Goal: Browse casually: Explore the website without a specific task or goal

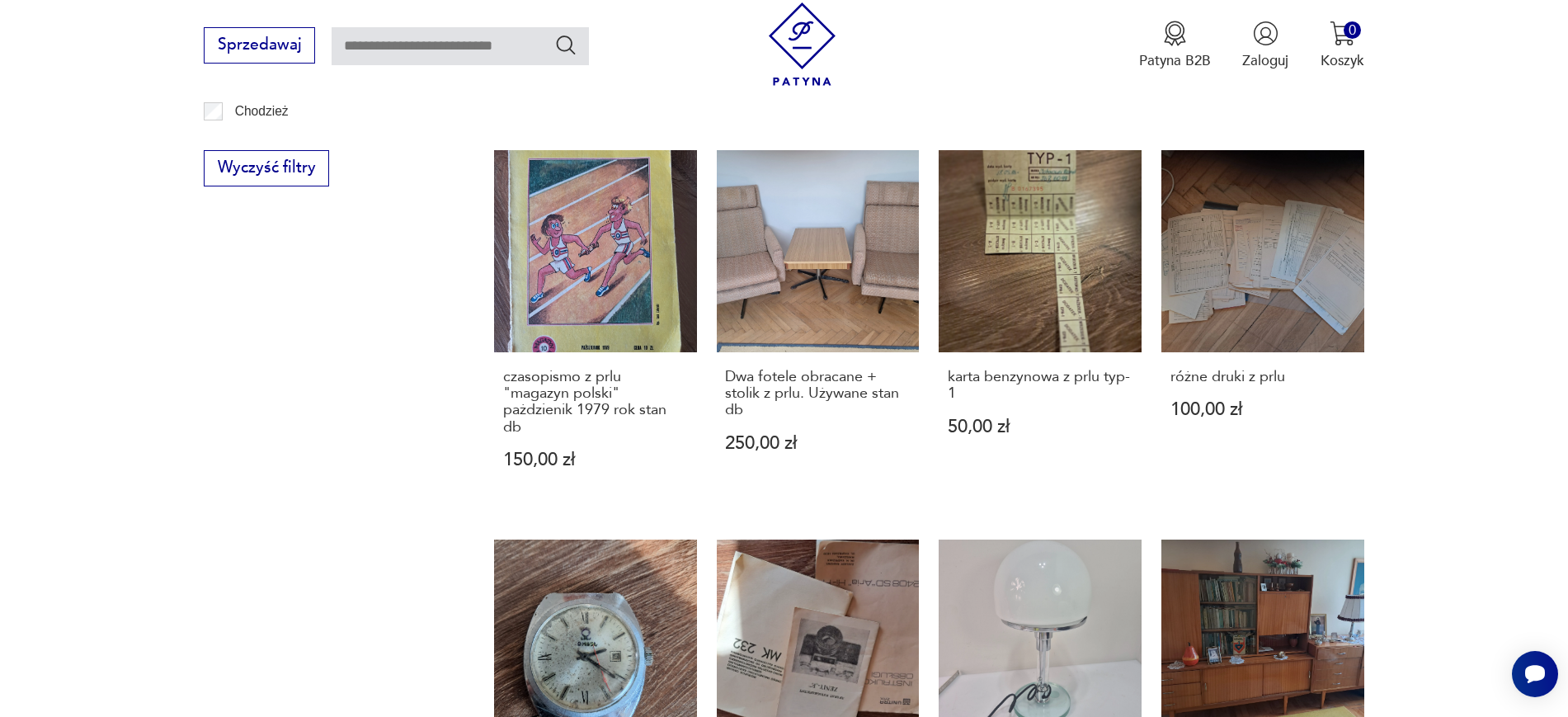
scroll to position [1211, 0]
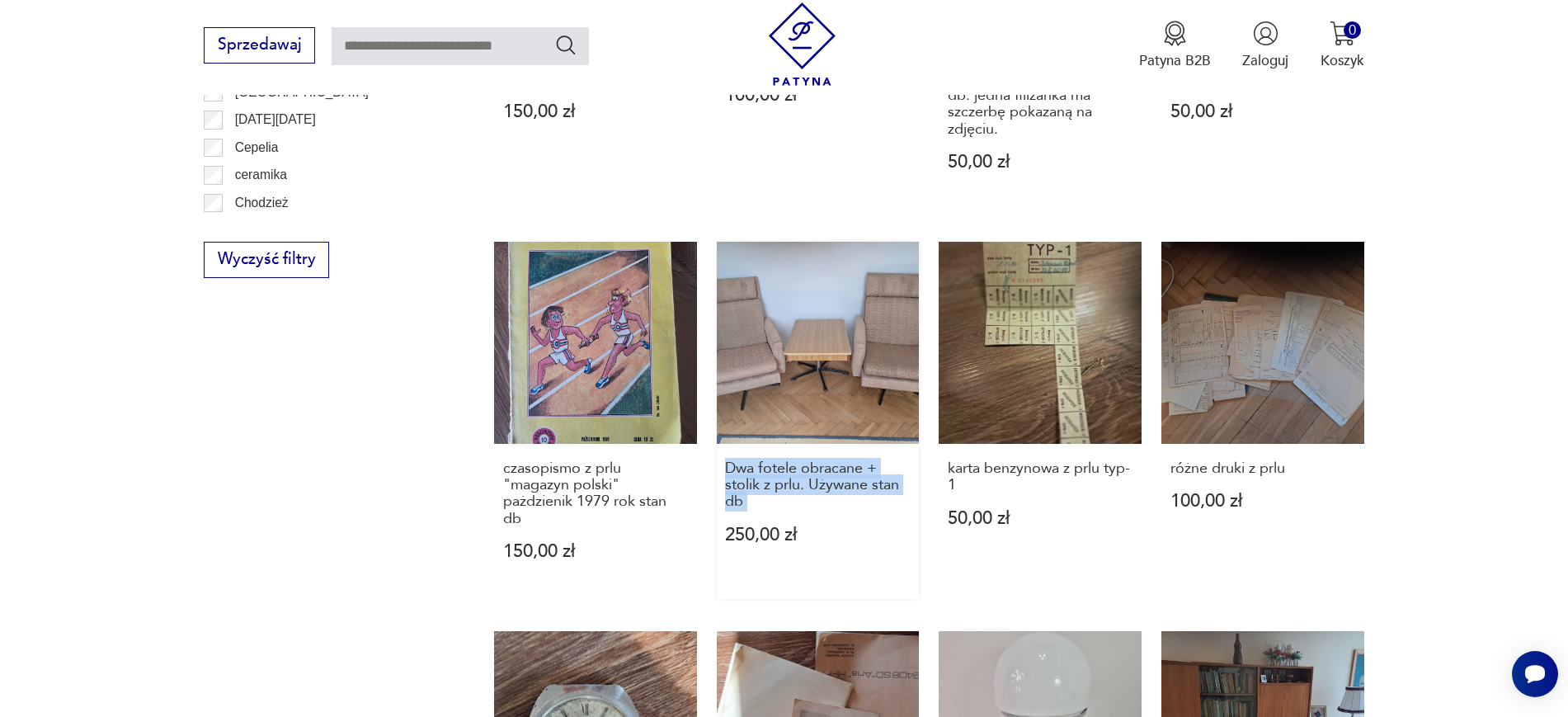
drag, startPoint x: 709, startPoint y: 406, endPoint x: 729, endPoint y: 469, distance: 66.1
click at [729, 469] on div "Krzesło z drewna tekowego i czarnej skóry anilinowej z okresu mid century moder…" at bounding box center [929, 184] width 870 height 1611
copy h3 "Dwa fotele obracane + stolik z prlu. Używane stan db"
click at [480, 422] on section "Filtruj produkty Cena MIN MAX OK Promocja Datowanie OK Kraj pochodzenia Nie zna…" at bounding box center [784, 252] width 1568 height 1871
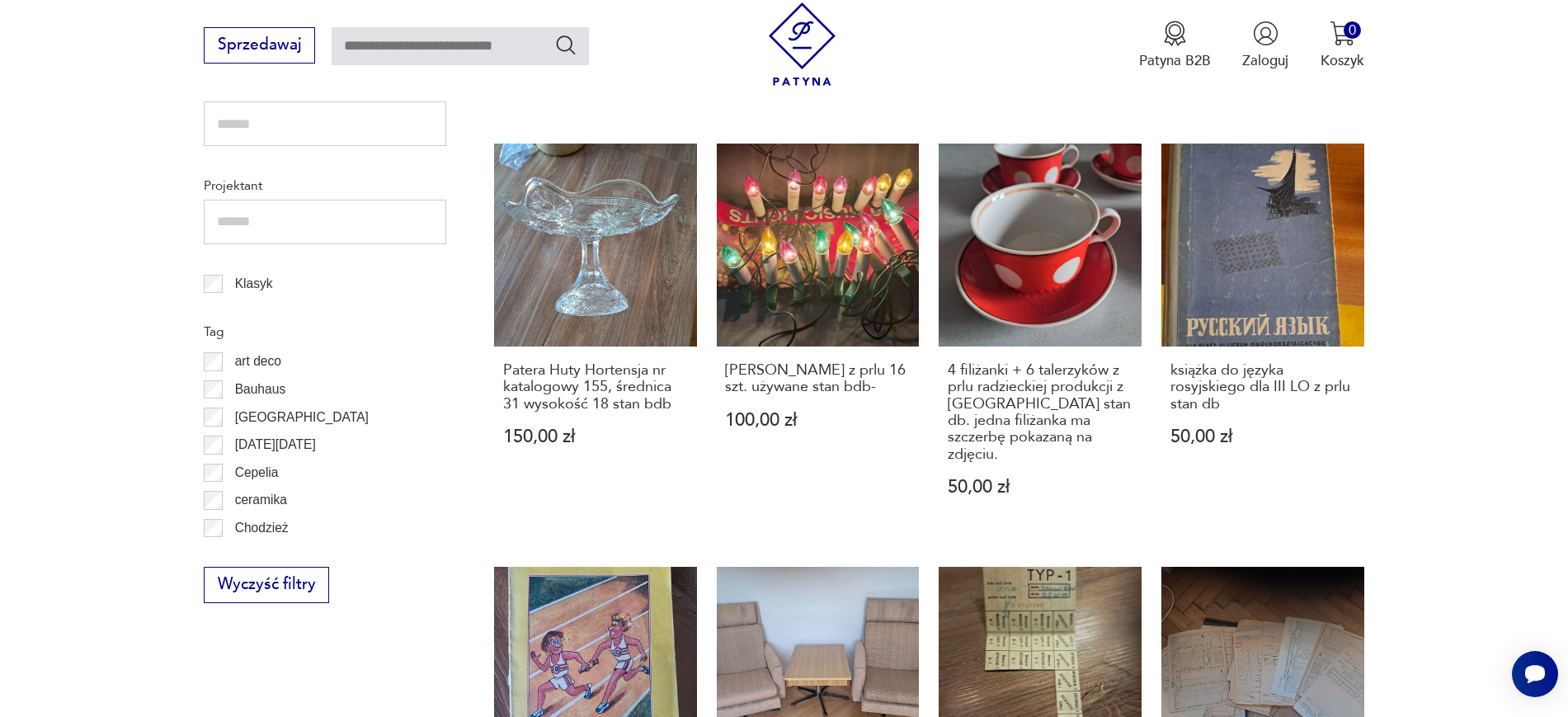
scroll to position [882, 0]
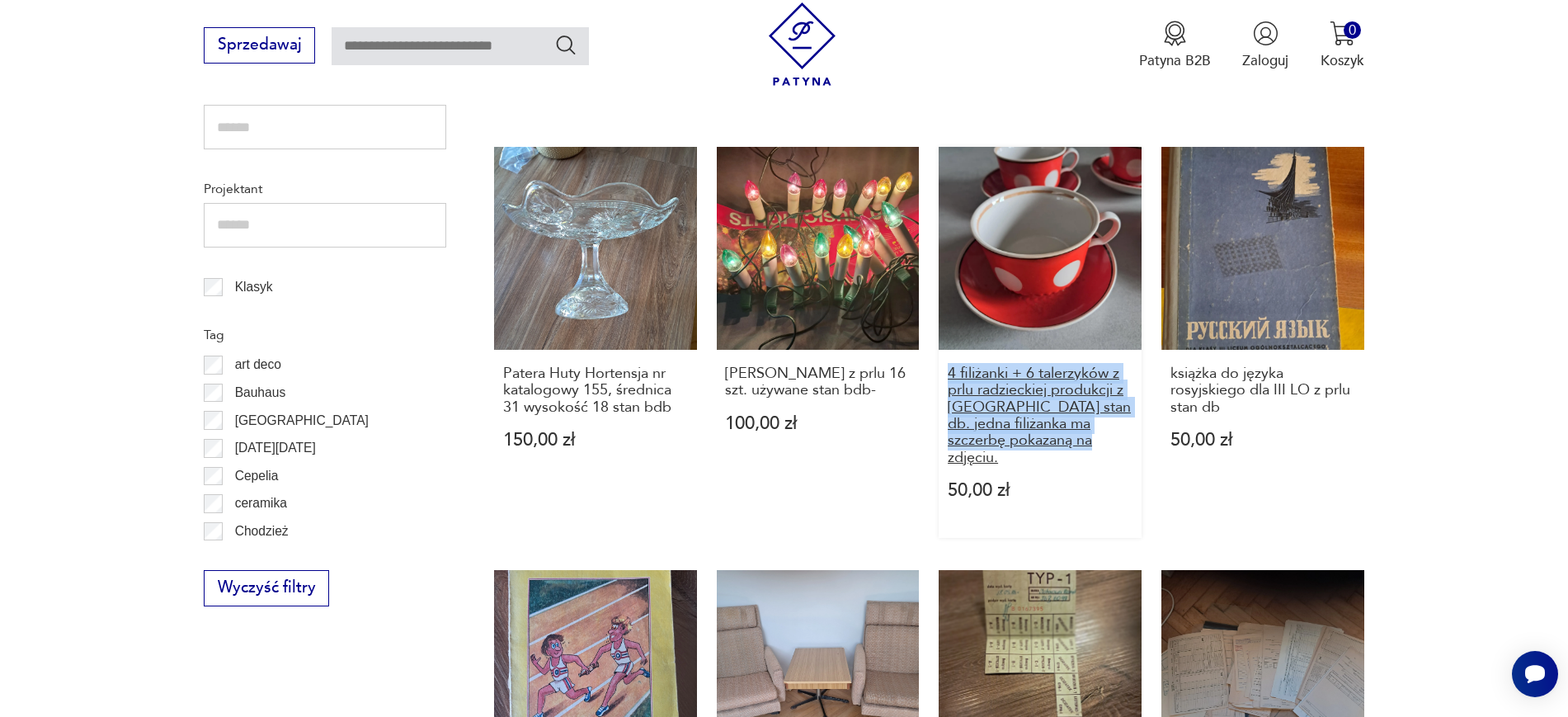
drag, startPoint x: 933, startPoint y: 340, endPoint x: 1083, endPoint y: 416, distance: 168.2
click at [1083, 416] on div "Krzesło z drewna tekowego i czarnej skóry anilinowej z okresu mid century moder…" at bounding box center [929, 513] width 870 height 1611
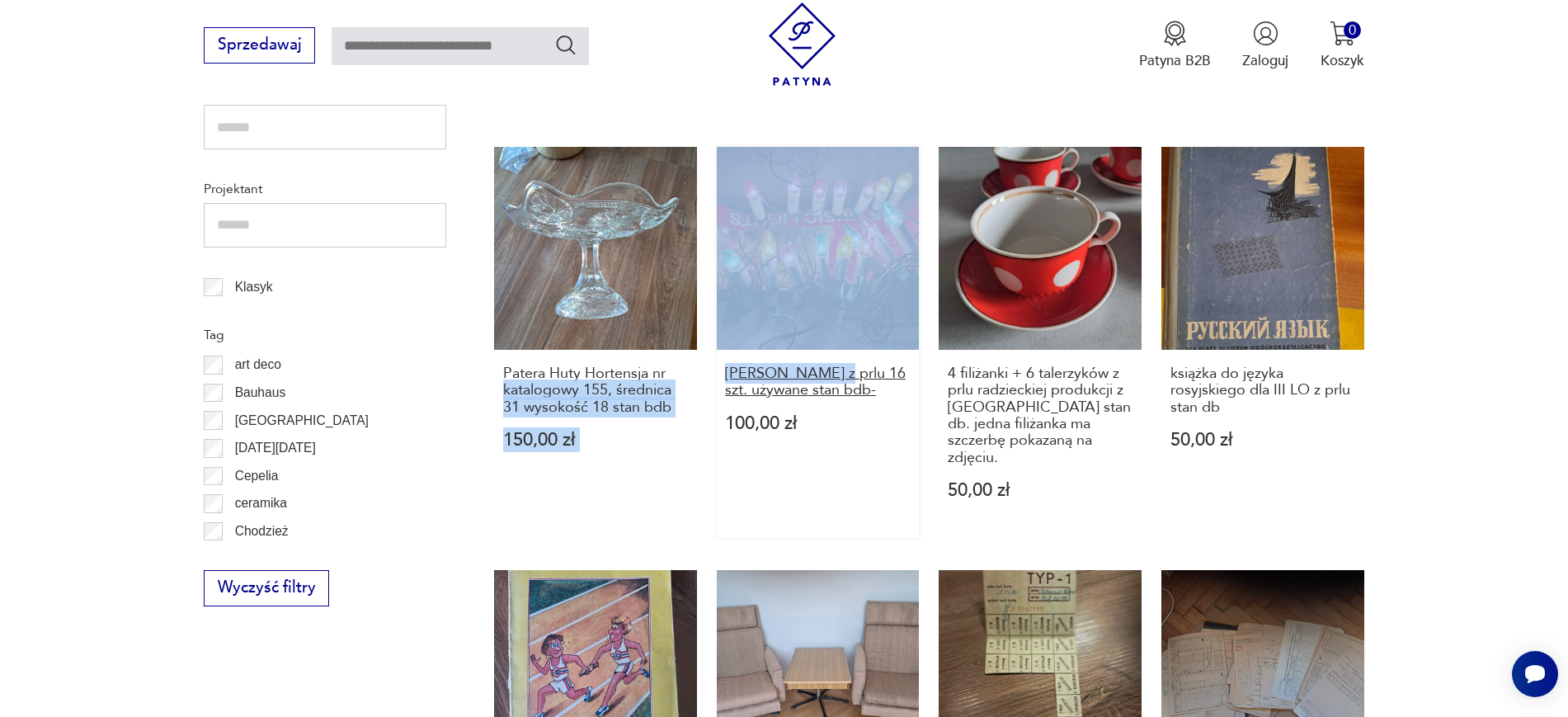
drag, startPoint x: 706, startPoint y: 341, endPoint x: 838, endPoint y: 347, distance: 132.1
click at [838, 347] on div "Krzesło z drewna tekowego i czarnej skóry anilinowej z okresu mid century moder…" at bounding box center [929, 513] width 870 height 1611
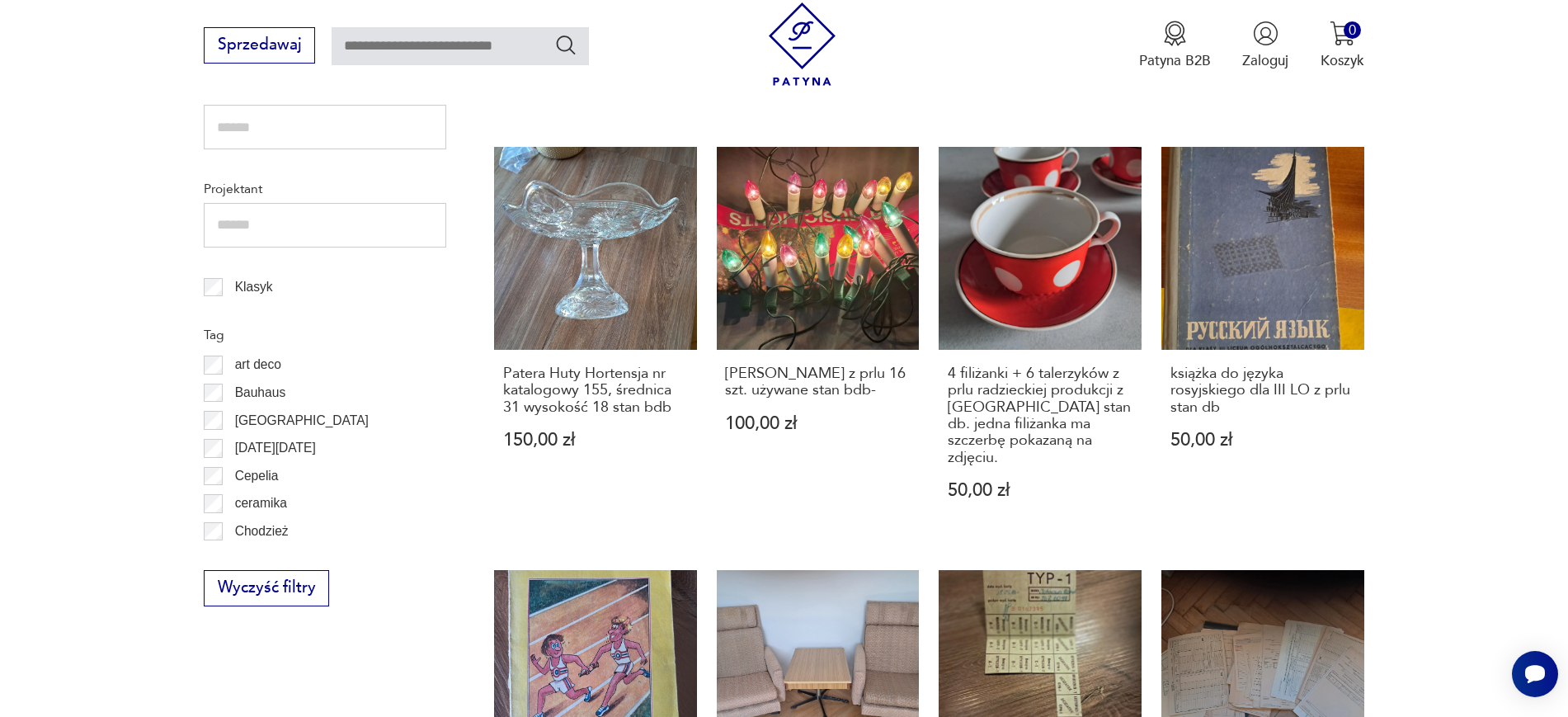
click at [1433, 387] on section "Filtruj produkty Cena MIN MAX OK Promocja Datowanie OK Kraj pochodzenia Nie zna…" at bounding box center [784, 581] width 1568 height 1871
drag, startPoint x: 488, startPoint y: 334, endPoint x: 680, endPoint y: 369, distance: 195.2
click at [680, 369] on section "Filtruj produkty Cena MIN MAX OK Promocja Datowanie OK Kraj pochodzenia Nie zna…" at bounding box center [784, 581] width 1568 height 1871
copy h3 "Patera Huty Hortensja nr katalogowy 155, średnica 31 wysokość 18 stan bdb"
drag, startPoint x: 711, startPoint y: 343, endPoint x: 846, endPoint y: 362, distance: 136.3
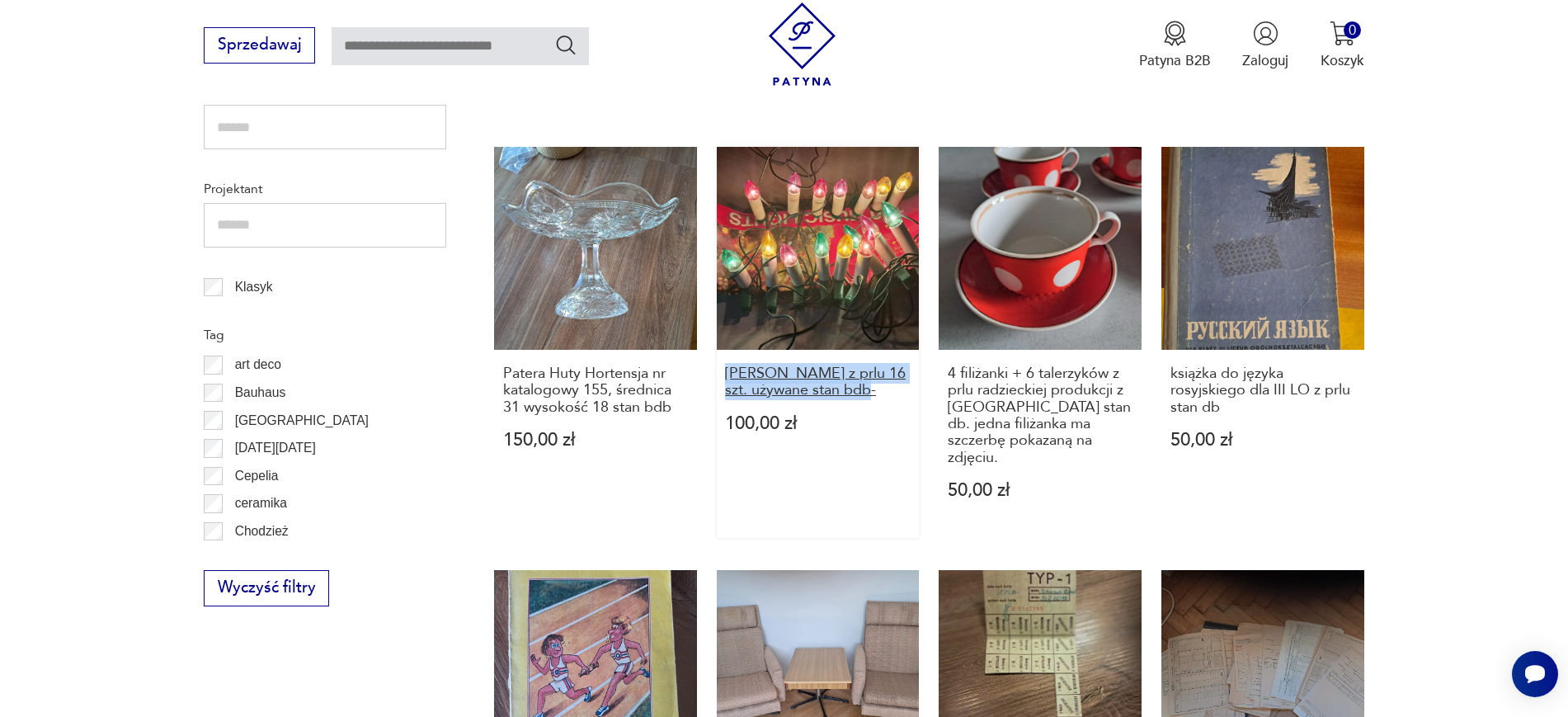
click at [846, 362] on div "Krzesło z drewna tekowego i czarnej skóry anilinowej z okresu mid century moder…" at bounding box center [929, 513] width 870 height 1611
copy h3 "lampki choinkowe z prlu 16 szt. używane stan"
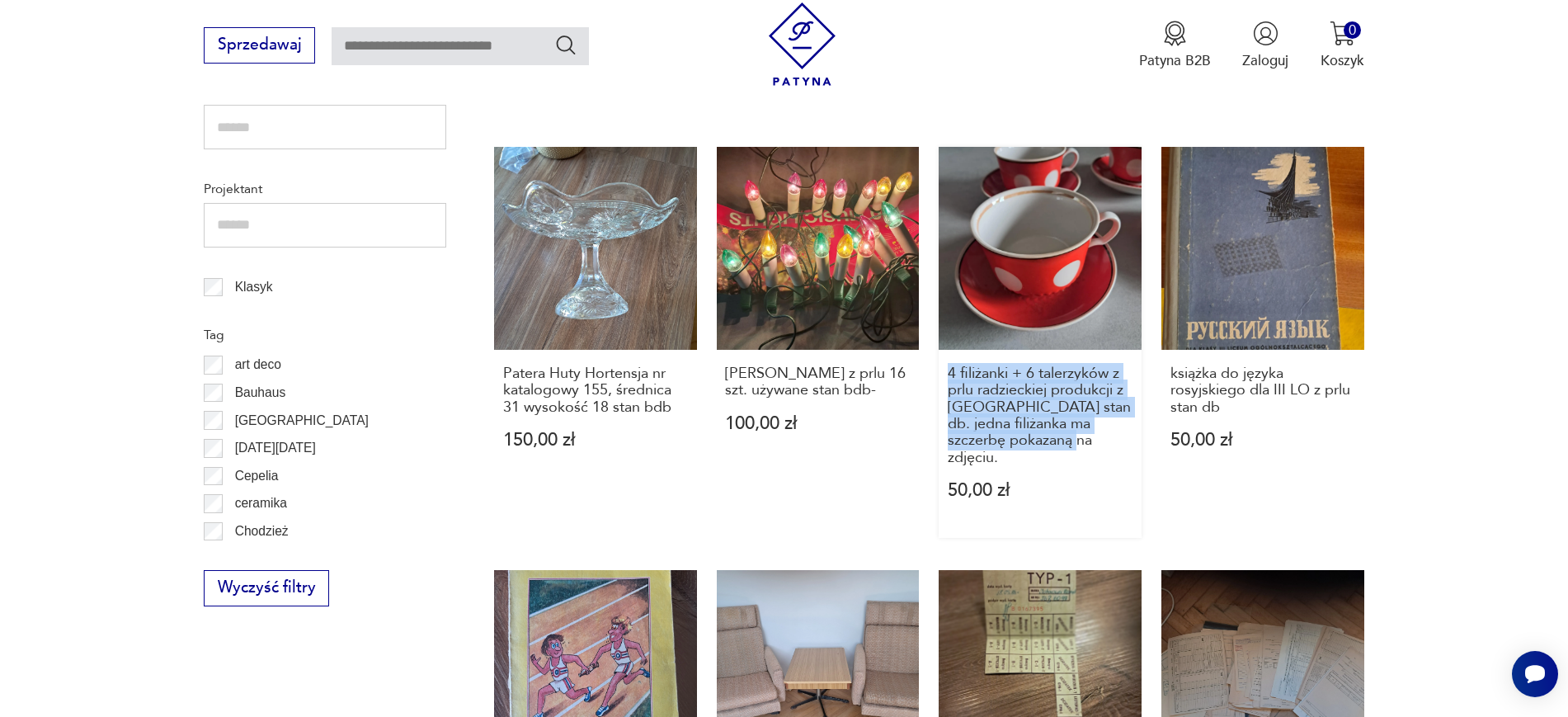
drag, startPoint x: 938, startPoint y: 338, endPoint x: 1070, endPoint y: 418, distance: 154.4
click at [1070, 418] on div "Krzesło z drewna tekowego i czarnej skóry anilinowej z okresu mid century moder…" at bounding box center [929, 513] width 870 height 1611
copy h3 "4 filiżanki + 6 talerzyków z prlu radzieckiej produkcji z Tarnopola stan db. je…"
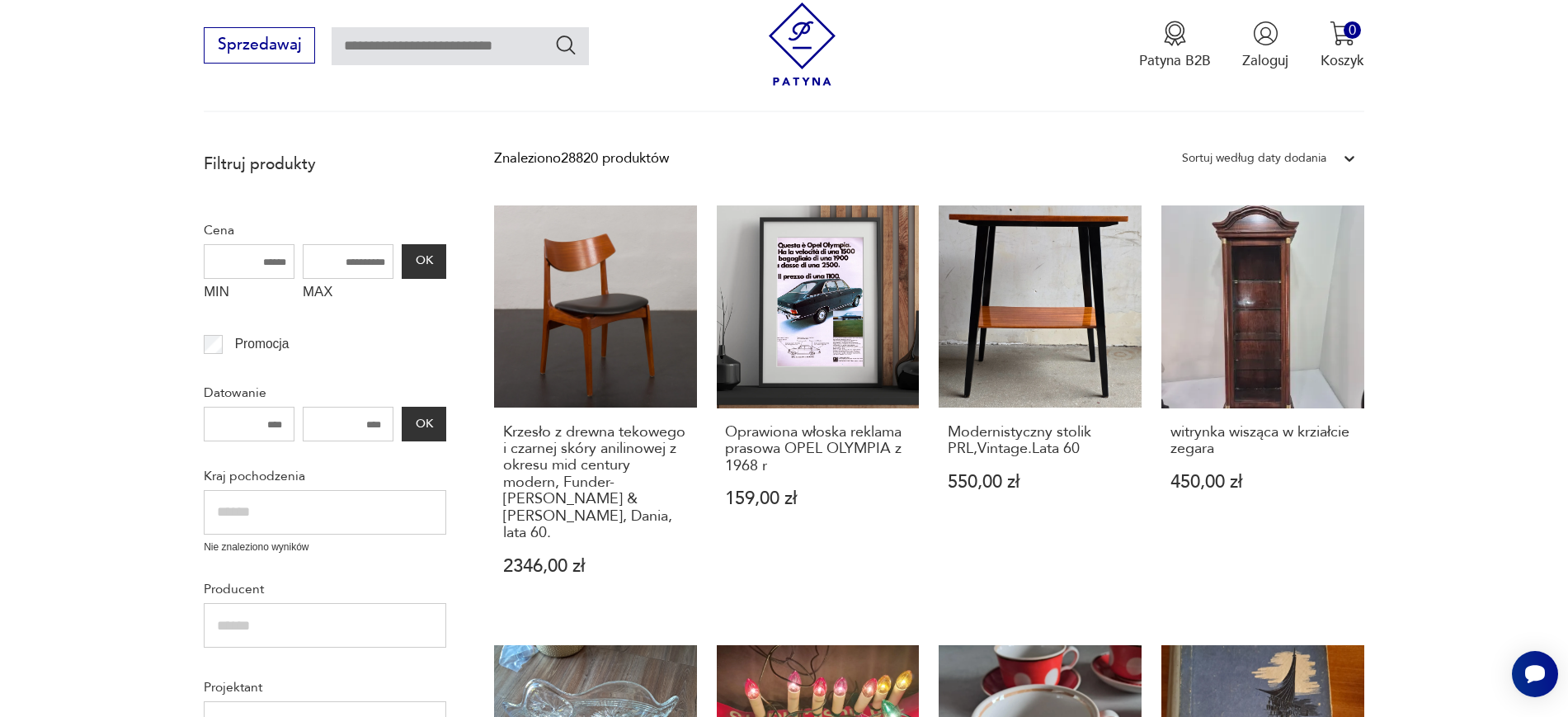
scroll to position [381, 0]
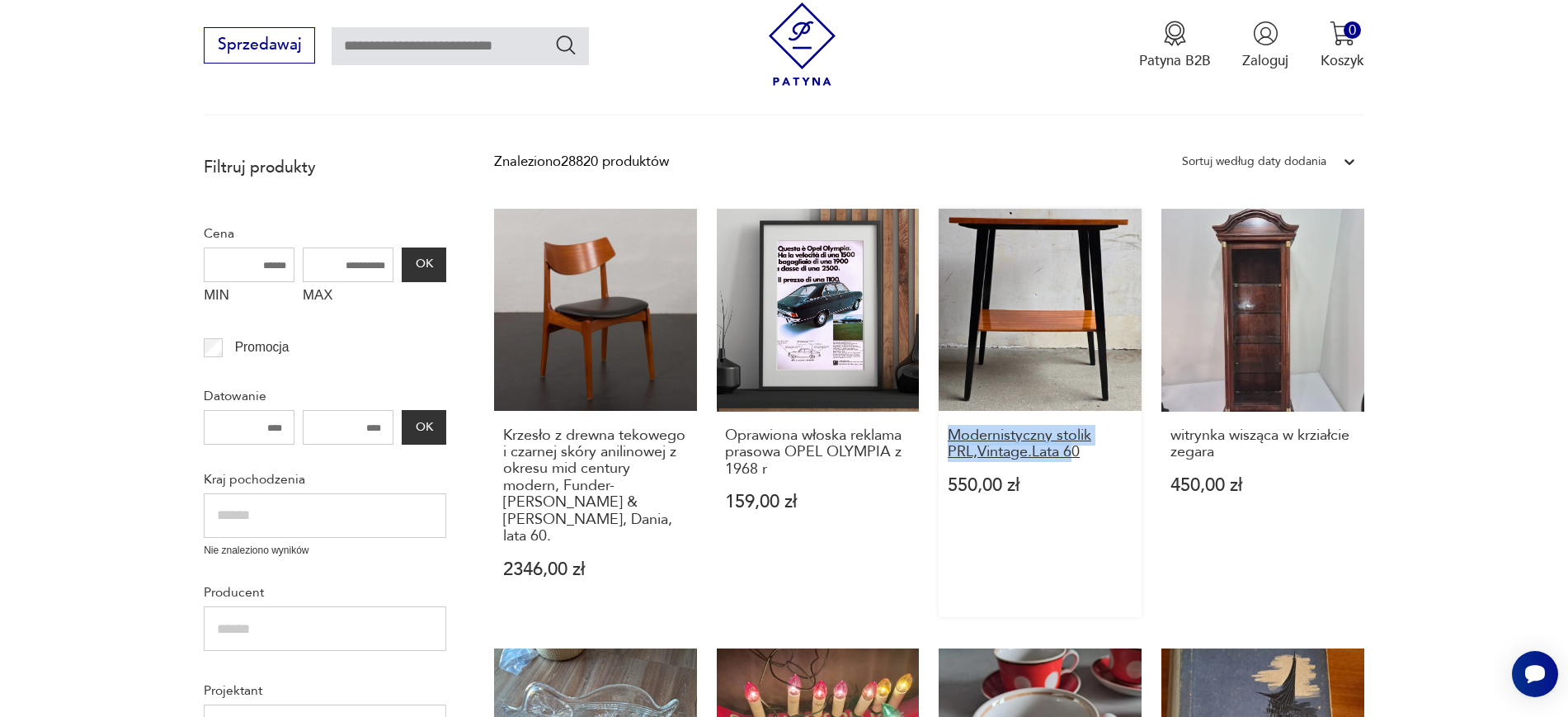
drag, startPoint x: 934, startPoint y: 435, endPoint x: 1075, endPoint y: 460, distance: 143.2
copy h3 "Modernistyczny stolik PRL,Vintage.Lata 6"
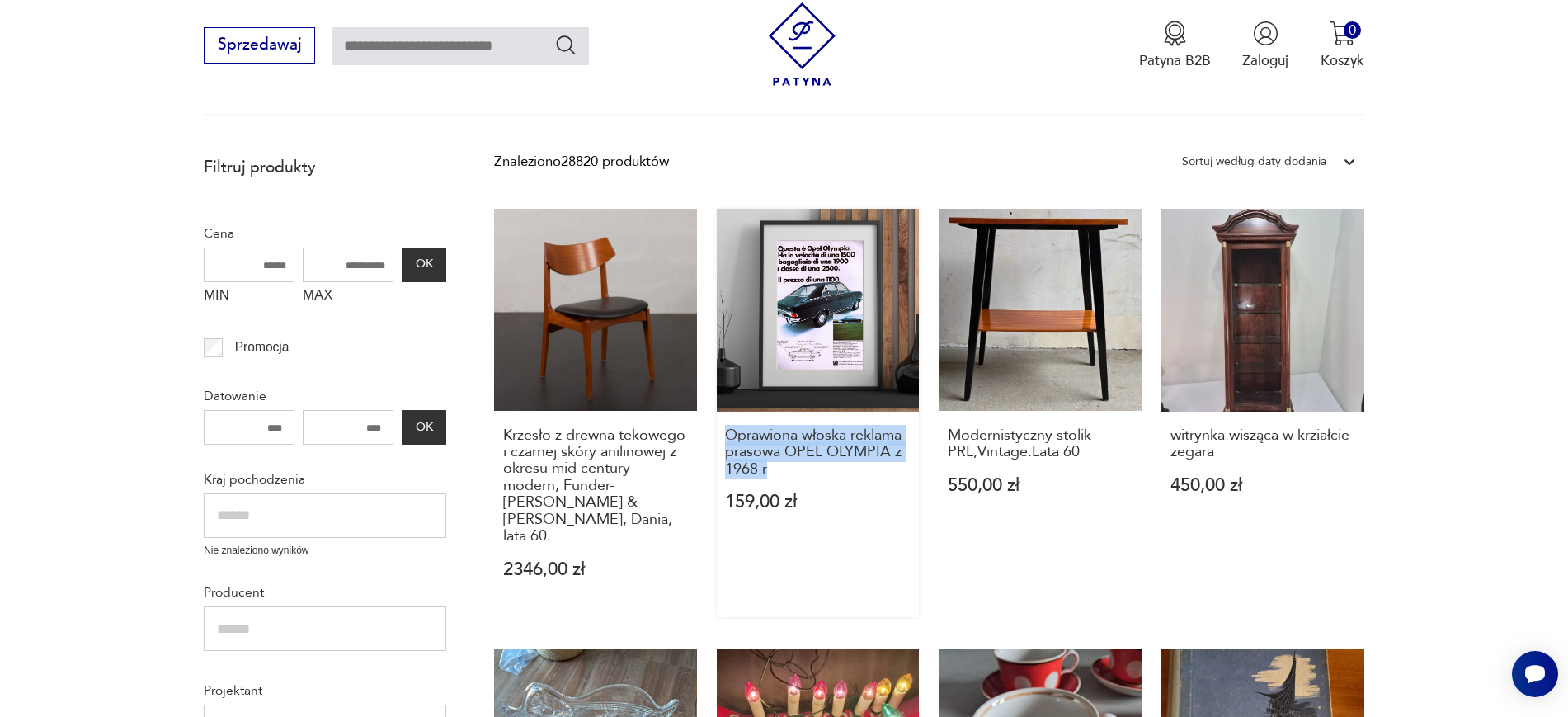
drag, startPoint x: 707, startPoint y: 428, endPoint x: 786, endPoint y: 478, distance: 93.5
copy h3 "Oprawiona włoska reklama prasowa OPEL OLYMPIA z 1968 r"
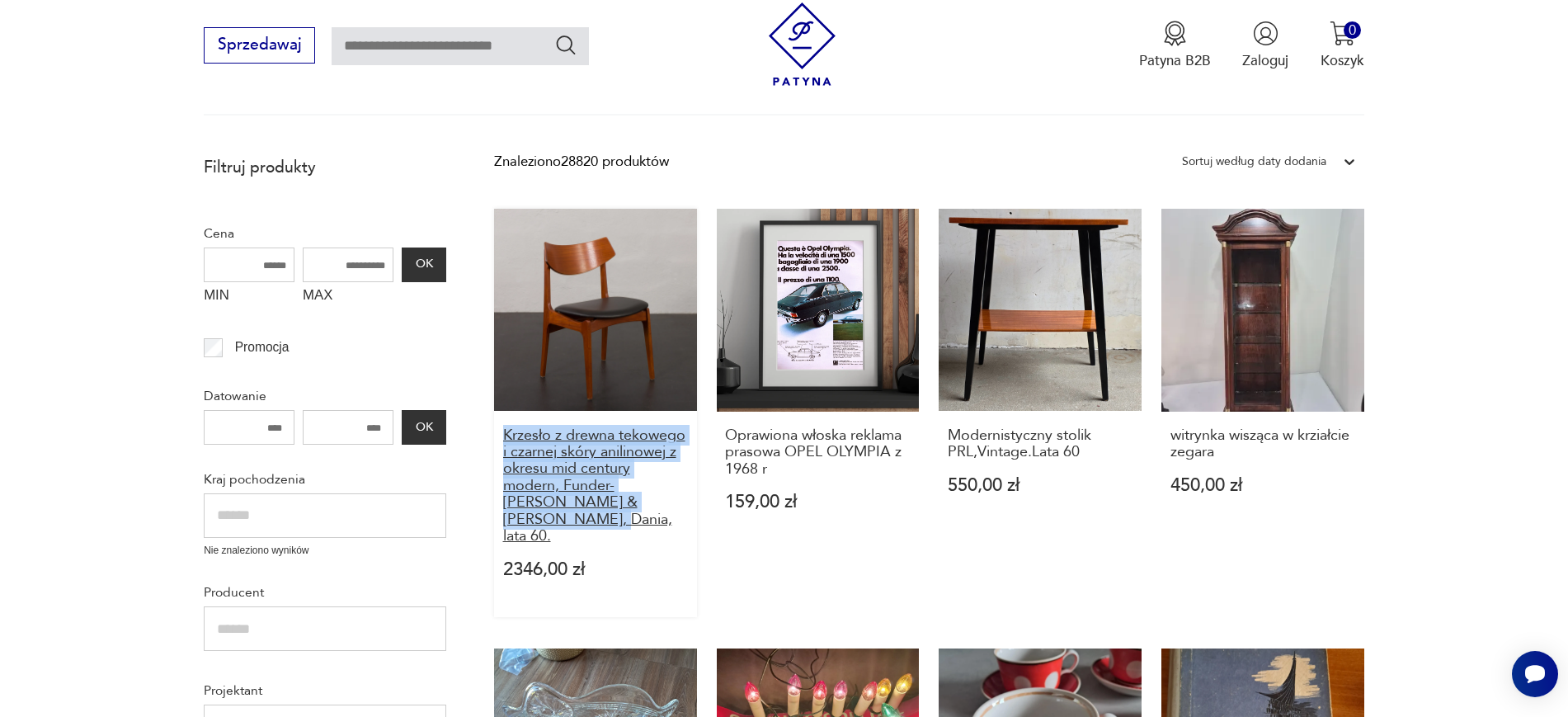
drag, startPoint x: 487, startPoint y: 426, endPoint x: 655, endPoint y: 500, distance: 183.6
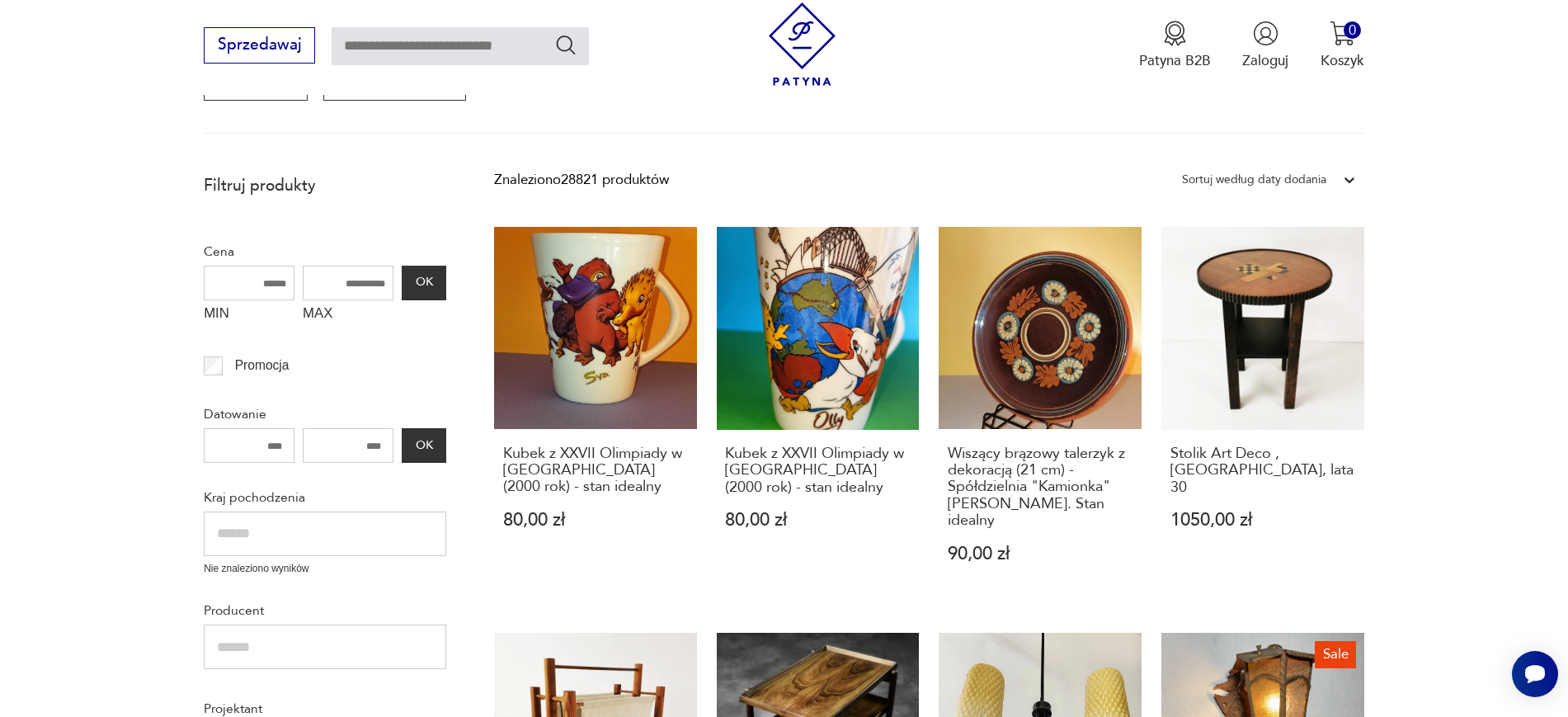
scroll to position [366, 0]
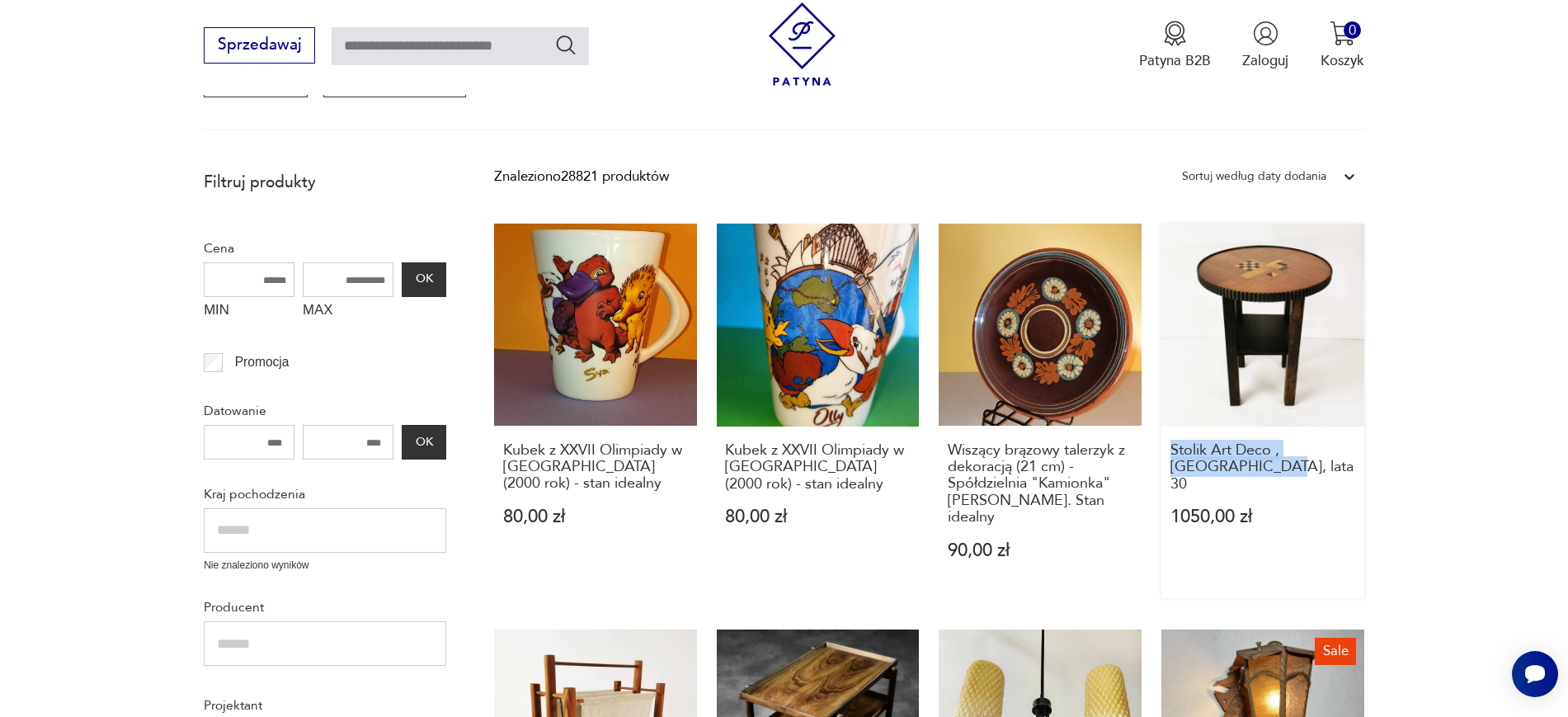
drag, startPoint x: 1381, startPoint y: 469, endPoint x: 1168, endPoint y: 448, distance: 214.0
copy h3 "Stolik Art Deco , Niemcy, lata 30"
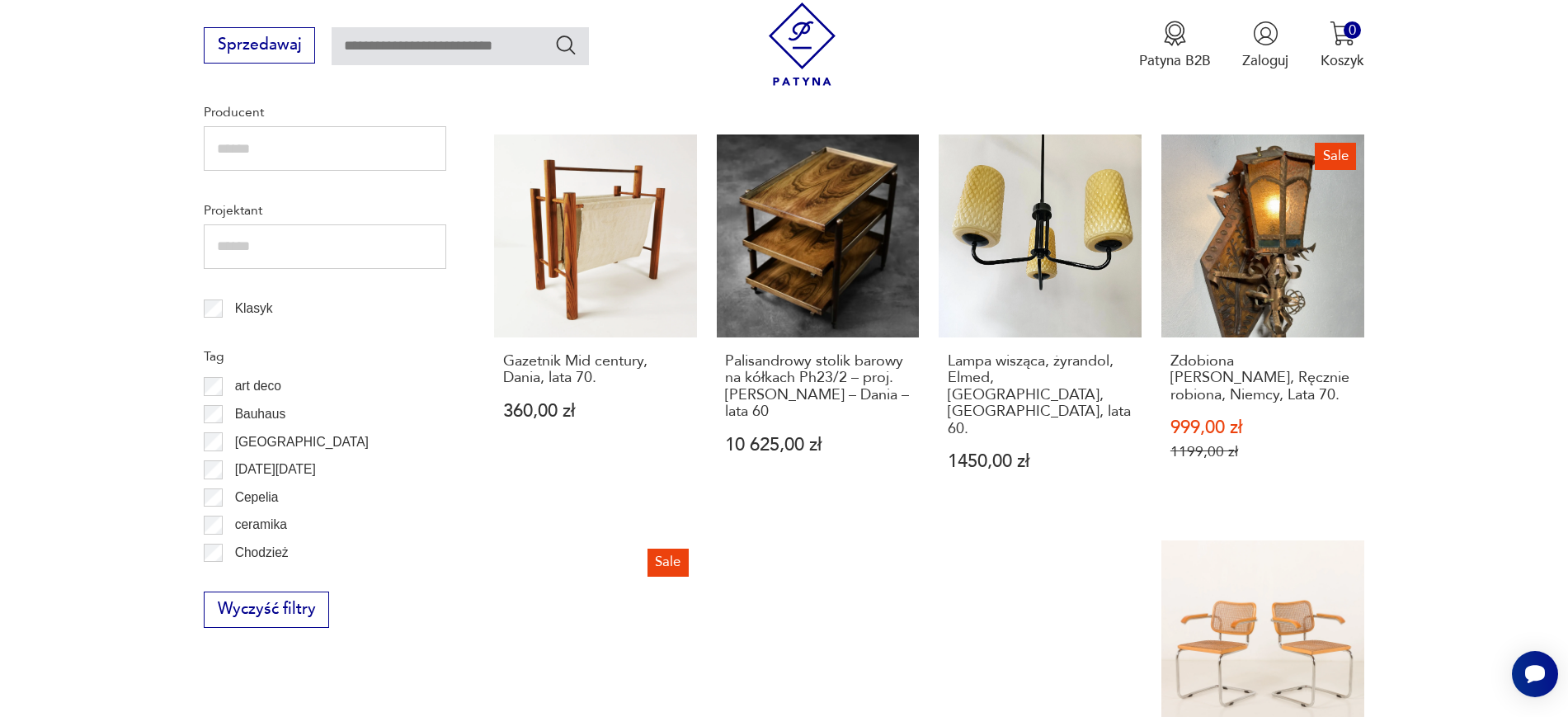
scroll to position [875, 0]
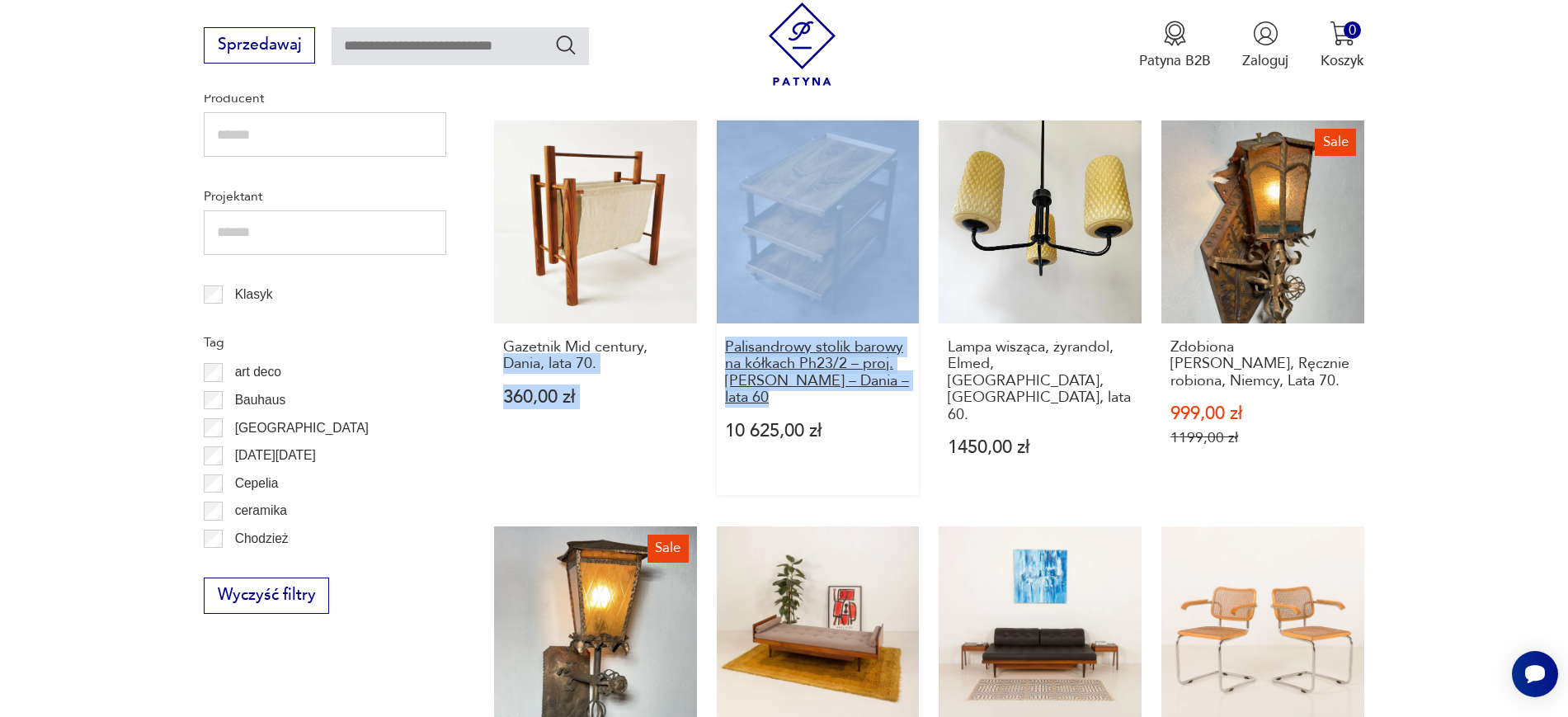
drag, startPoint x: 705, startPoint y: 333, endPoint x: 782, endPoint y: 382, distance: 91.3
click at [782, 382] on div "Kubek z XXVII Olimpiady w Sydney (2000 rok) - stan idealny 80,00 zł Kubek z XXV…" at bounding box center [929, 502] width 870 height 1576
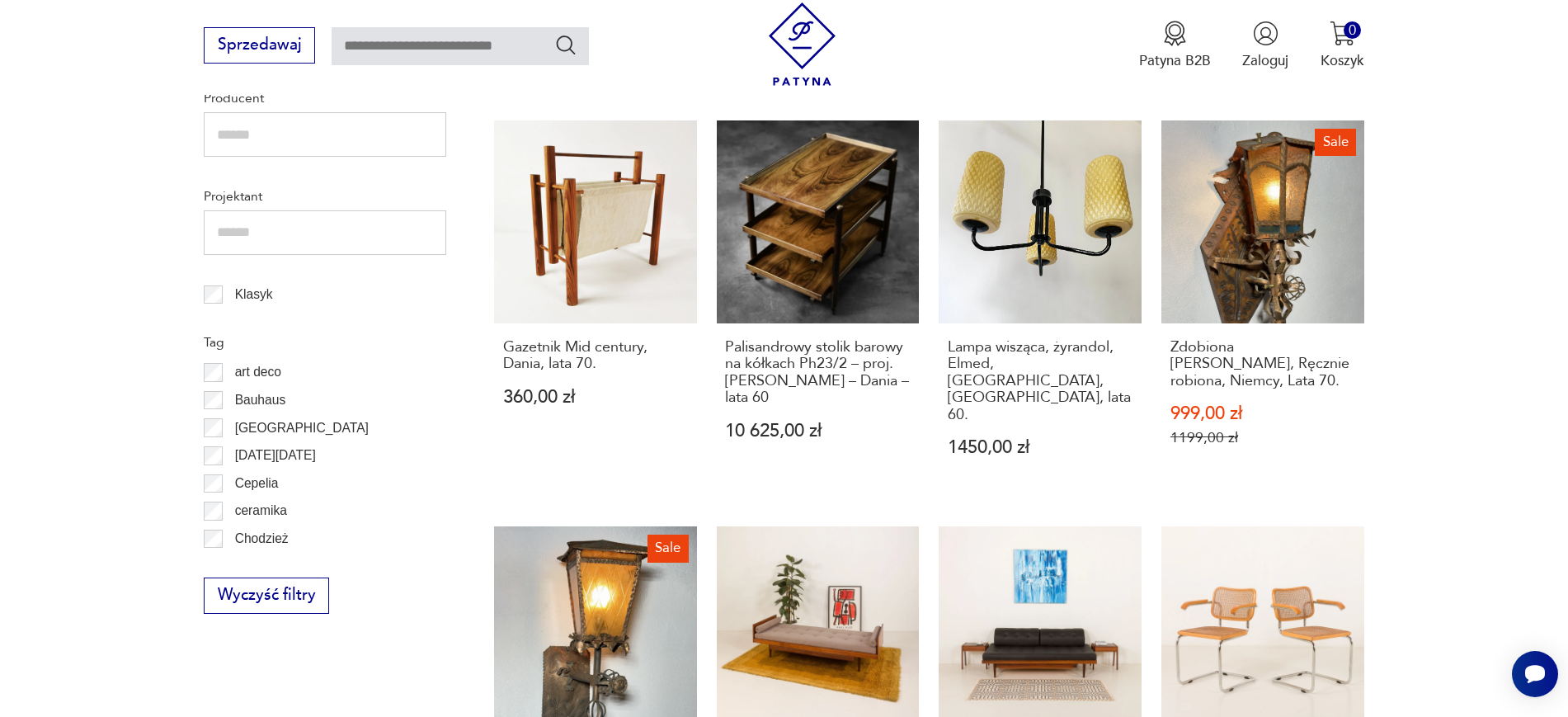
click at [1522, 425] on section "Filtruj produkty Cena MIN MAX OK Promocja Datowanie OK Kraj pochodzenia Nie zna…" at bounding box center [784, 571] width 1568 height 1838
drag, startPoint x: 712, startPoint y: 318, endPoint x: 797, endPoint y: 377, distance: 103.5
click at [797, 377] on div "Kubek z XXVII Olimpiady w Sydney (2000 rok) - stan idealny 80,00 zł Kubek z XXV…" at bounding box center [929, 502] width 870 height 1576
copy h3 "Palisandrowy stolik barowy na kółkach Ph23/2 – proj. Poul Hundevad – Dania – la…"
click at [1455, 369] on section "Filtruj produkty Cena MIN MAX OK Promocja Datowanie OK Kraj pochodzenia Nie zna…" at bounding box center [784, 571] width 1568 height 1838
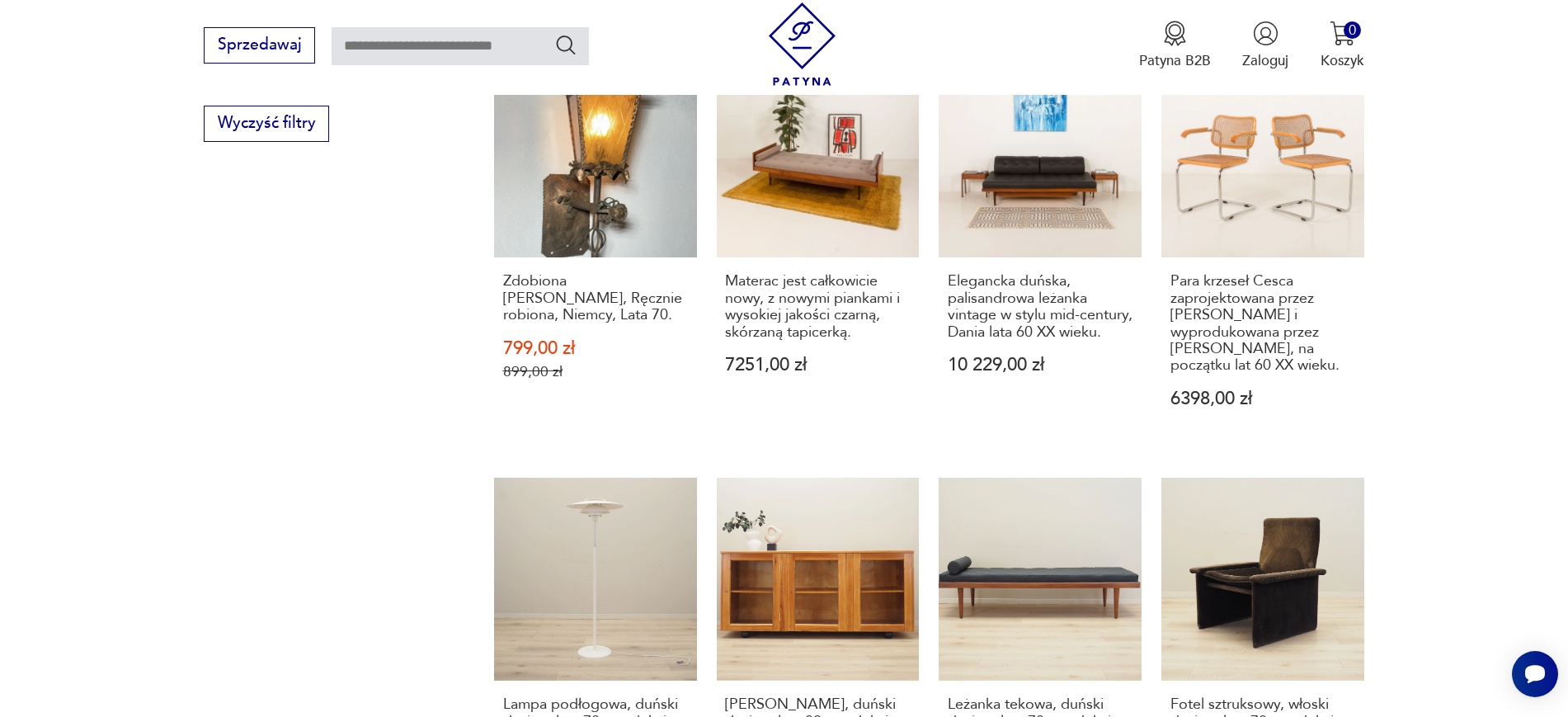
scroll to position [1349, 0]
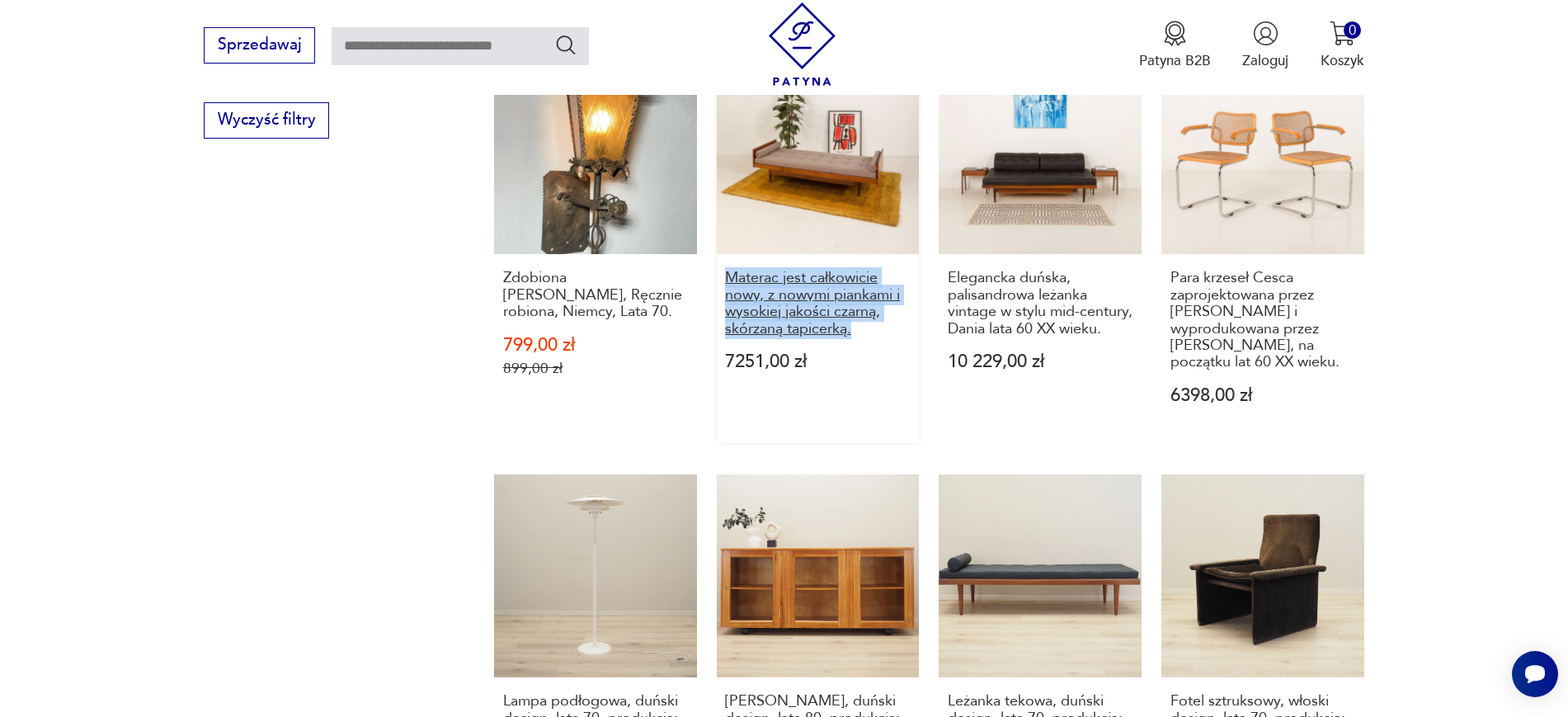
drag, startPoint x: 706, startPoint y: 246, endPoint x: 861, endPoint y: 309, distance: 167.3
click at [861, 309] on div "Kubek z XXVII Olimpiady w Sydney (2000 rok) - stan idealny 80,00 zł Kubek z XXV…" at bounding box center [929, 27] width 870 height 1576
copy h3 "Materac jest całkowicie nowy, z nowymi piankami i wysokiej jakości czarną, skór…"
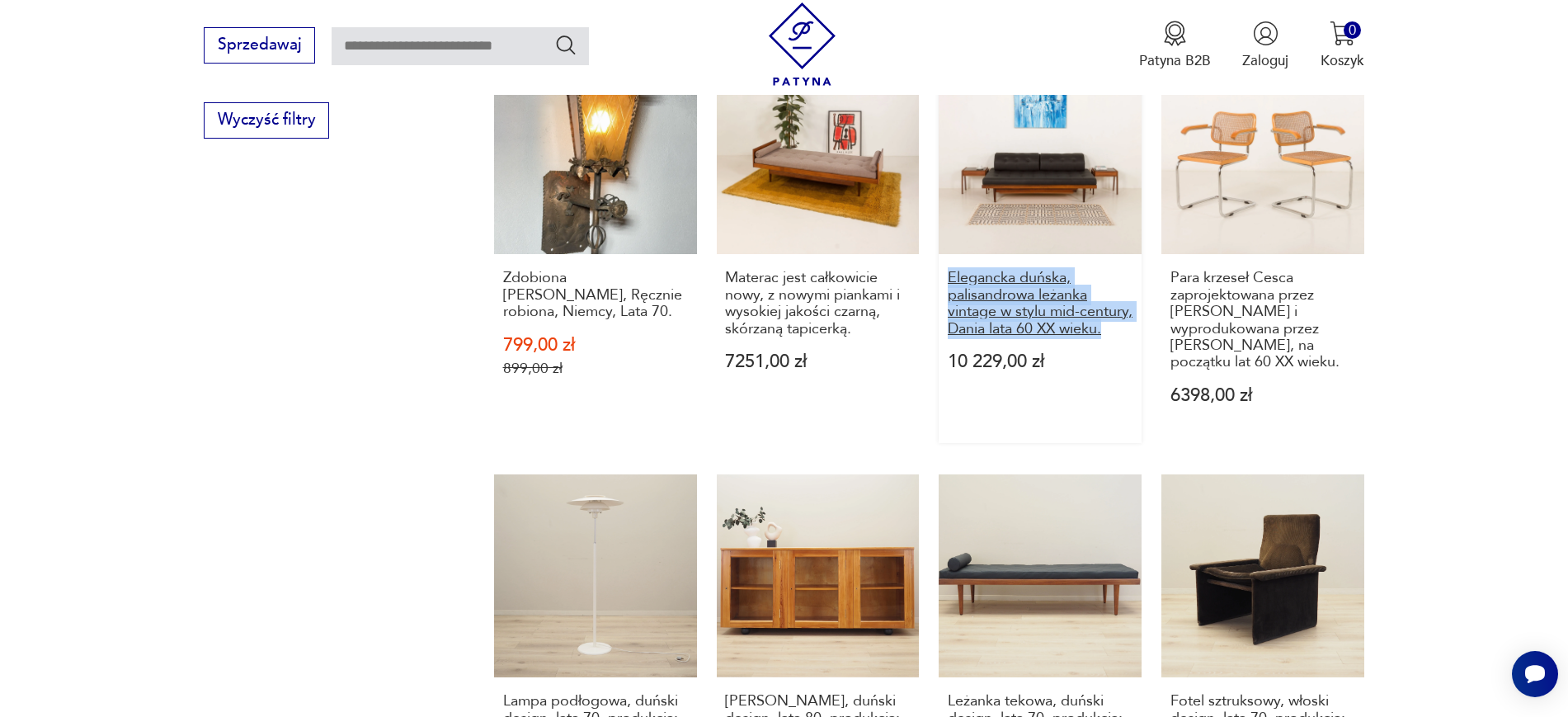
drag, startPoint x: 934, startPoint y: 245, endPoint x: 1018, endPoint y: 314, distance: 108.7
click at [1018, 314] on div "Kubek z XXVII Olimpiady w Sydney (2000 rok) - stan idealny 80,00 zł Kubek z XXV…" at bounding box center [929, 27] width 870 height 1576
copy h3 "Elegancka duńska, palisandrowa leżanka vintage w stylu mid-century, Dania lata …"
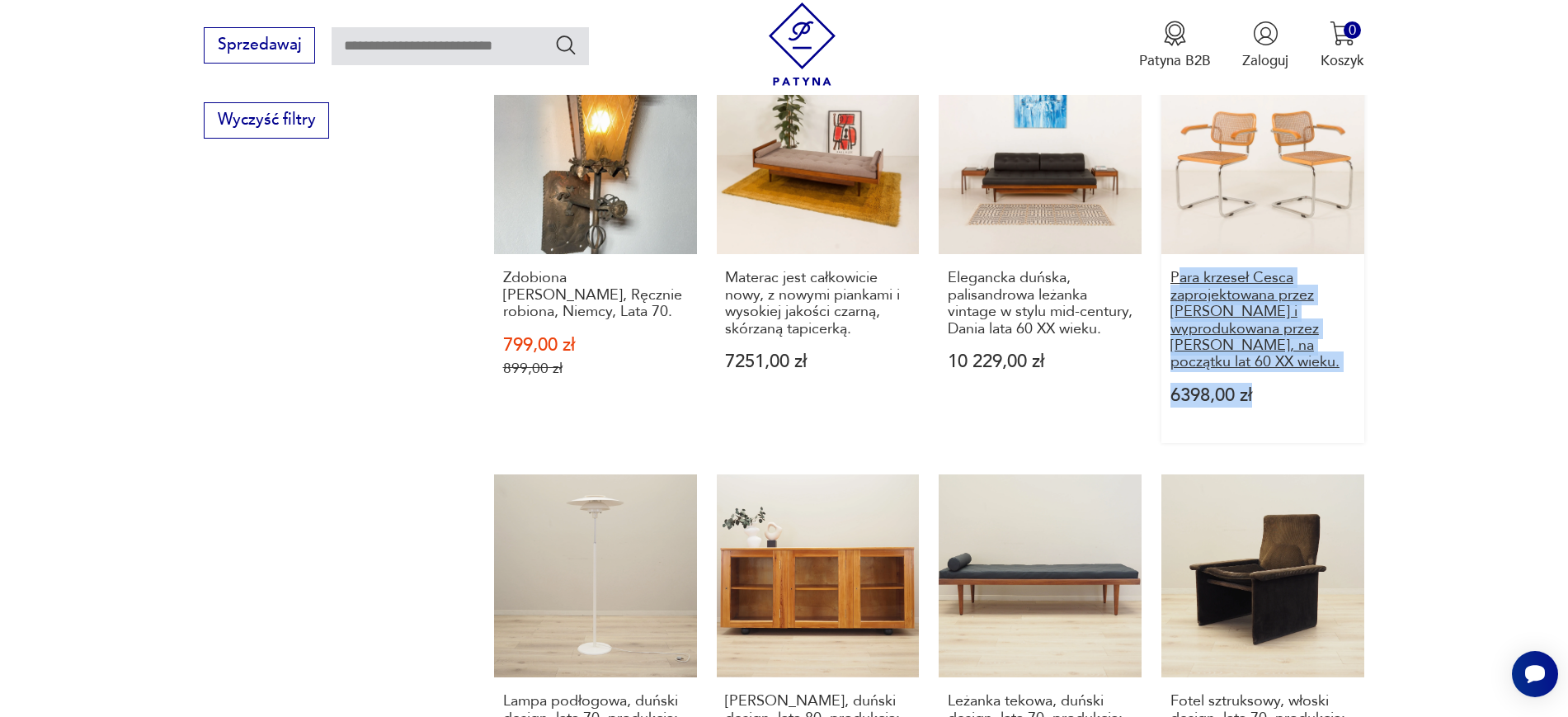
drag, startPoint x: 1422, startPoint y: 351, endPoint x: 1182, endPoint y: 252, distance: 259.6
click at [1182, 252] on section "Filtruj produkty Cena MIN MAX OK Promocja Datowanie OK Kraj pochodzenia Nie zna…" at bounding box center [784, 97] width 1568 height 1838
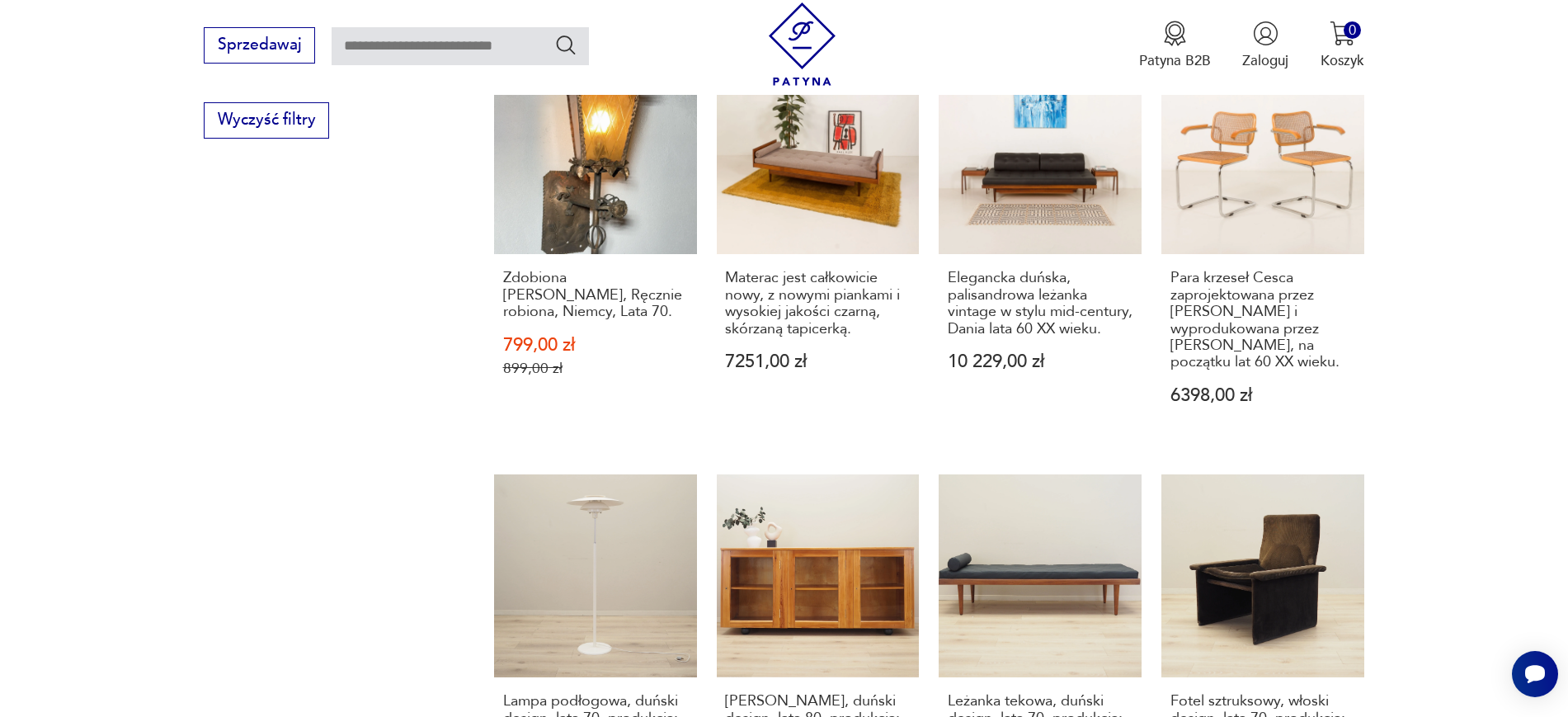
drag, startPoint x: 1566, startPoint y: 469, endPoint x: 1583, endPoint y: 523, distance: 56.6
click at [1567, 523] on html "Cenimy prywatność użytkowników Używamy plików cookie, aby poprawić jakość przeg…" at bounding box center [784, 123] width 1568 height 2944
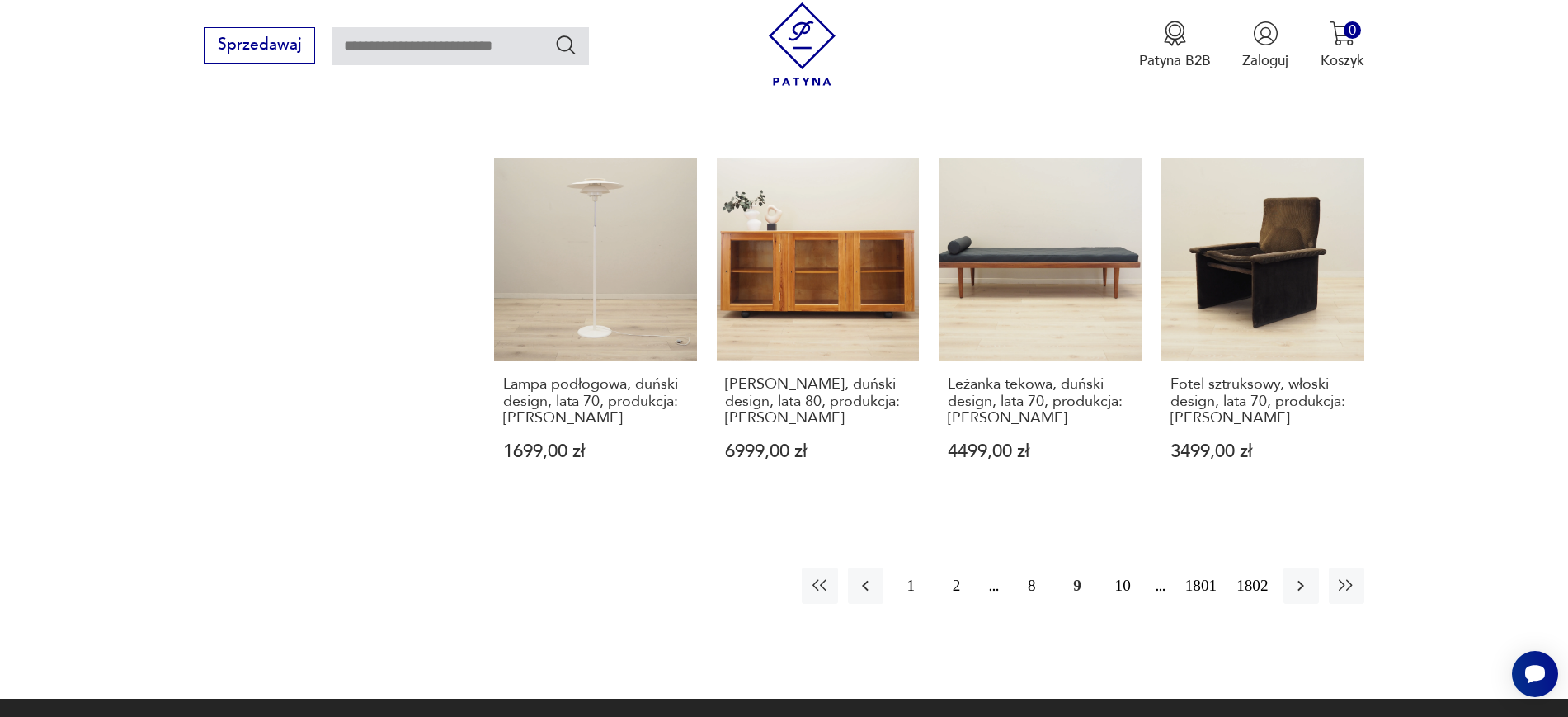
scroll to position [1673, 0]
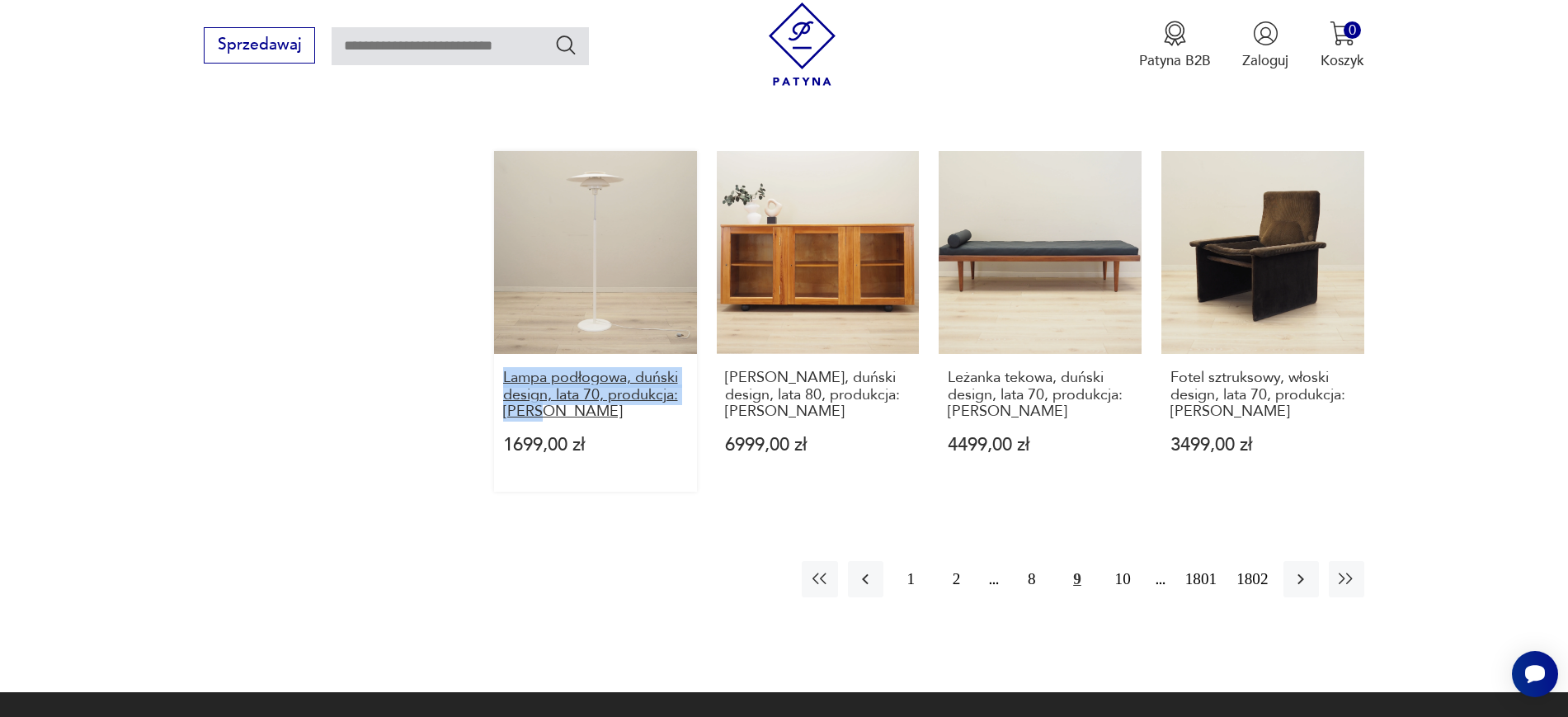
drag, startPoint x: 486, startPoint y: 356, endPoint x: 540, endPoint y: 381, distance: 59.5
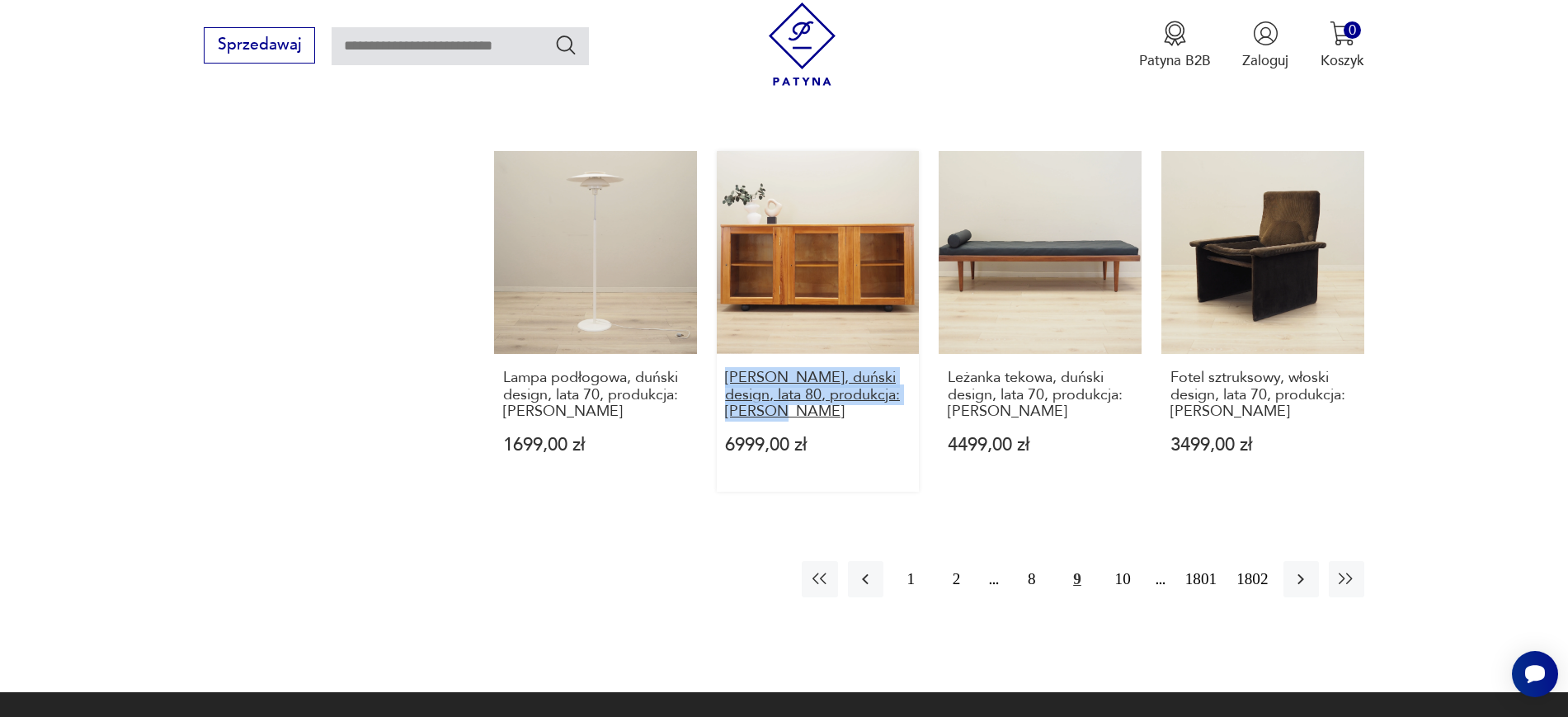
drag, startPoint x: 711, startPoint y: 346, endPoint x: 778, endPoint y: 385, distance: 77.5
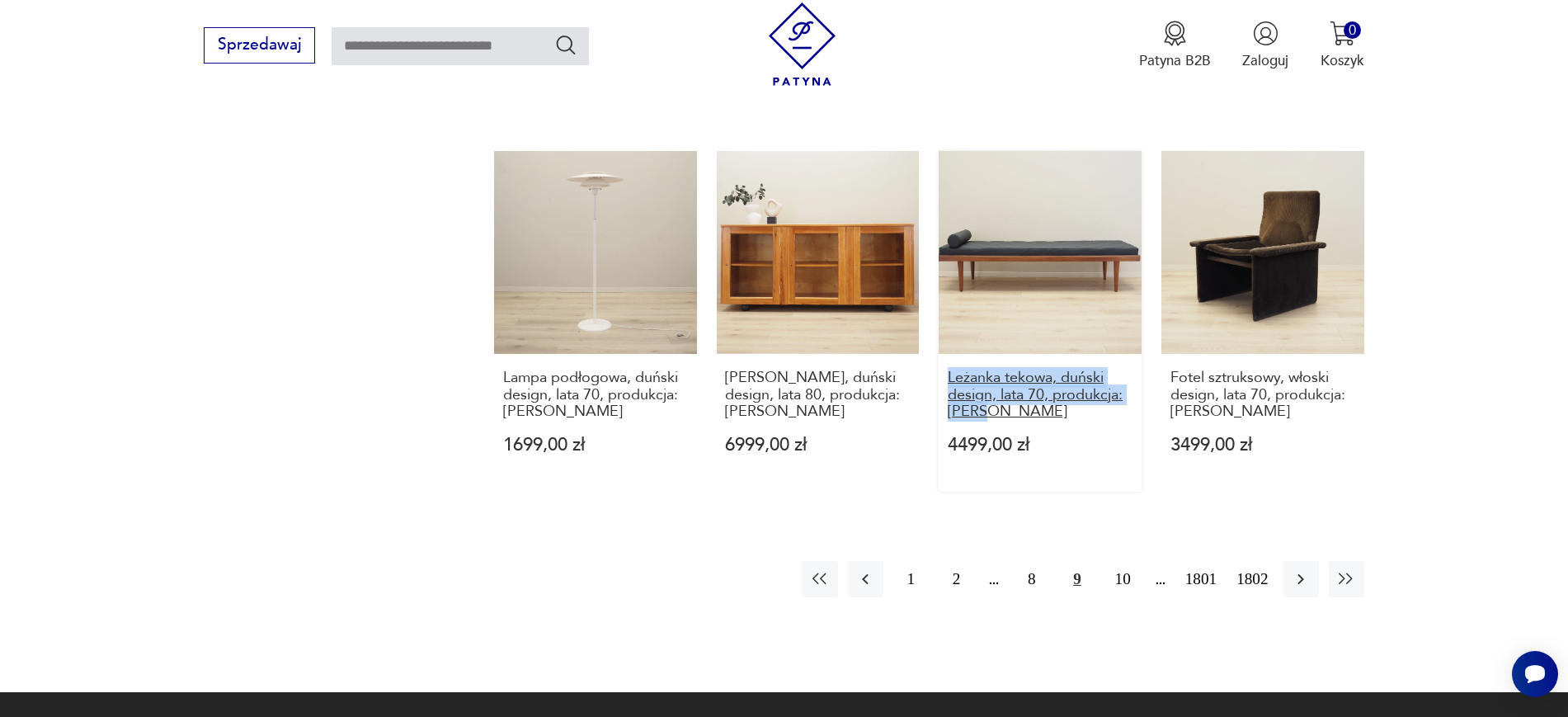
drag, startPoint x: 937, startPoint y: 349, endPoint x: 982, endPoint y: 387, distance: 58.9
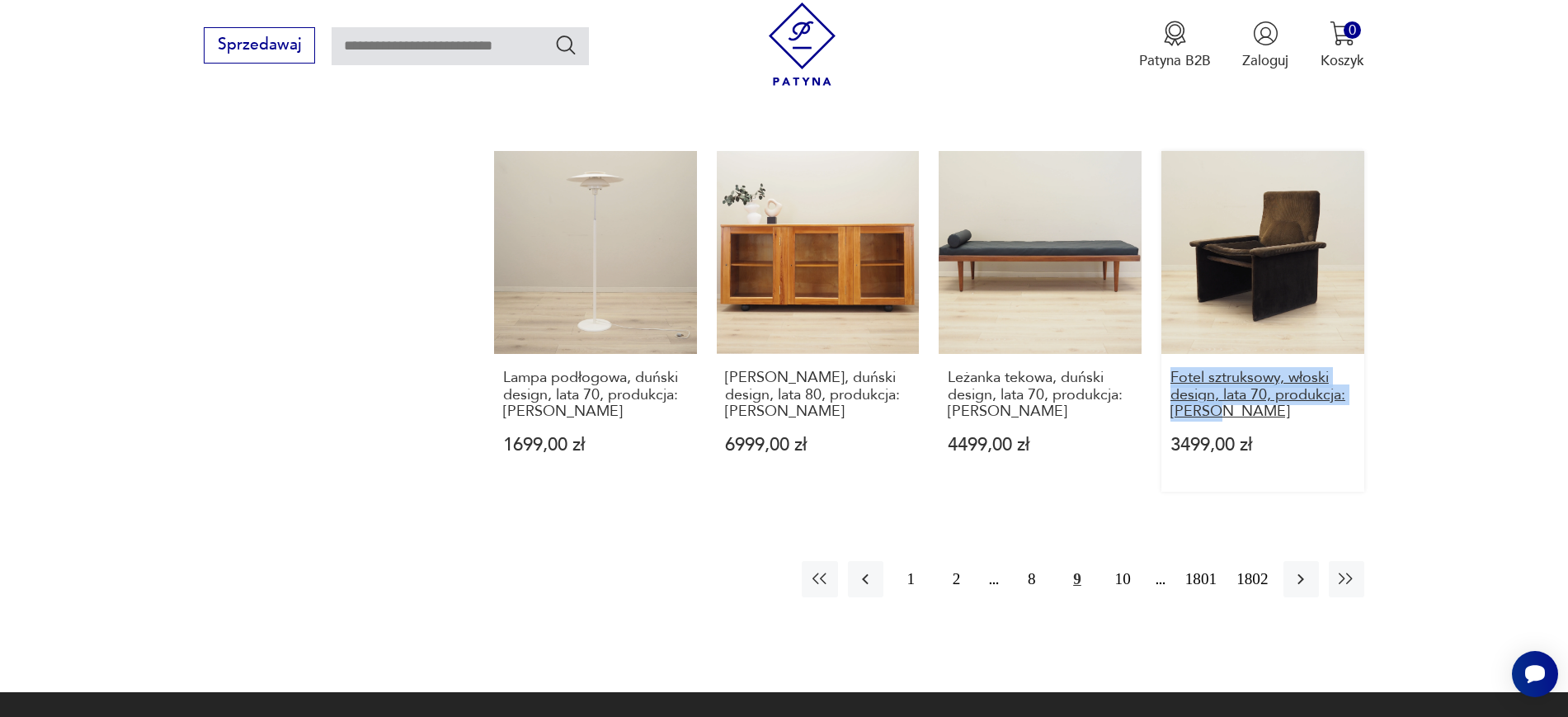
drag, startPoint x: 1404, startPoint y: 387, endPoint x: 1172, endPoint y: 348, distance: 235.3
click at [1033, 561] on button "8" at bounding box center [1031, 578] width 35 height 35
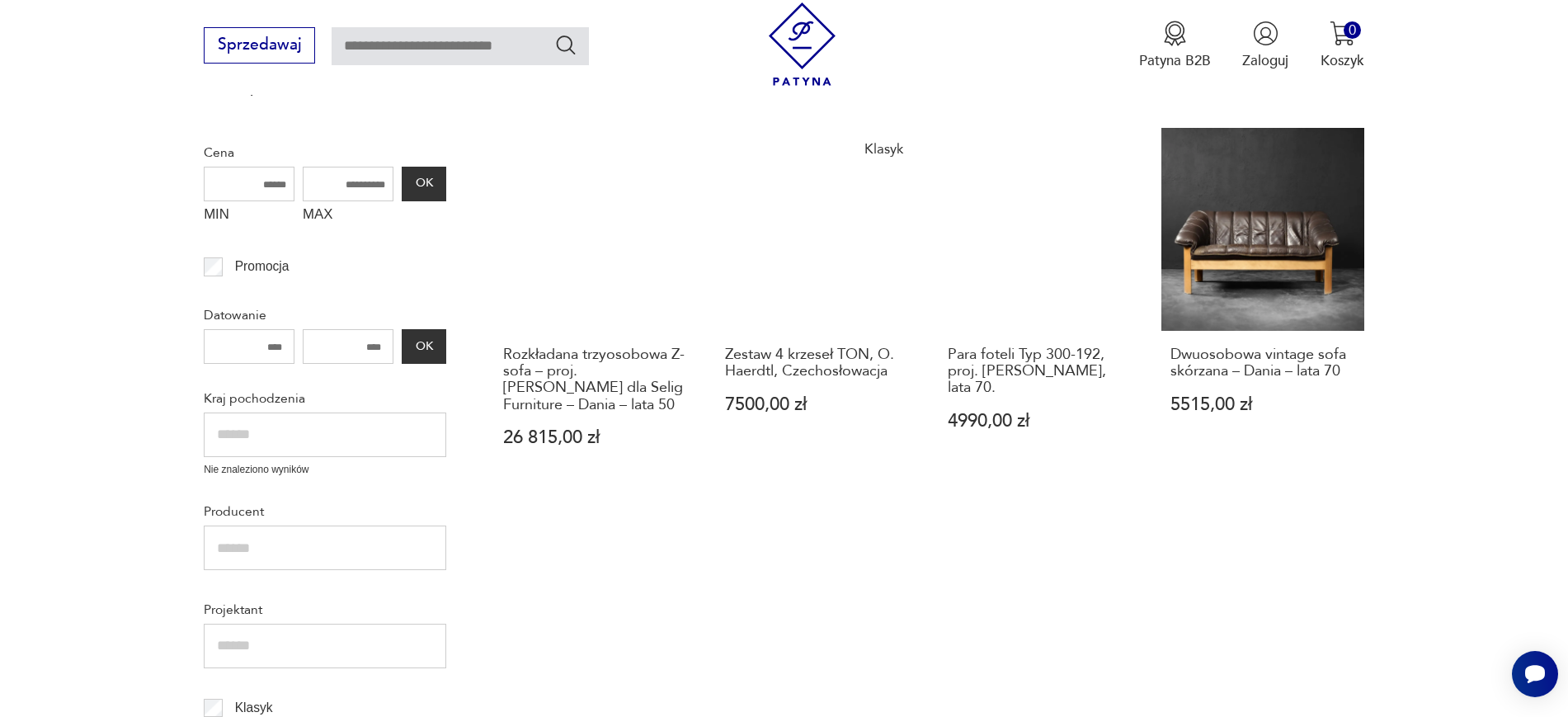
scroll to position [280, 0]
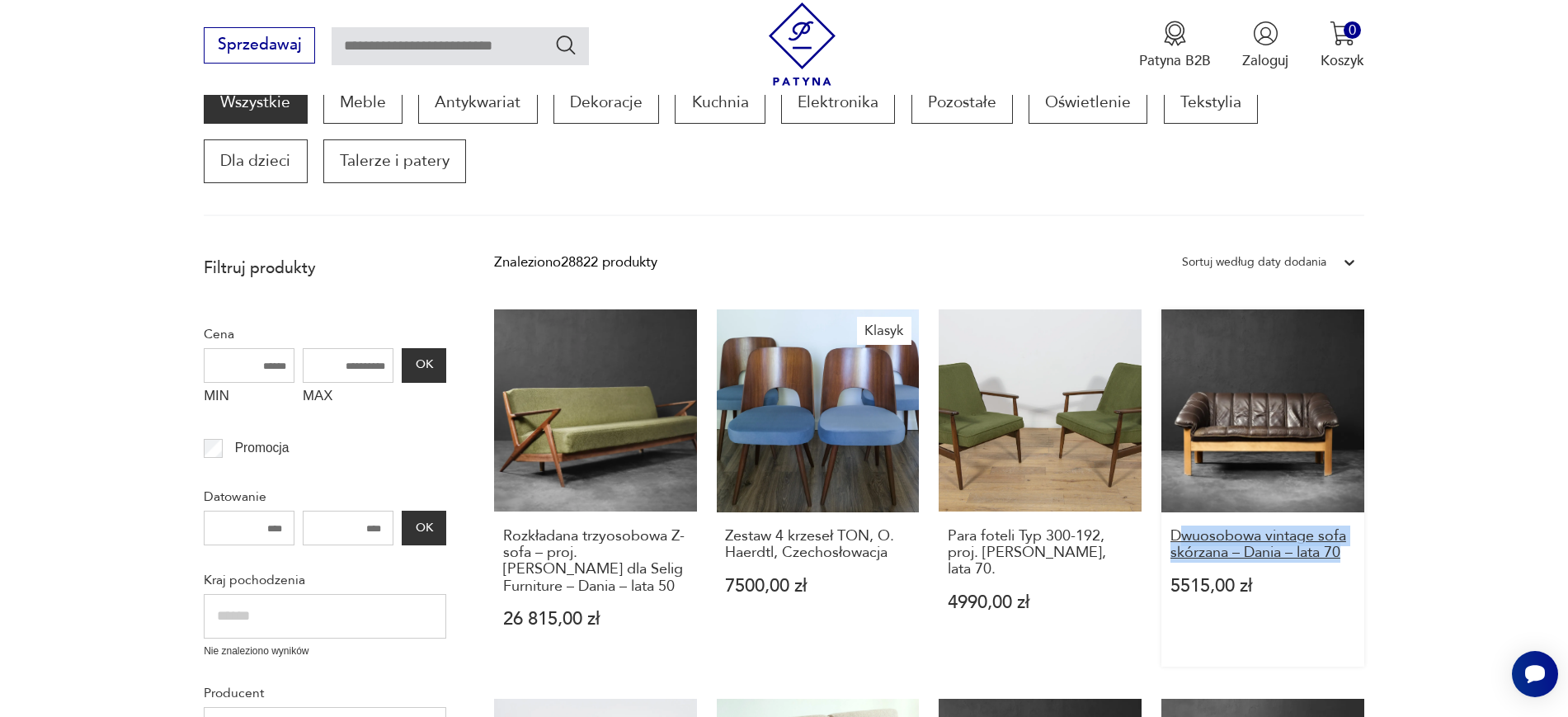
drag, startPoint x: 1421, startPoint y: 561, endPoint x: 1176, endPoint y: 540, distance: 245.9
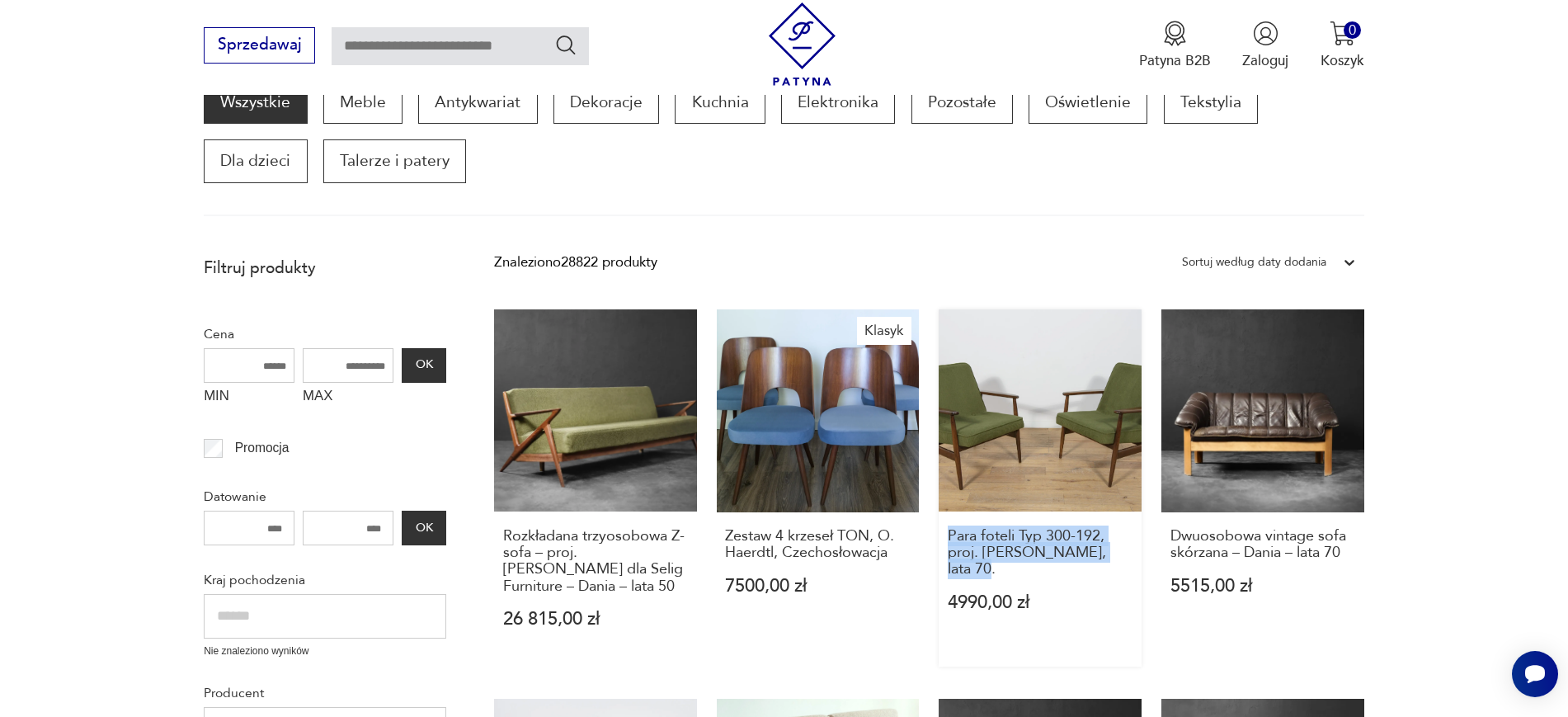
drag, startPoint x: 931, startPoint y: 529, endPoint x: 1125, endPoint y: 564, distance: 197.1
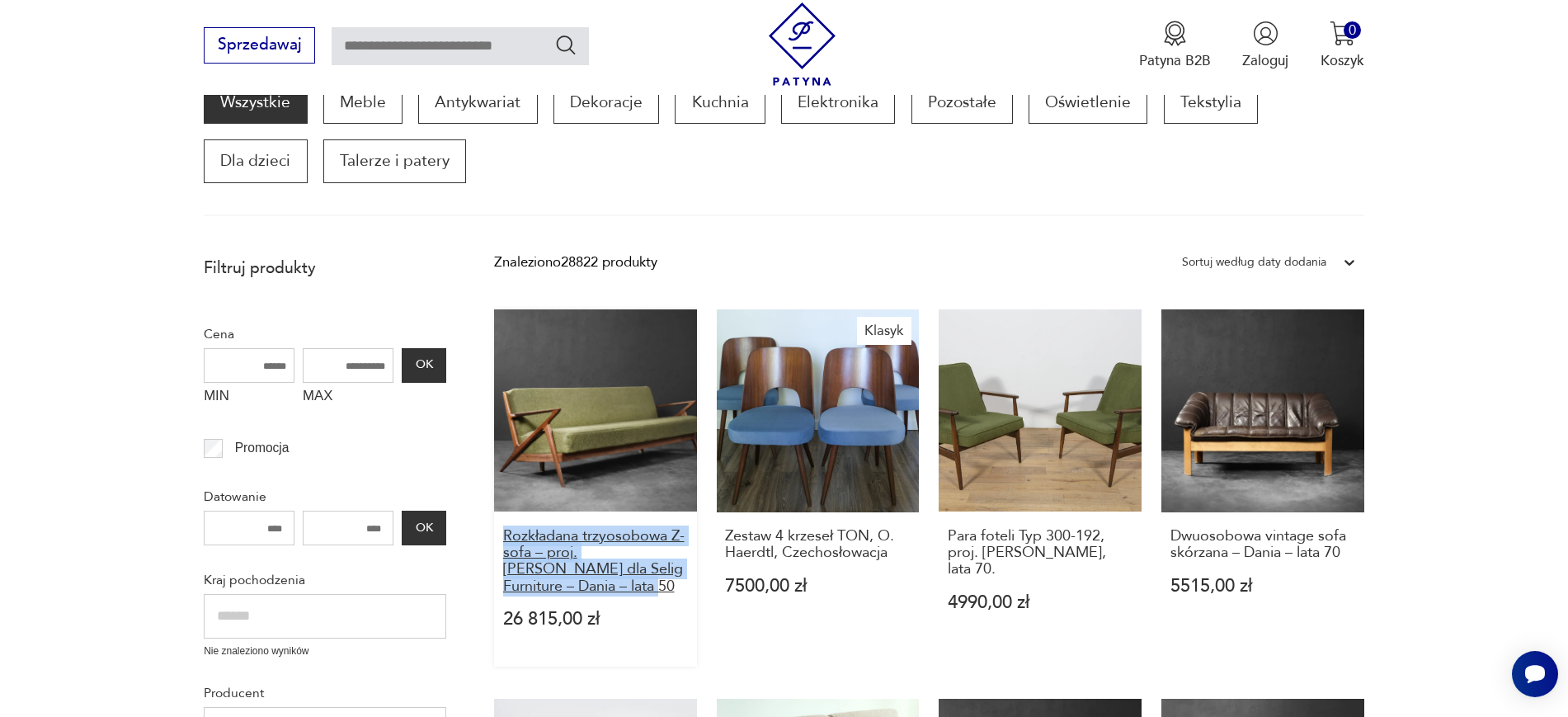
drag, startPoint x: 490, startPoint y: 526, endPoint x: 563, endPoint y: 592, distance: 98.4
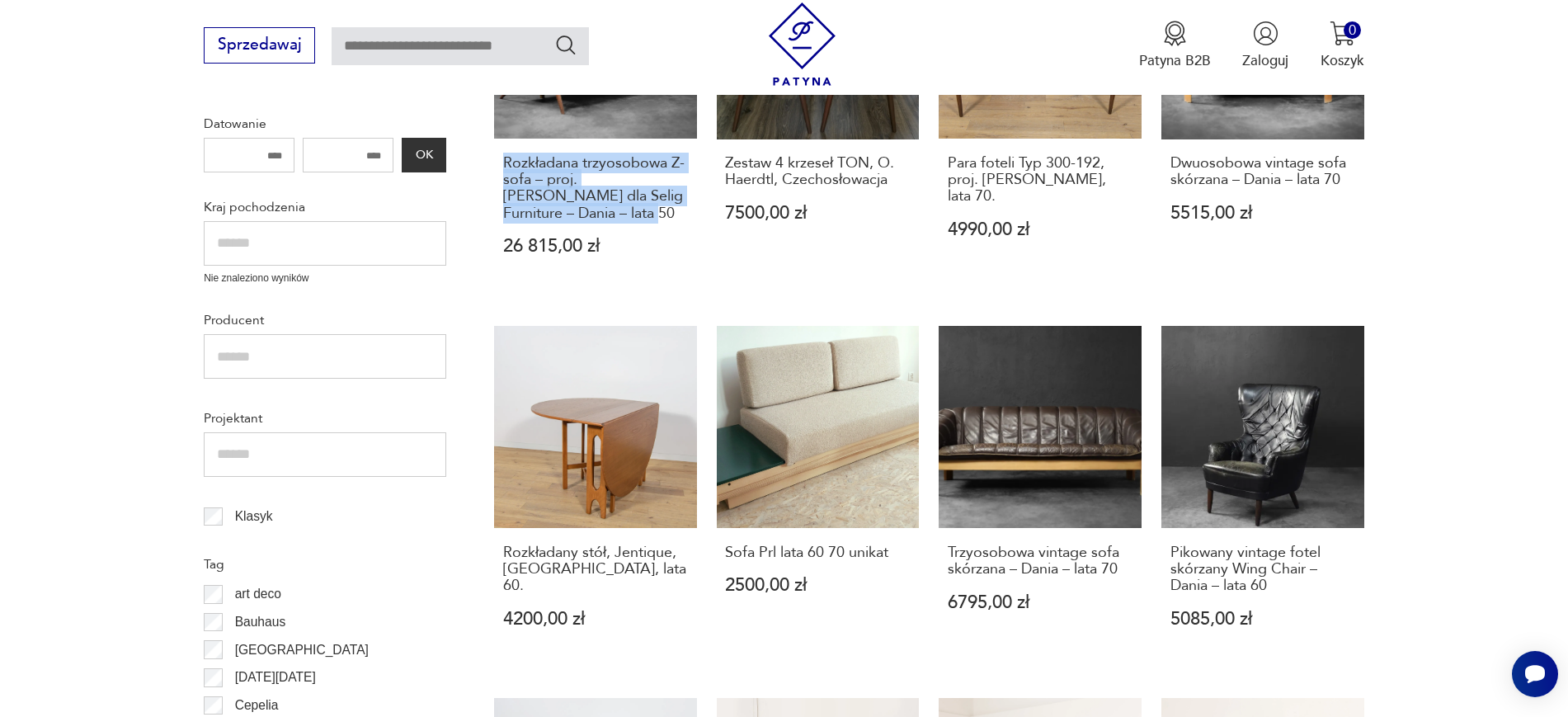
scroll to position [664, 0]
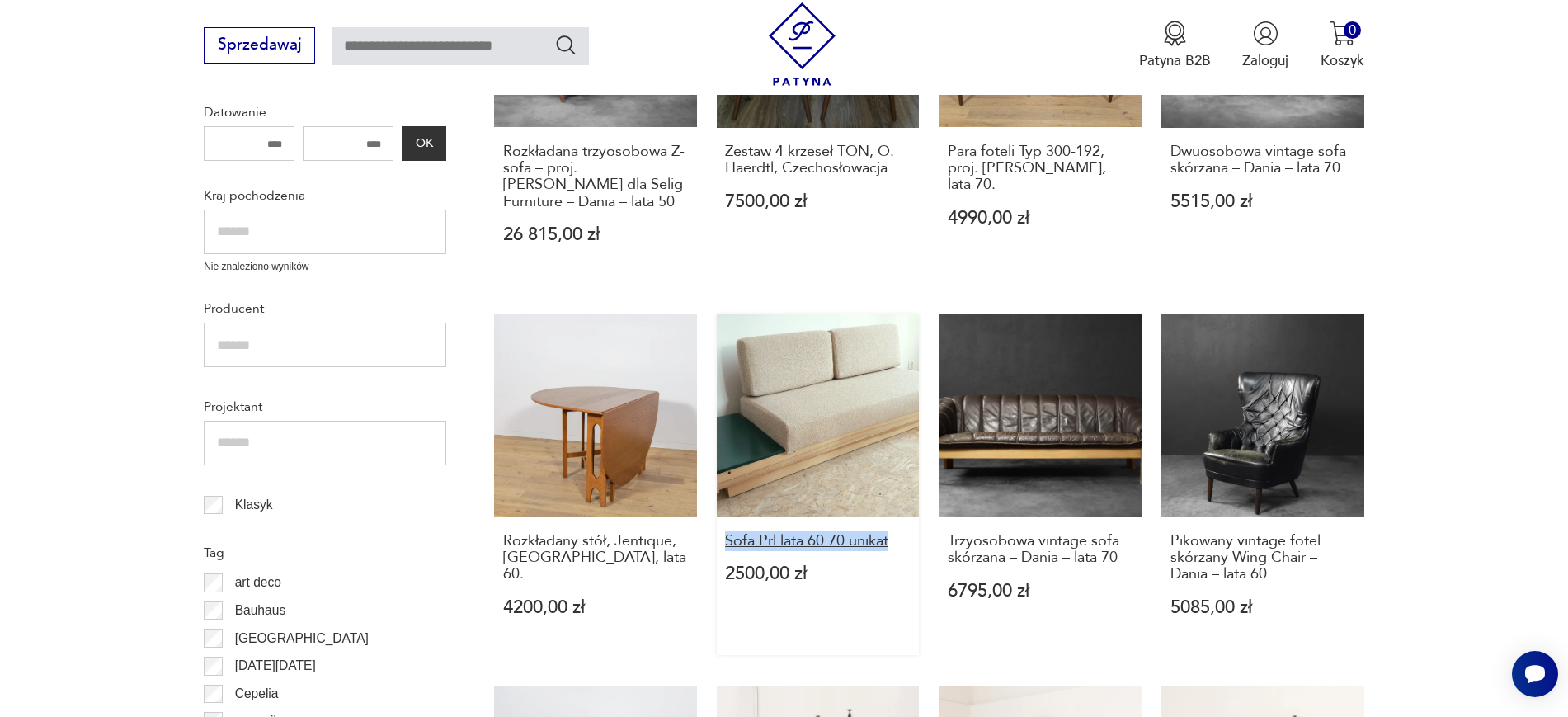
drag, startPoint x: 713, startPoint y: 538, endPoint x: 902, endPoint y: 542, distance: 189.0
drag, startPoint x: 931, startPoint y: 534, endPoint x: 1132, endPoint y: 562, distance: 202.9
drag, startPoint x: 1370, startPoint y: 571, endPoint x: 1164, endPoint y: 534, distance: 209.3
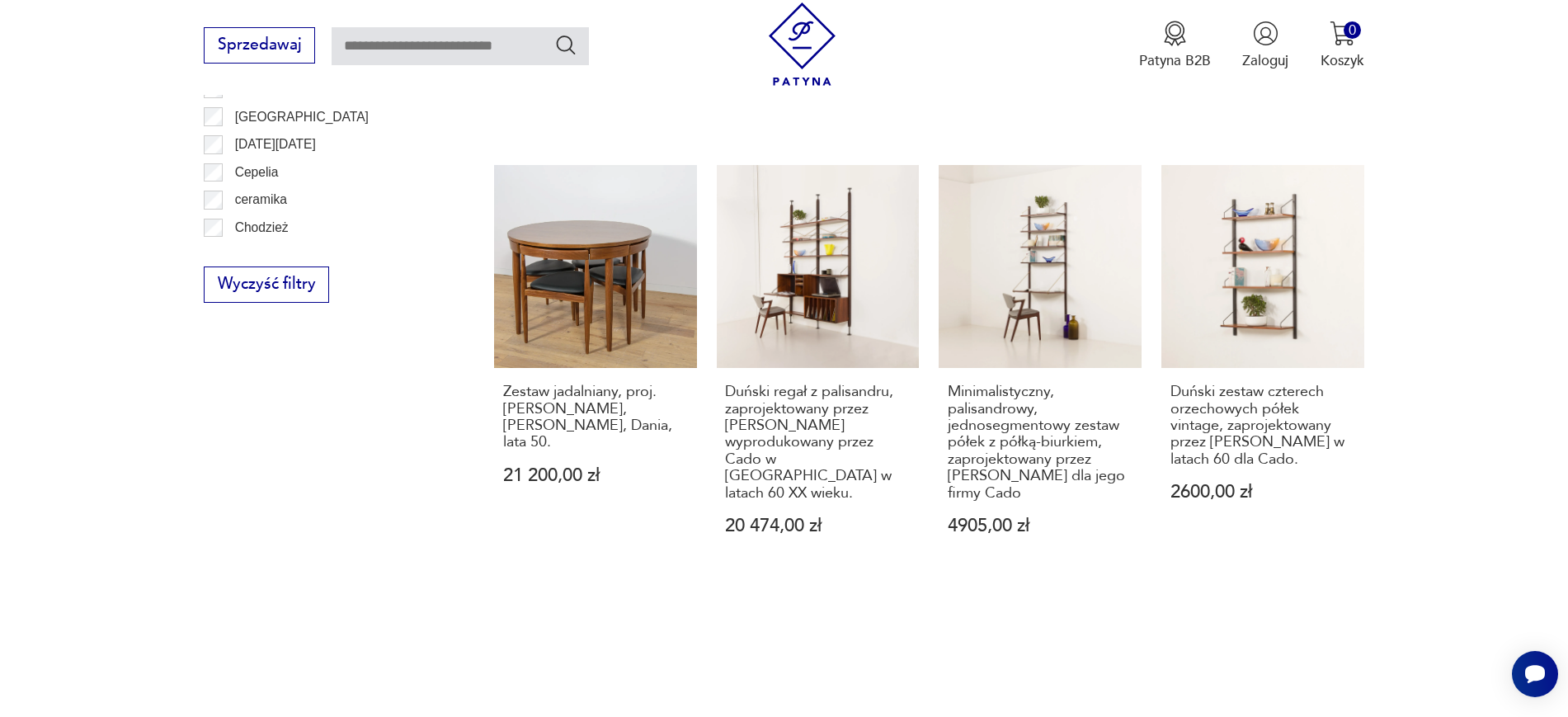
scroll to position [1217, 0]
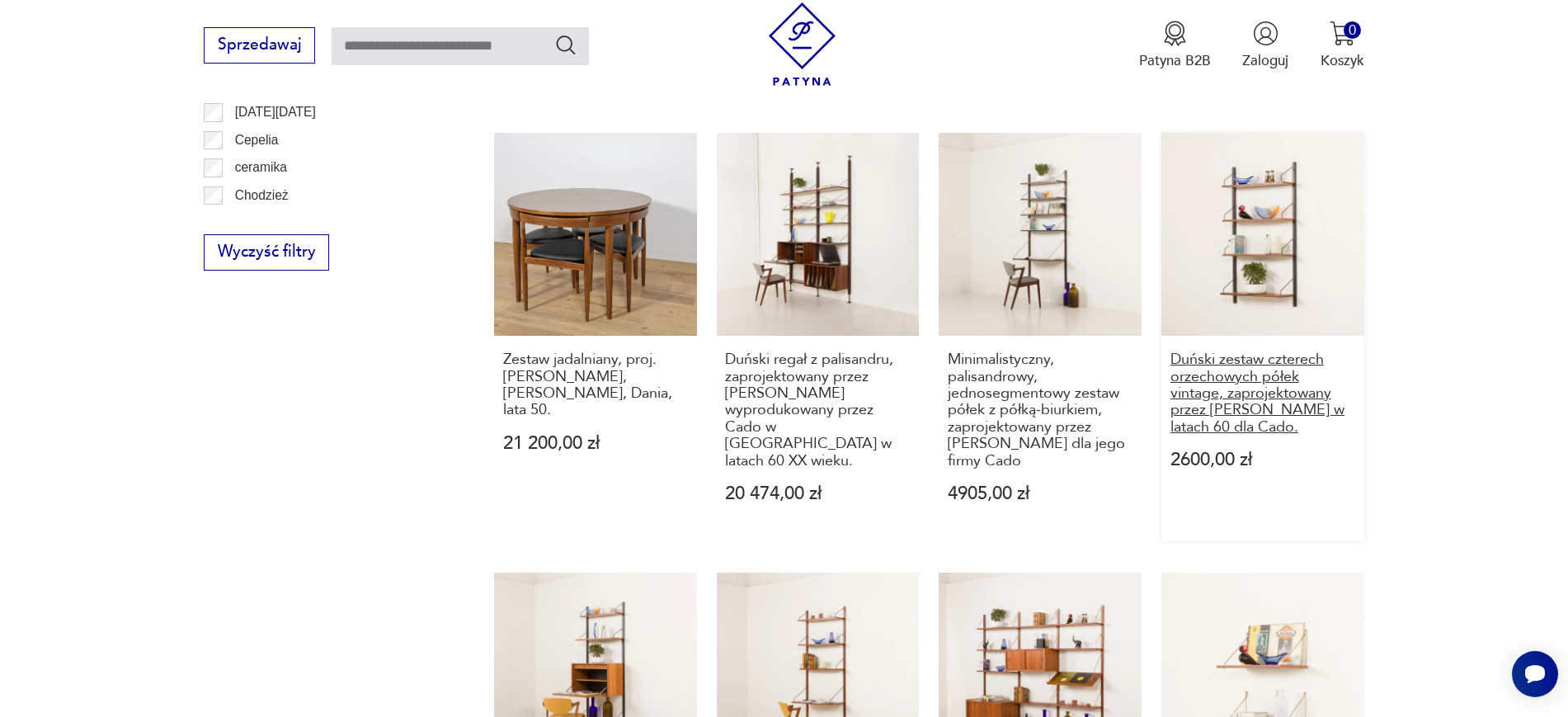
drag, startPoint x: 1381, startPoint y: 437, endPoint x: 1185, endPoint y: 366, distance: 208.5
click at [1185, 366] on section "Filtruj produkty Cena MIN MAX OK Promocja Datowanie OK Kraj pochodzenia Nie zna…" at bounding box center [784, 254] width 1568 height 1889
drag, startPoint x: 934, startPoint y: 358, endPoint x: 1027, endPoint y: 462, distance: 139.5
click at [1027, 462] on div "Rozkładana trzyosobowa Z- sofa – proj. Poul Jensen dla Selig Furniture – Dania …" at bounding box center [929, 185] width 870 height 1627
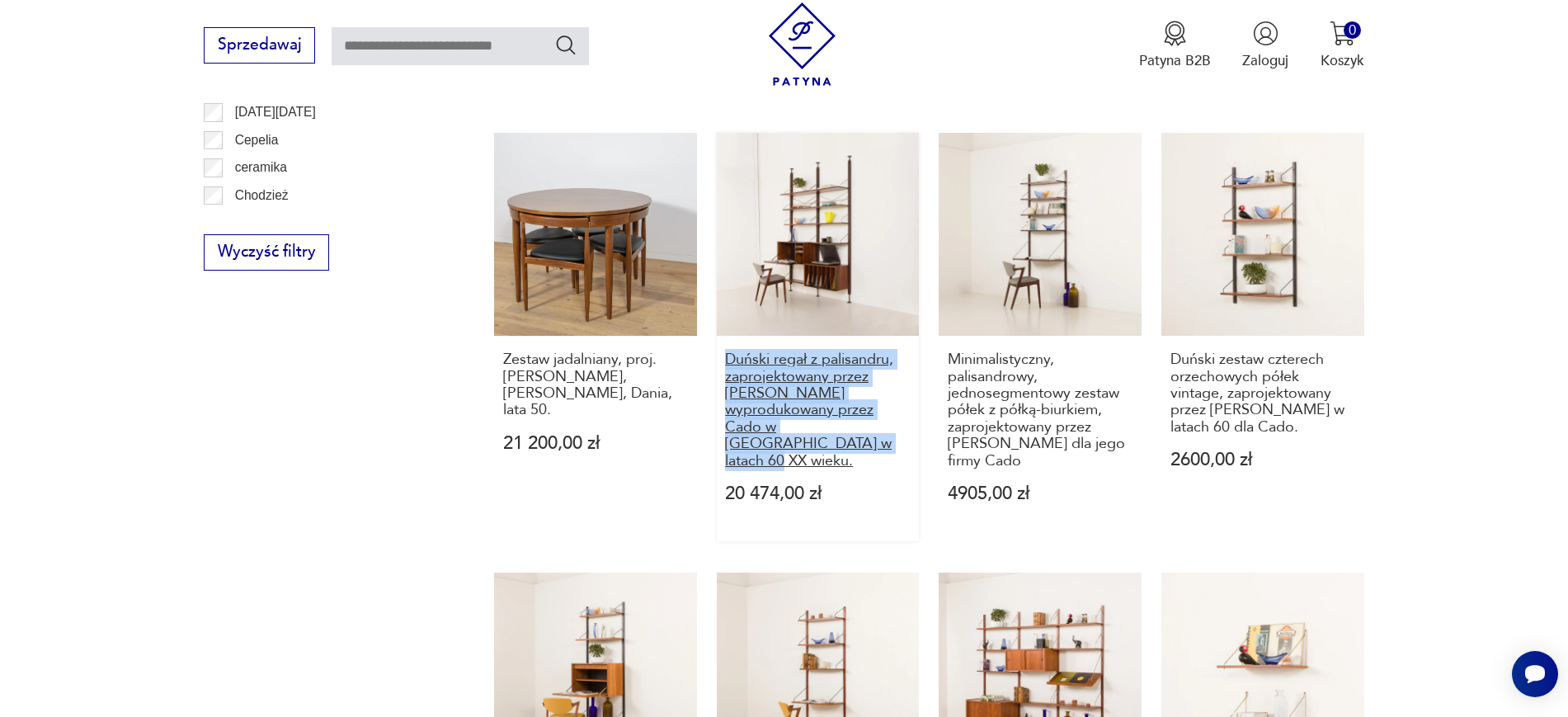
drag, startPoint x: 714, startPoint y: 349, endPoint x: 818, endPoint y: 446, distance: 142.2
click at [818, 446] on div "Rozkładana trzyosobowa Z- sofa – proj. Poul Jensen dla Selig Furniture – Dania …" at bounding box center [929, 185] width 870 height 1627
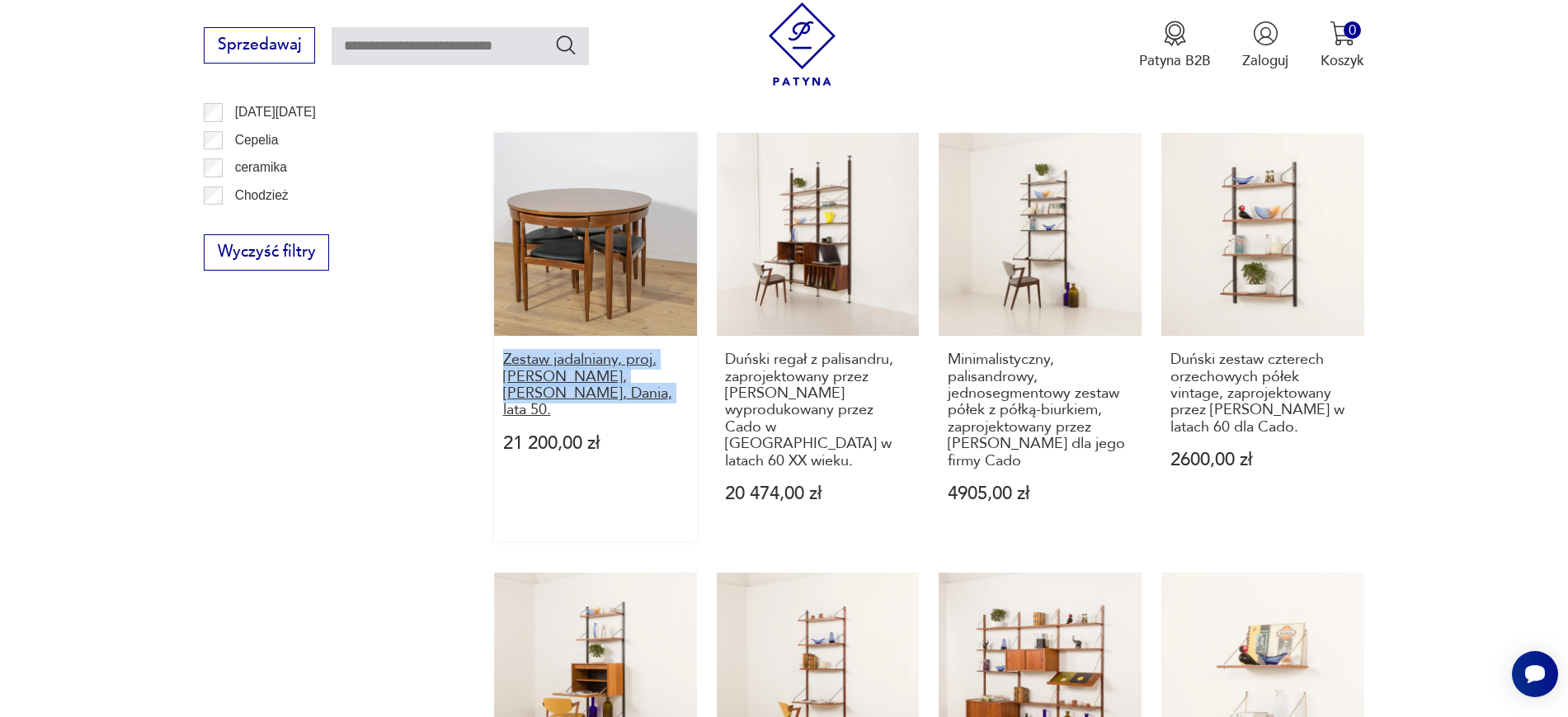
drag, startPoint x: 484, startPoint y: 366, endPoint x: 555, endPoint y: 393, distance: 76.0
click at [555, 393] on section "Filtruj produkty Cena MIN MAX OK Promocja Datowanie OK Kraj pochodzenia Nie zna…" at bounding box center [784, 254] width 1568 height 1889
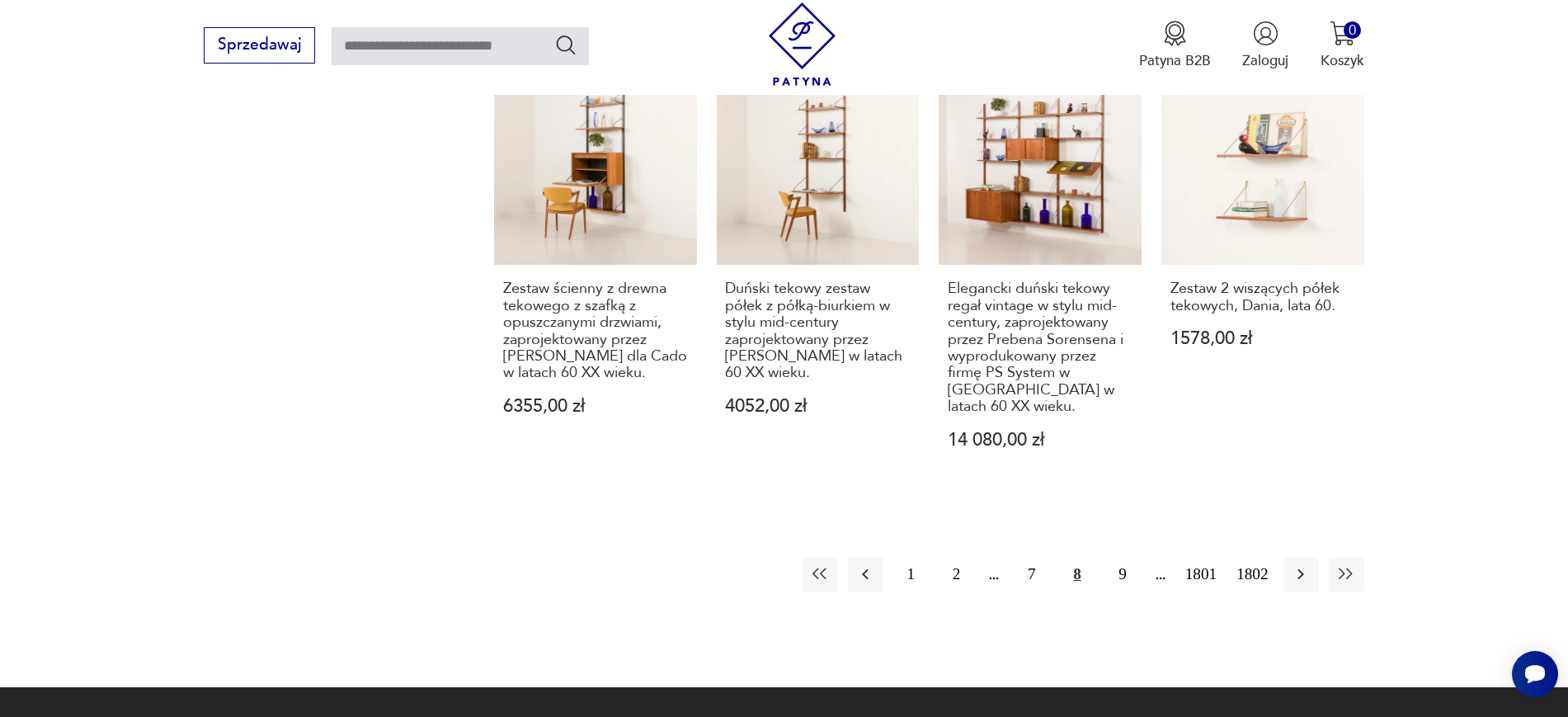
scroll to position [1739, 0]
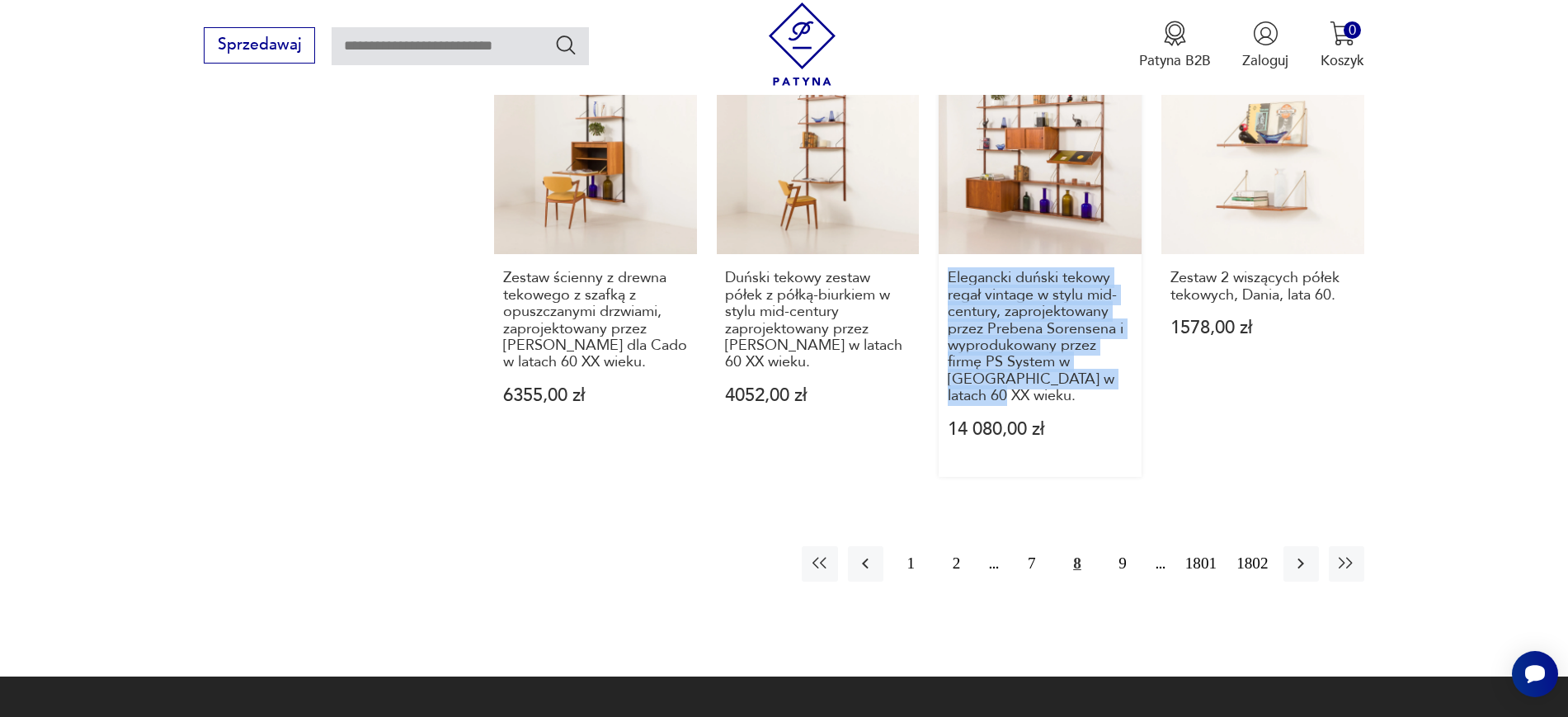
drag, startPoint x: 932, startPoint y: 274, endPoint x: 1100, endPoint y: 392, distance: 205.3
drag, startPoint x: 711, startPoint y: 273, endPoint x: 825, endPoint y: 374, distance: 152.3
drag, startPoint x: 477, startPoint y: 270, endPoint x: 669, endPoint y: 365, distance: 214.2
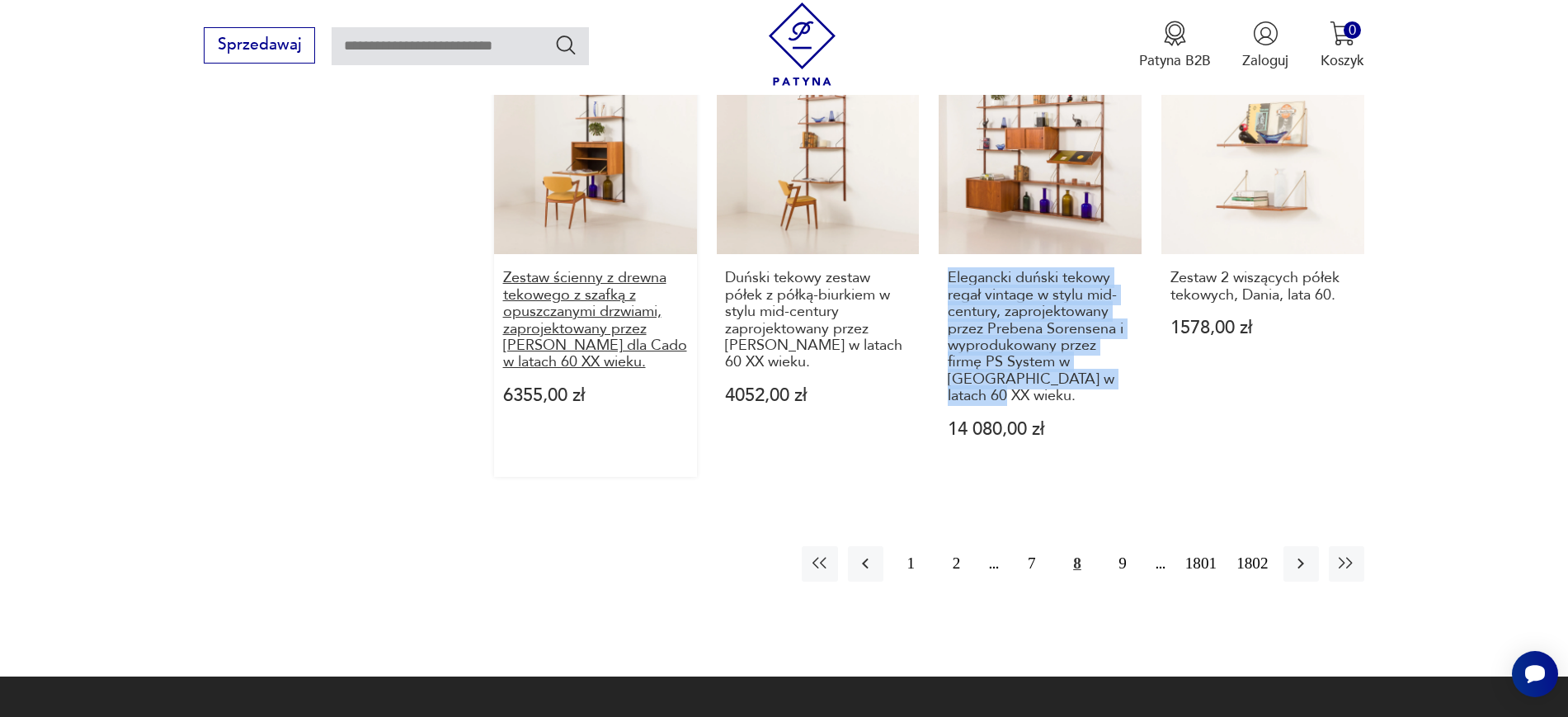
click at [1036, 555] on button "7" at bounding box center [1031, 563] width 35 height 35
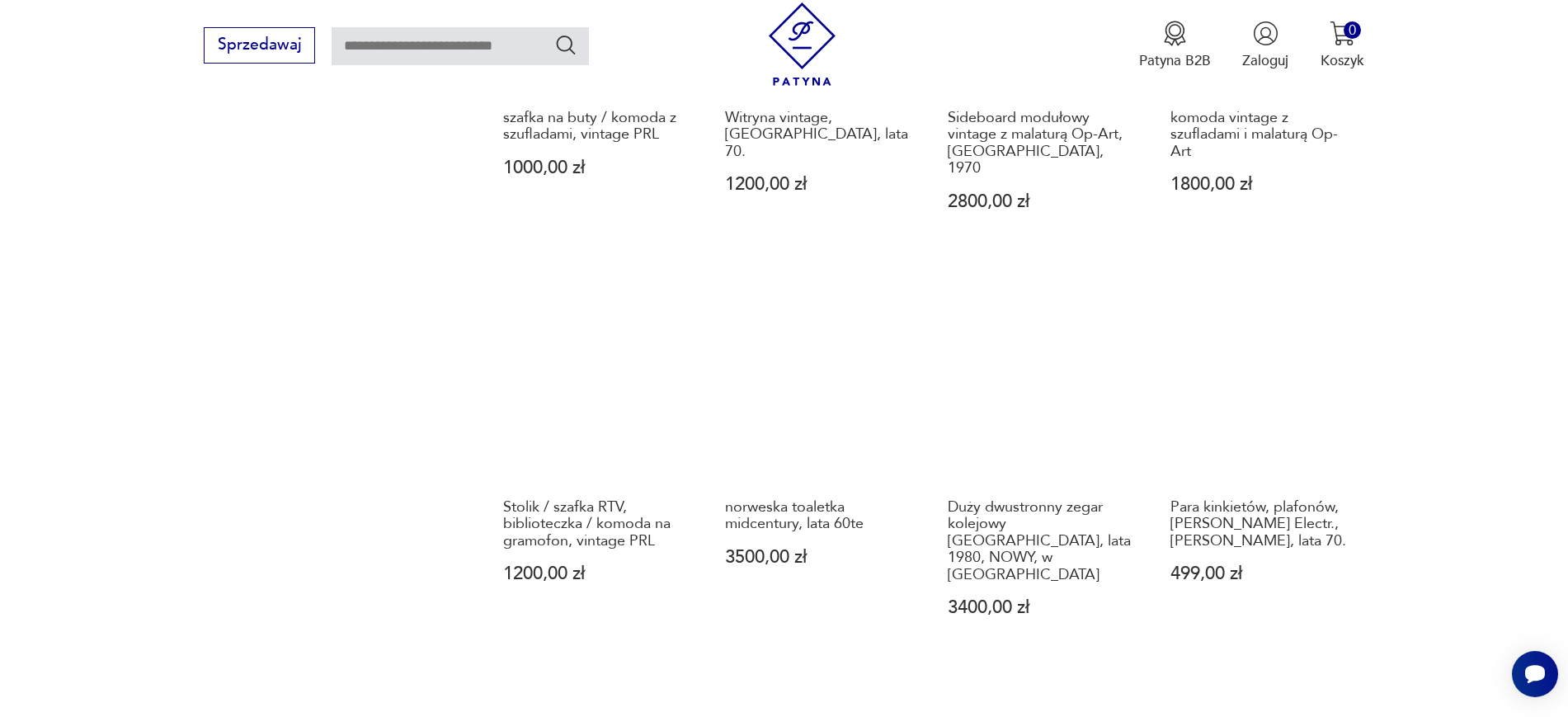
scroll to position [1497, 0]
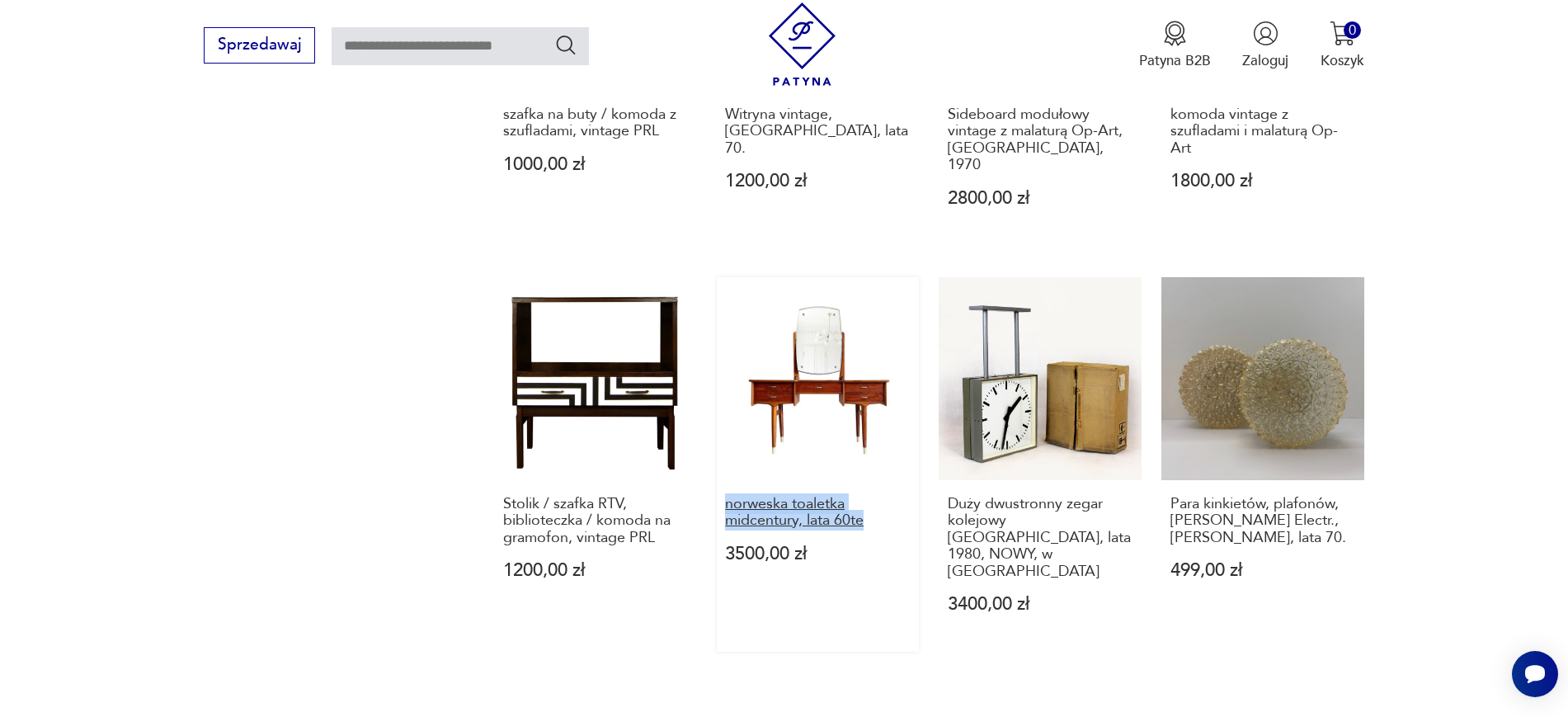
drag, startPoint x: 712, startPoint y: 434, endPoint x: 868, endPoint y: 462, distance: 158.5
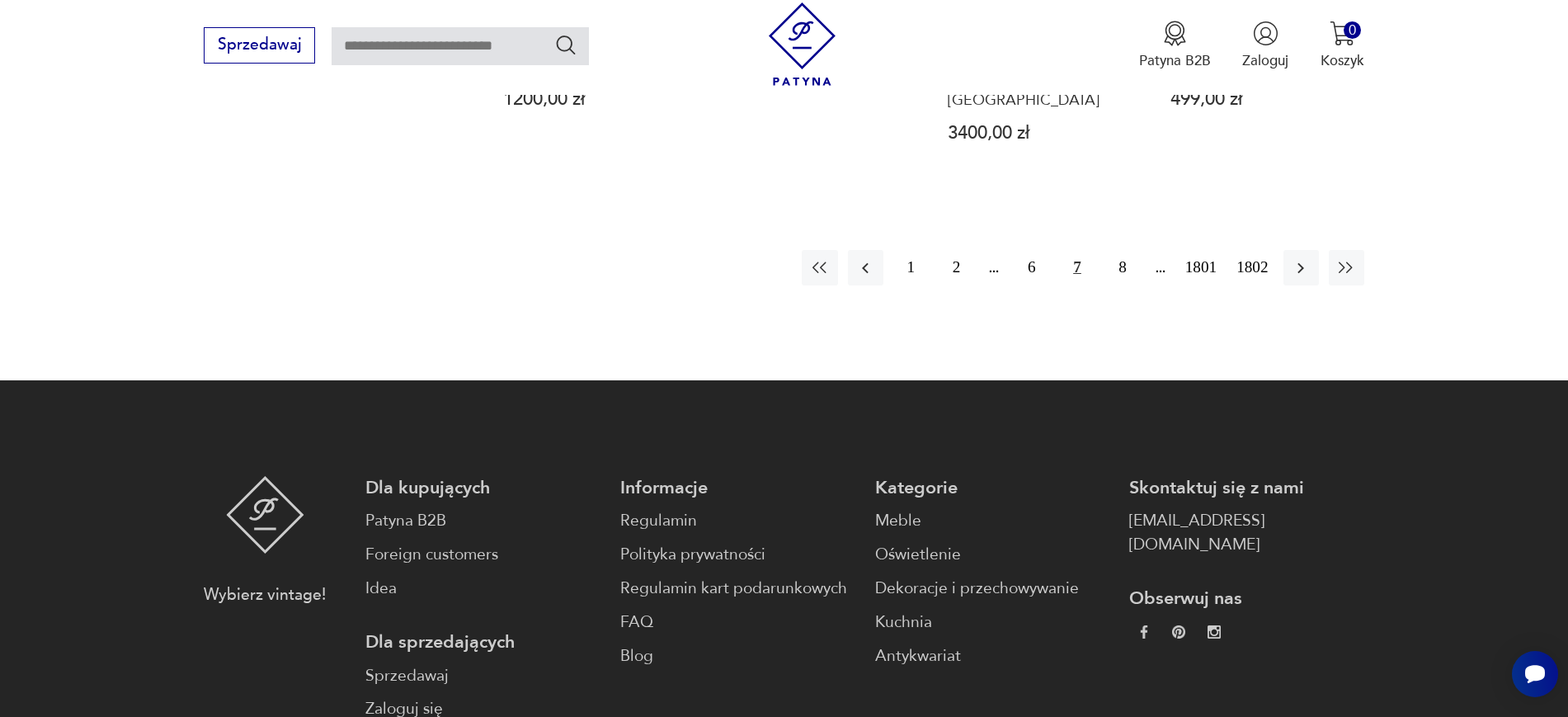
scroll to position [1971, 0]
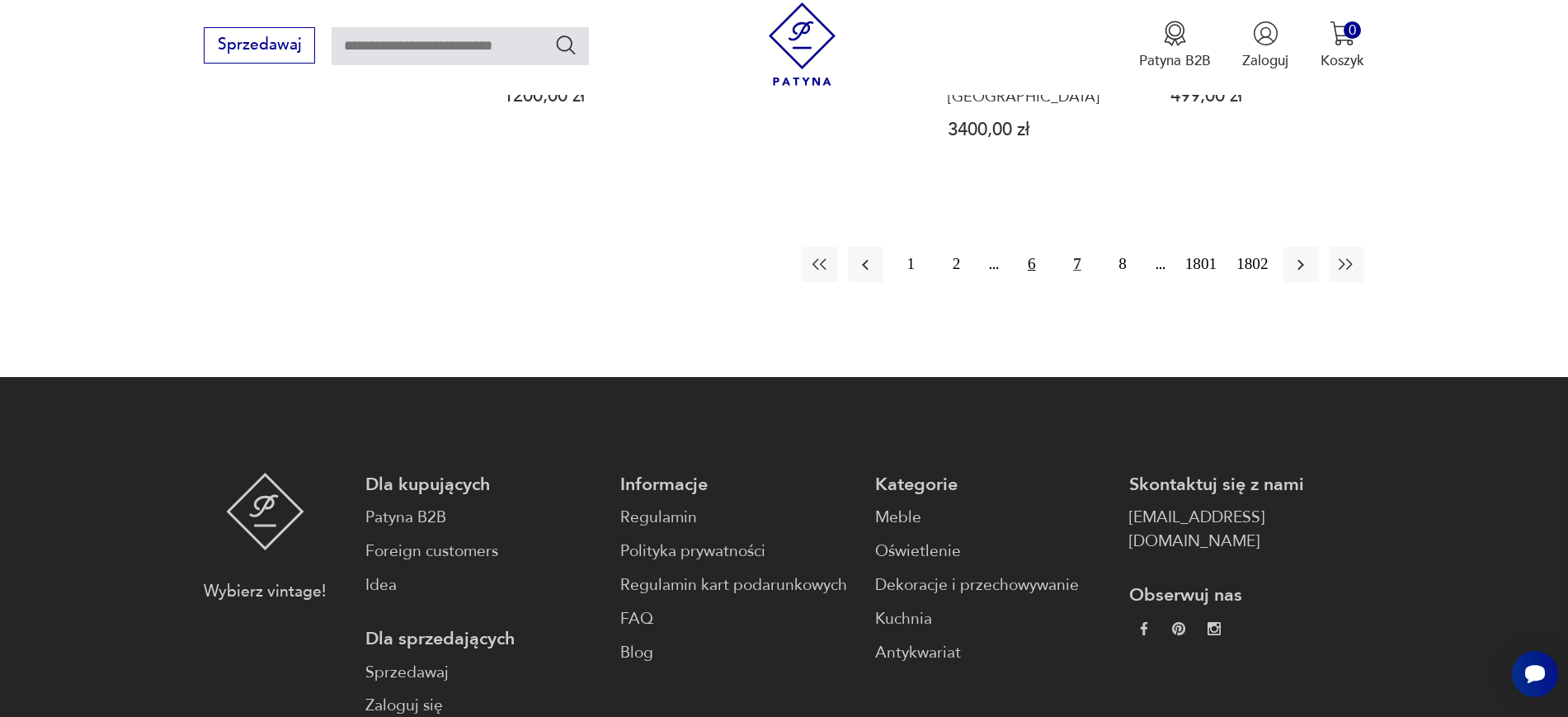
click at [1034, 247] on button "6" at bounding box center [1031, 264] width 35 height 35
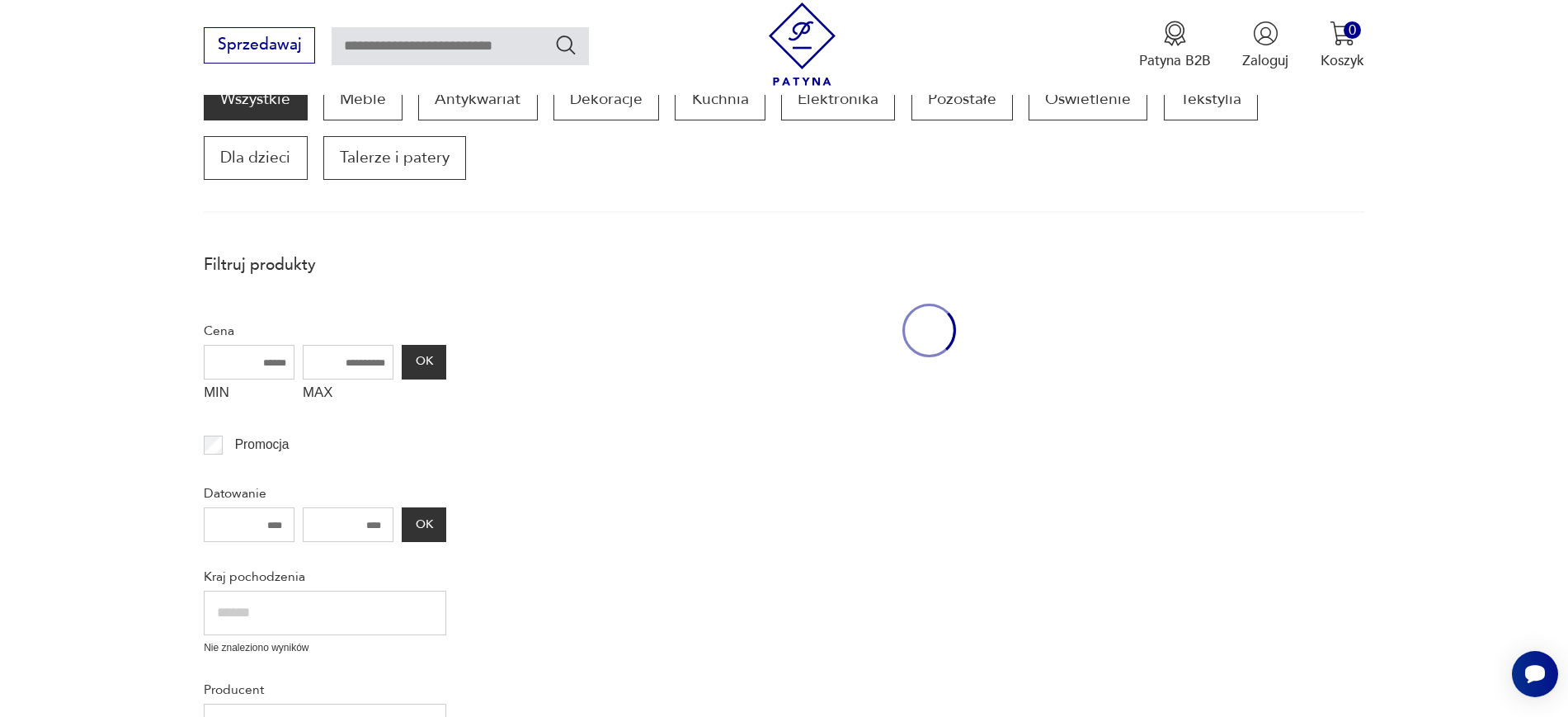
scroll to position [280, 0]
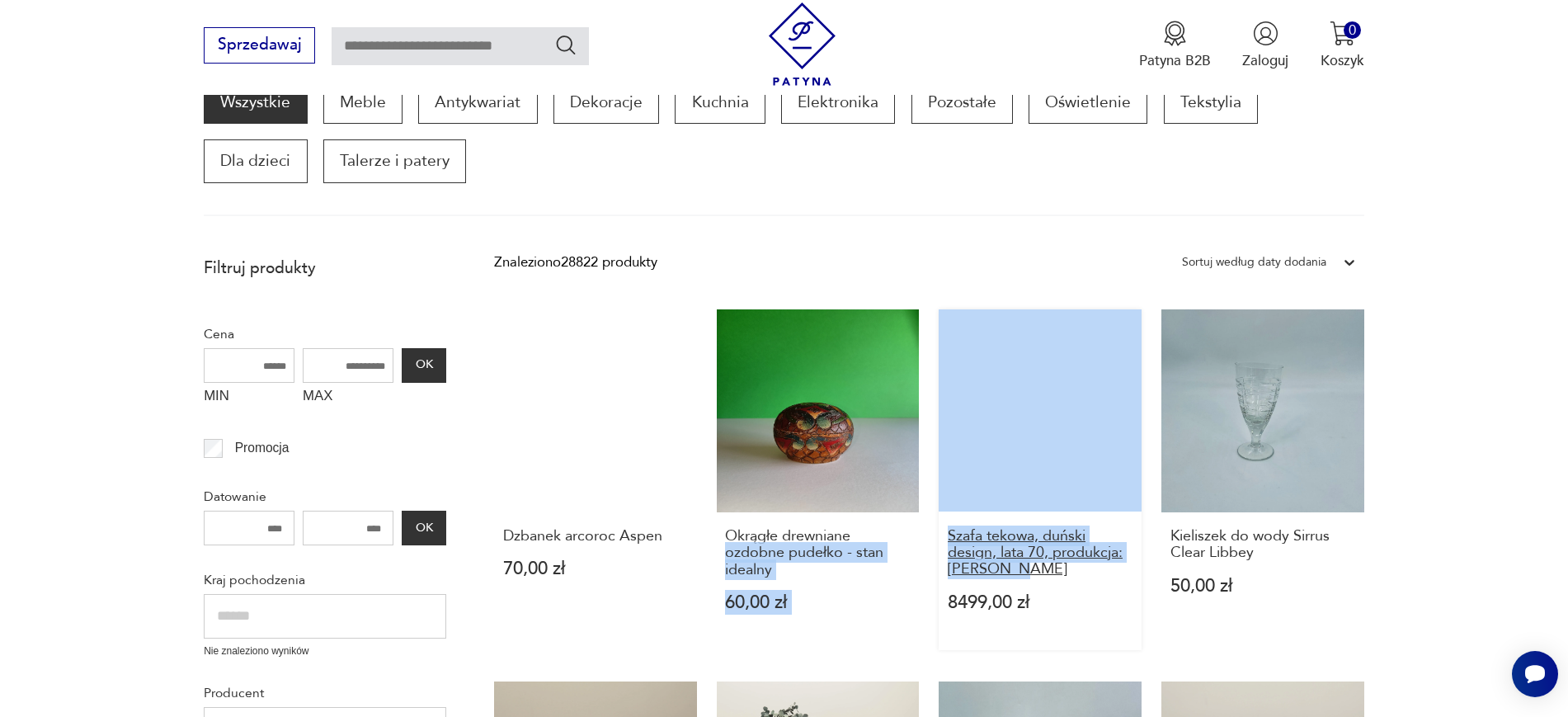
drag, startPoint x: 924, startPoint y: 530, endPoint x: 1035, endPoint y: 572, distance: 118.7
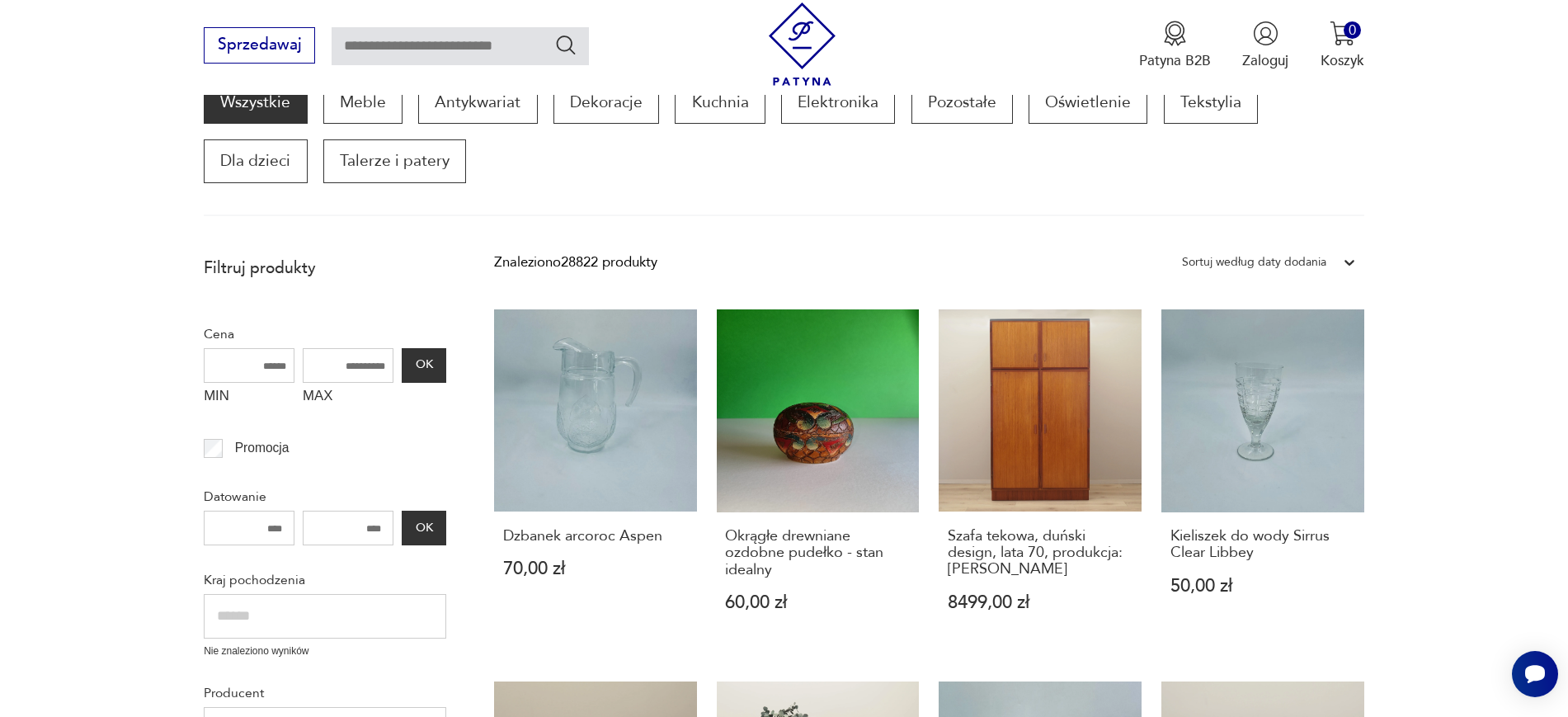
drag, startPoint x: 938, startPoint y: 531, endPoint x: 1032, endPoint y: 569, distance: 101.4
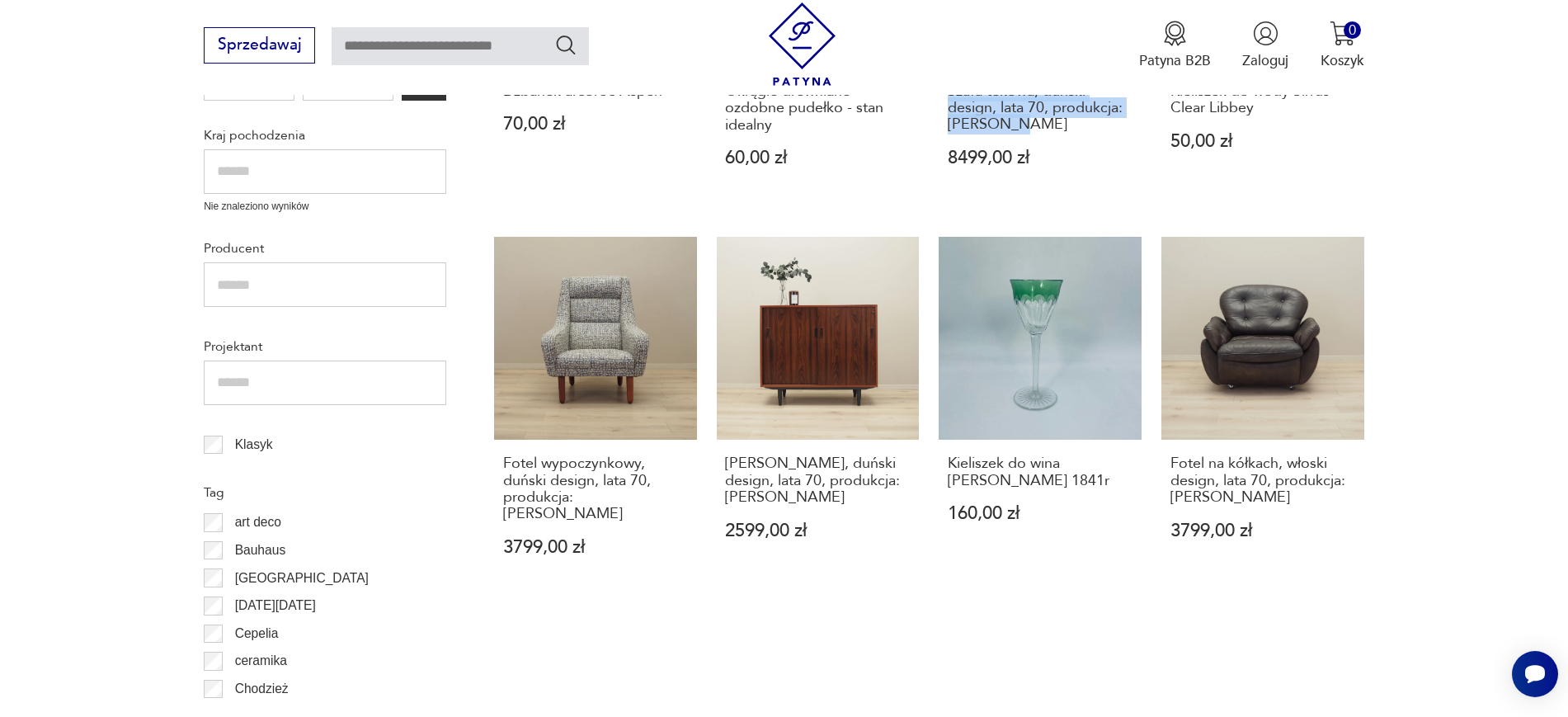
scroll to position [847, 0]
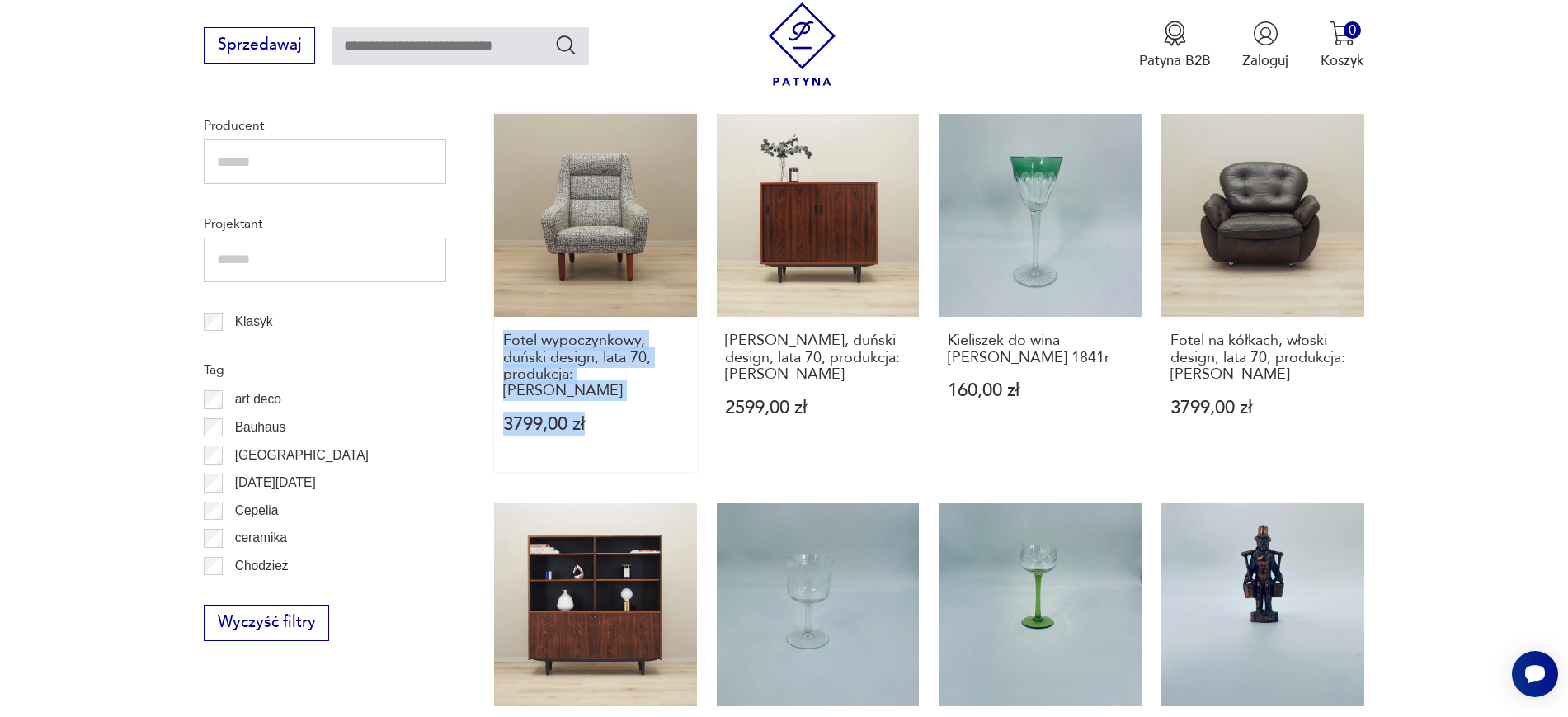
drag, startPoint x: 487, startPoint y: 329, endPoint x: 641, endPoint y: 387, distance: 164.6
click at [641, 387] on section "Filtruj produkty Cena MIN MAX OK Promocja Datowanie OK Kraj pochodzenia Nie zna…" at bounding box center [784, 548] width 1568 height 1737
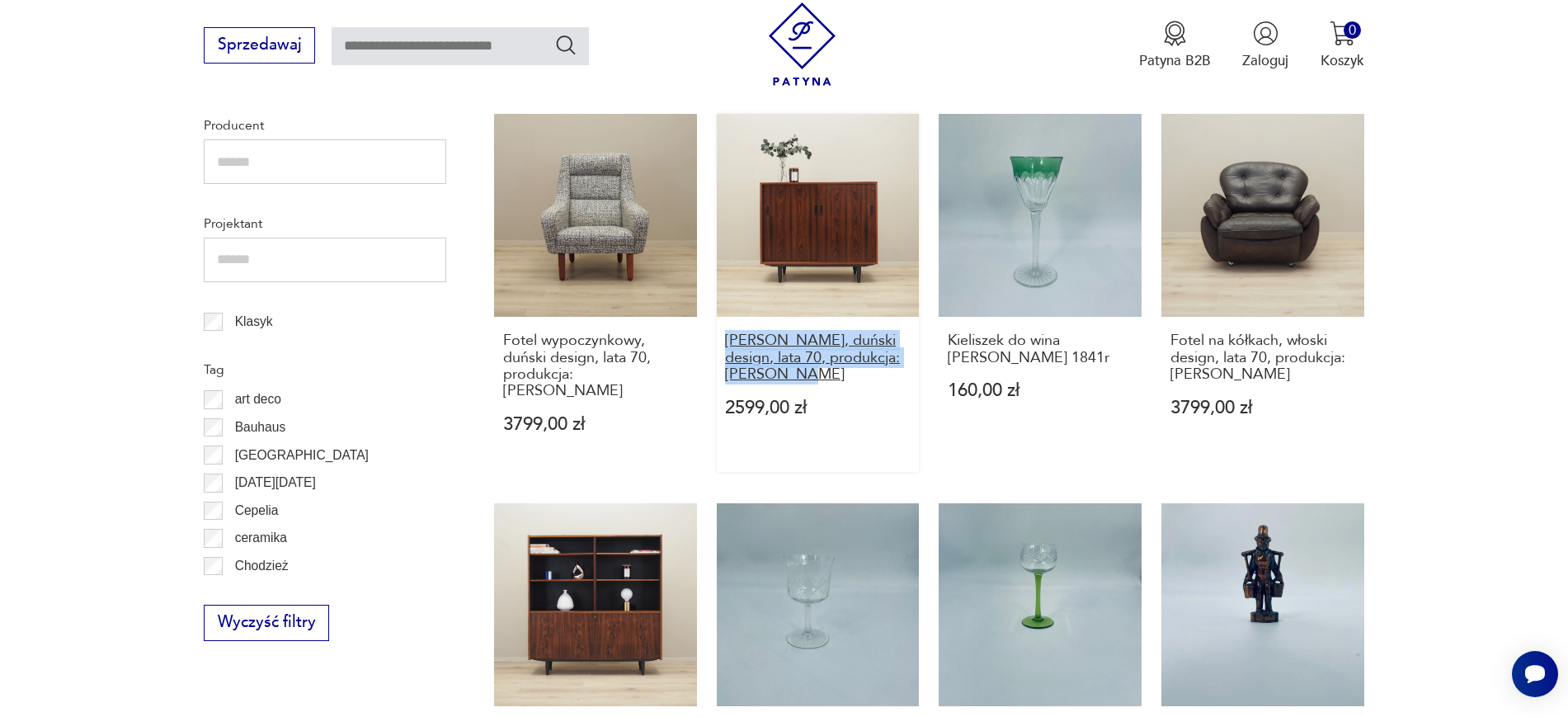
drag, startPoint x: 707, startPoint y: 347, endPoint x: 834, endPoint y: 372, distance: 129.4
click at [834, 372] on div "Dzbanek arcoroc Aspen 70,00 zł Okrągłe drewniane ozdobne pudełko - stan idealny…" at bounding box center [929, 480] width 870 height 1475
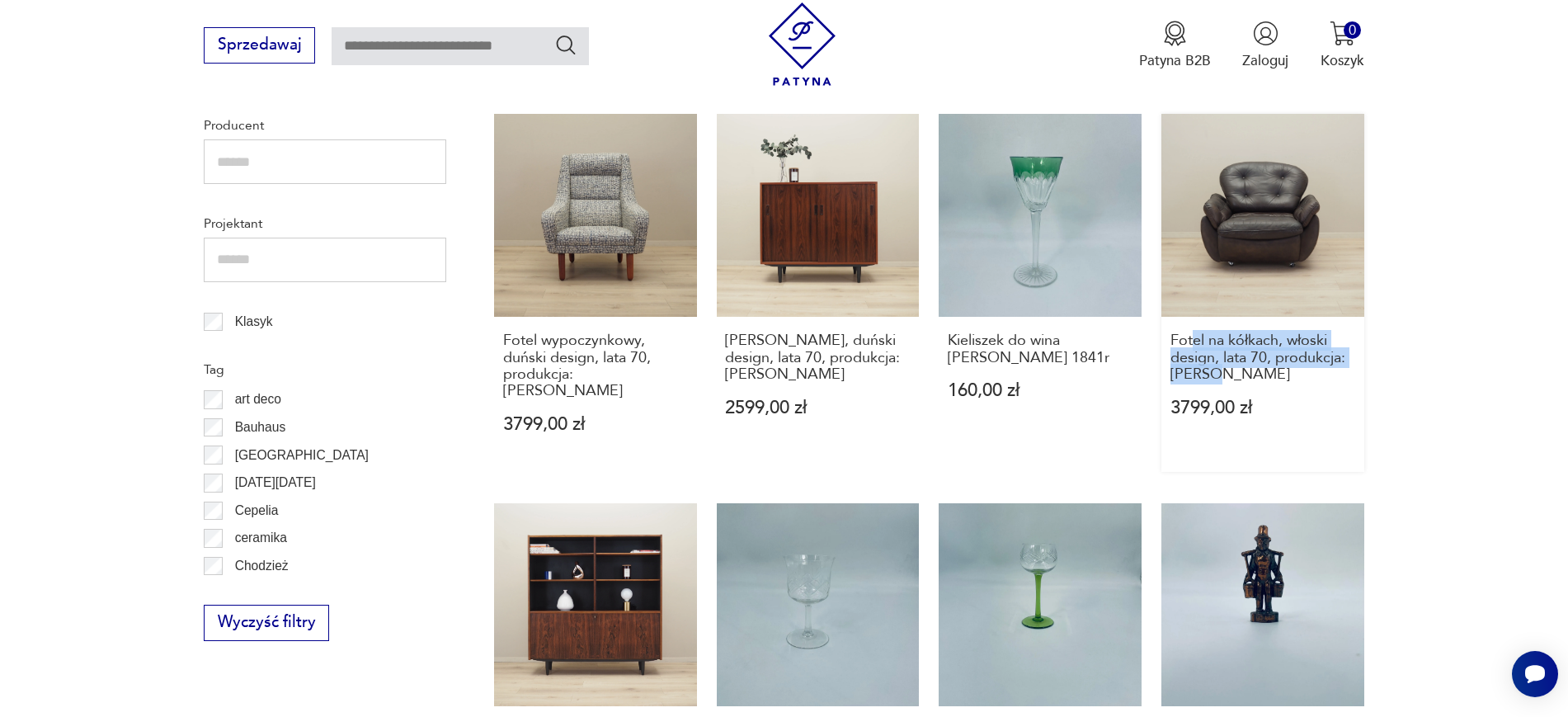
drag, startPoint x: 1421, startPoint y: 374, endPoint x: 1190, endPoint y: 327, distance: 235.7
click at [1190, 327] on section "Filtruj produkty Cena MIN MAX OK Promocja Datowanie OK Kraj pochodzenia Nie zna…" at bounding box center [784, 548] width 1568 height 1737
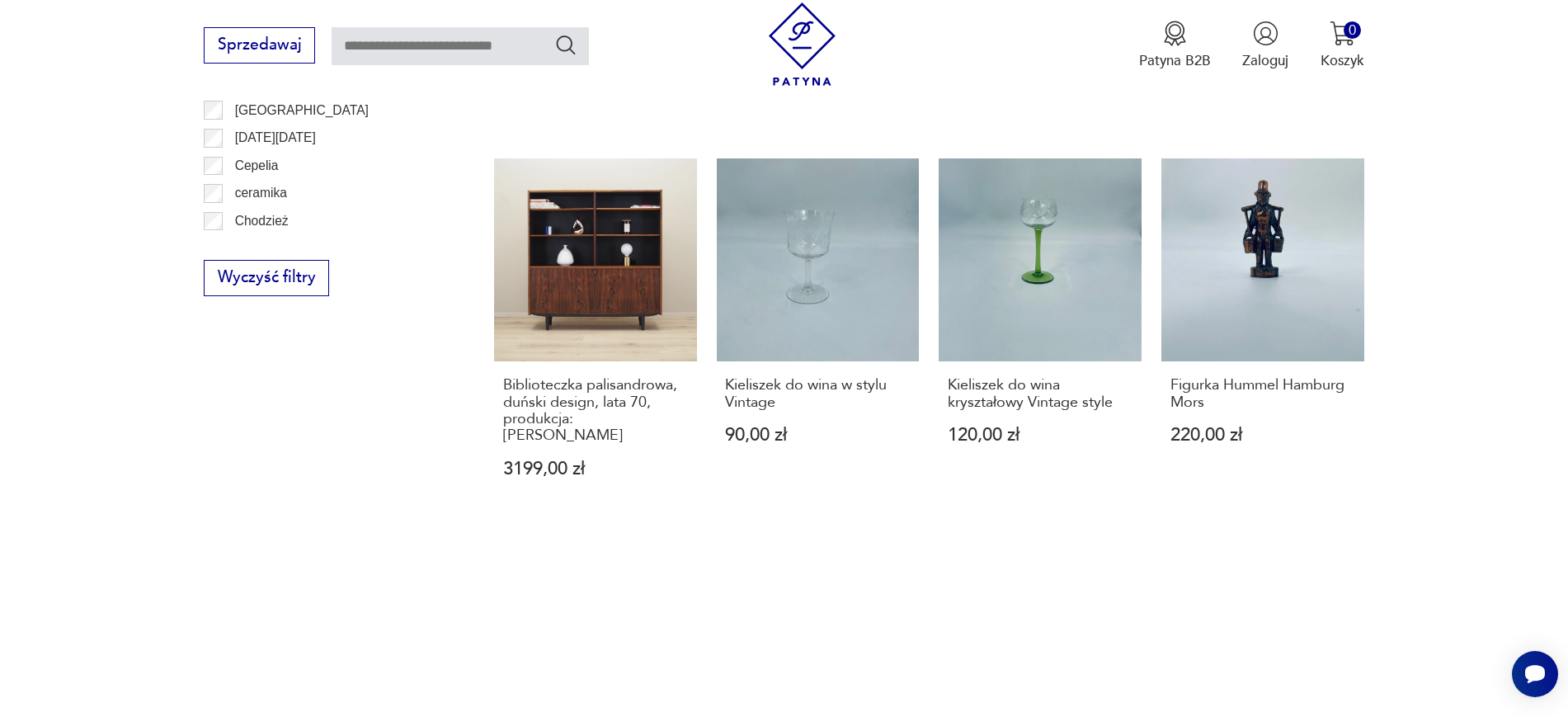
scroll to position [1281, 0]
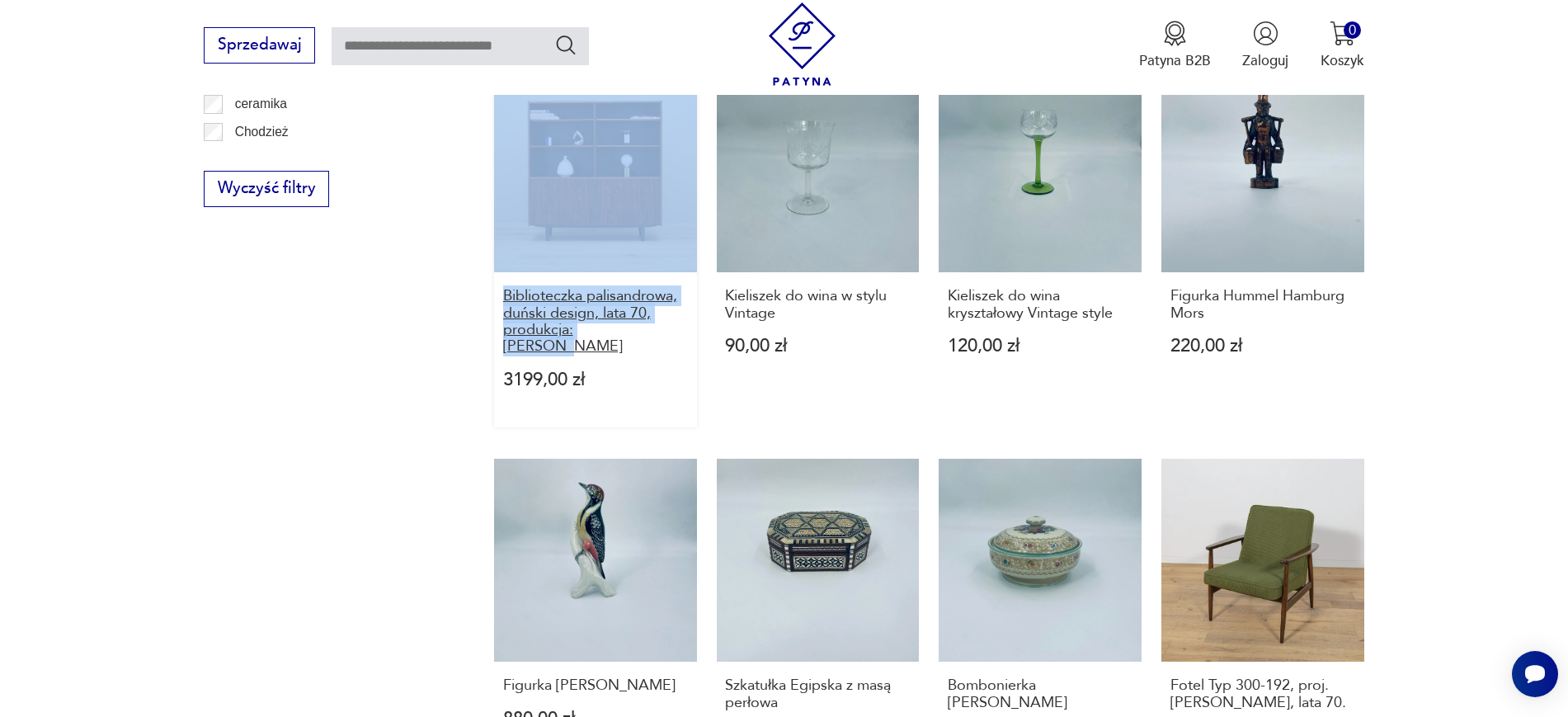
drag, startPoint x: 461, startPoint y: 291, endPoint x: 659, endPoint y: 306, distance: 198.6
click at [659, 306] on section "Filtruj produkty Cena MIN MAX OK Promocja Datowanie OK Kraj pochodzenia Nie zna…" at bounding box center [784, 114] width 1568 height 1737
click at [315, 402] on div "Filtruj produkty Cena MIN MAX OK Promocja Datowanie OK Kraj pochodzenia Nie zna…" at bounding box center [324, 71] width 242 height 1632
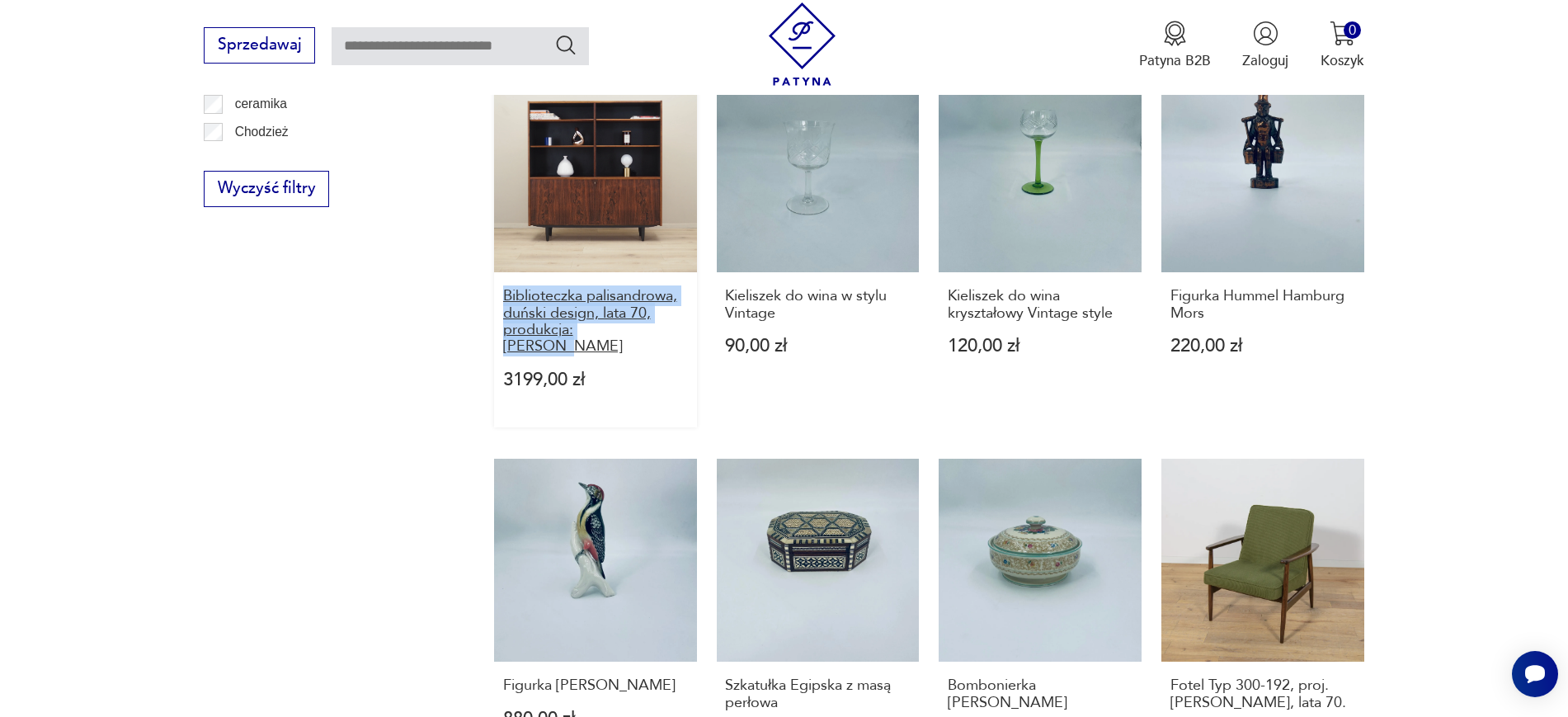
drag, startPoint x: 490, startPoint y: 274, endPoint x: 646, endPoint y: 320, distance: 162.6
click at [646, 320] on section "Filtruj produkty Cena MIN MAX OK Promocja Datowanie OK Kraj pochodzenia Nie zna…" at bounding box center [784, 114] width 1568 height 1737
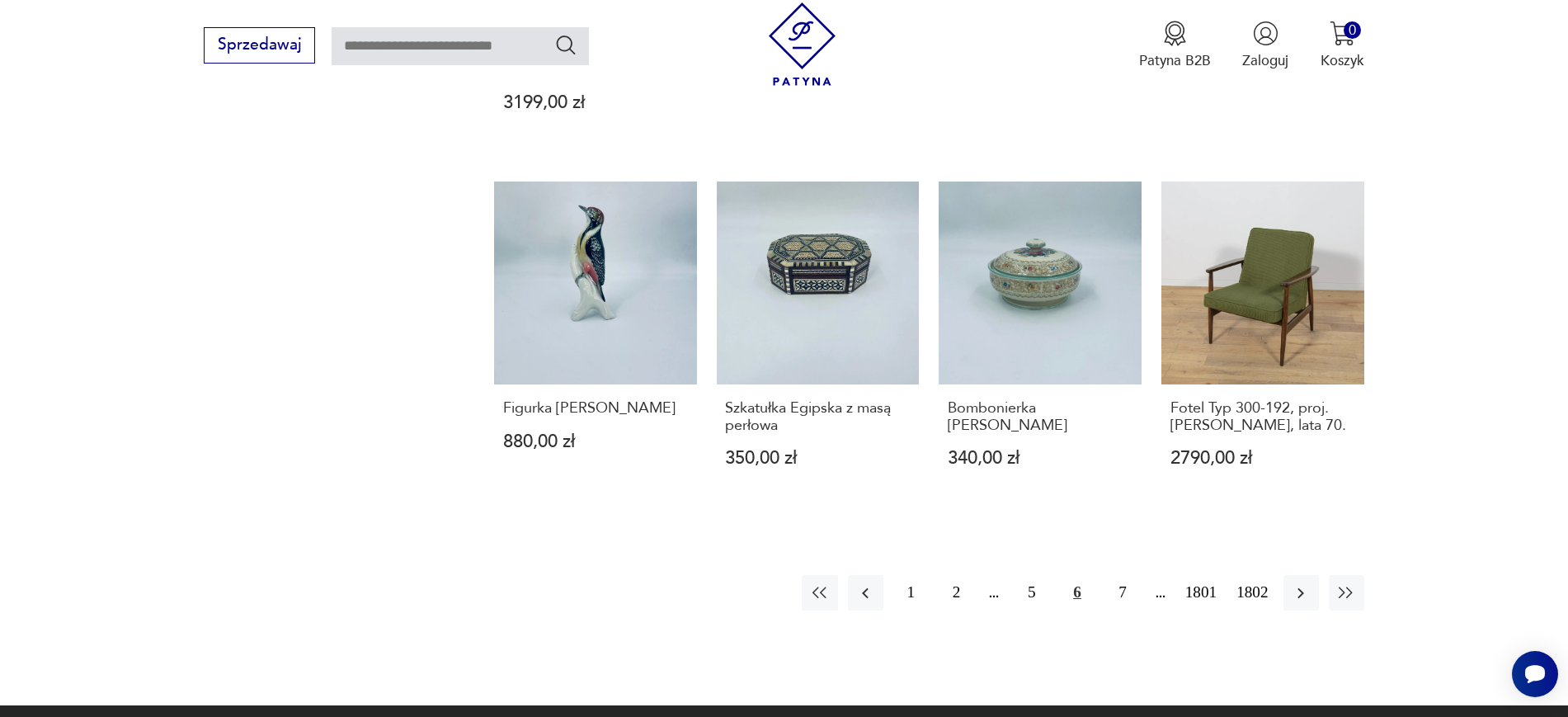
scroll to position [1575, 0]
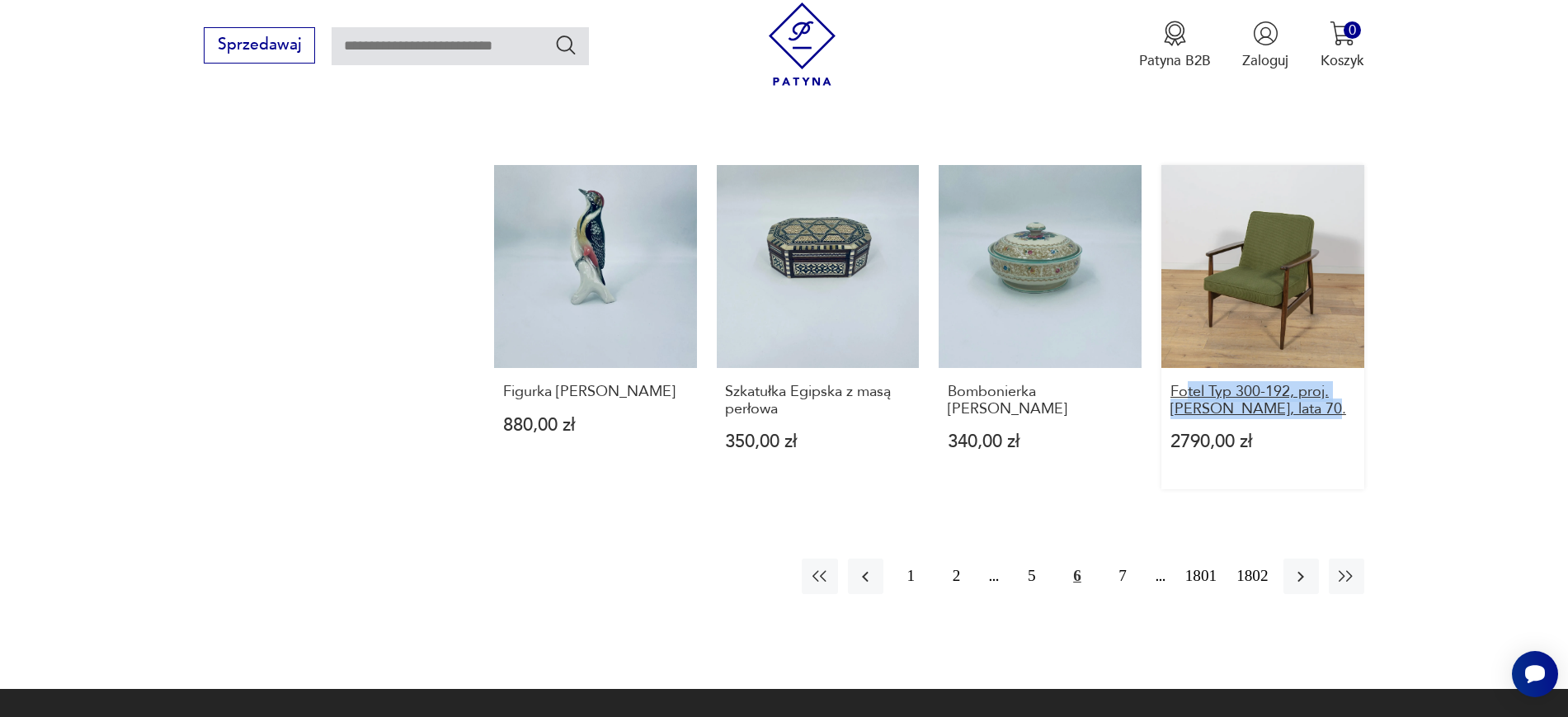
drag, startPoint x: 1409, startPoint y: 376, endPoint x: 1183, endPoint y: 362, distance: 226.4
click at [1032, 558] on button "5" at bounding box center [1031, 575] width 35 height 35
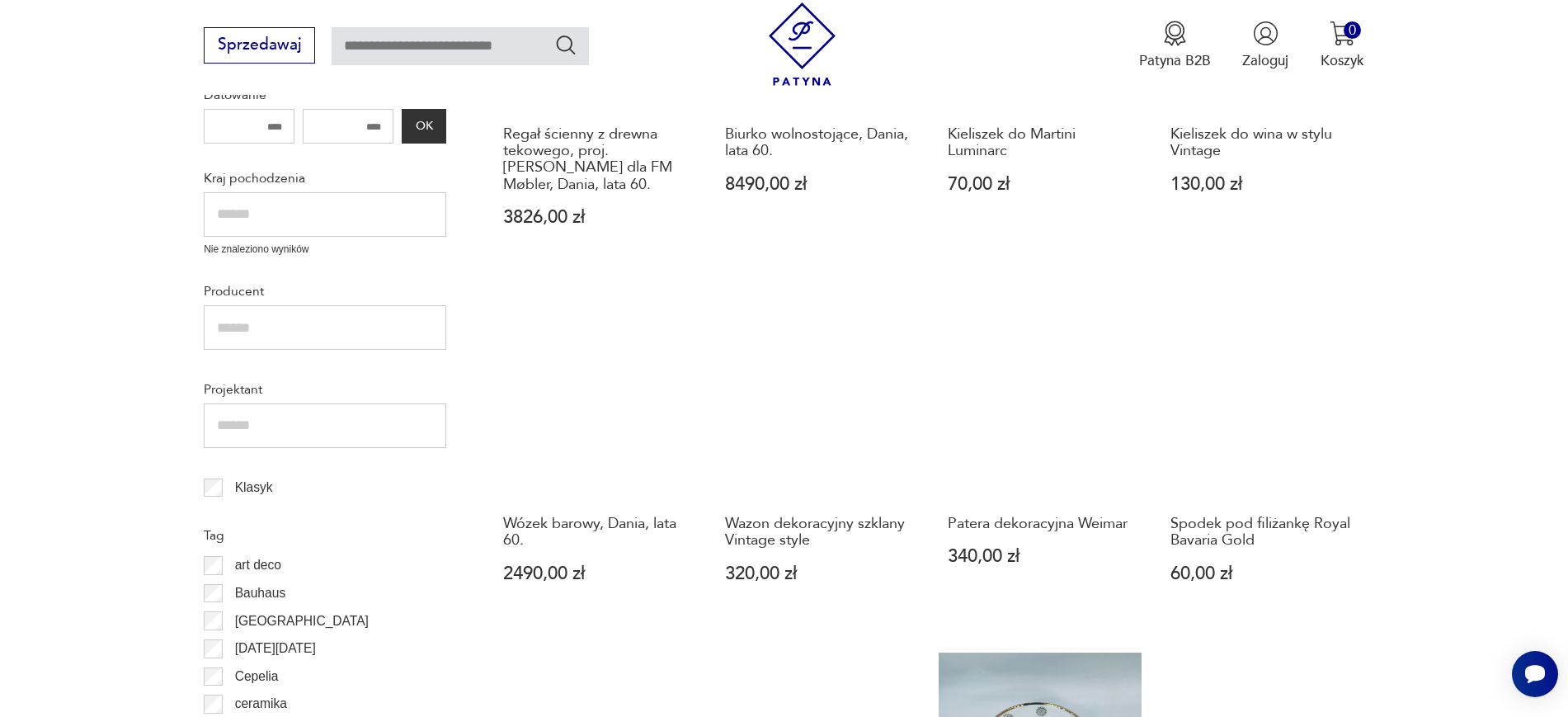
scroll to position [280, 0]
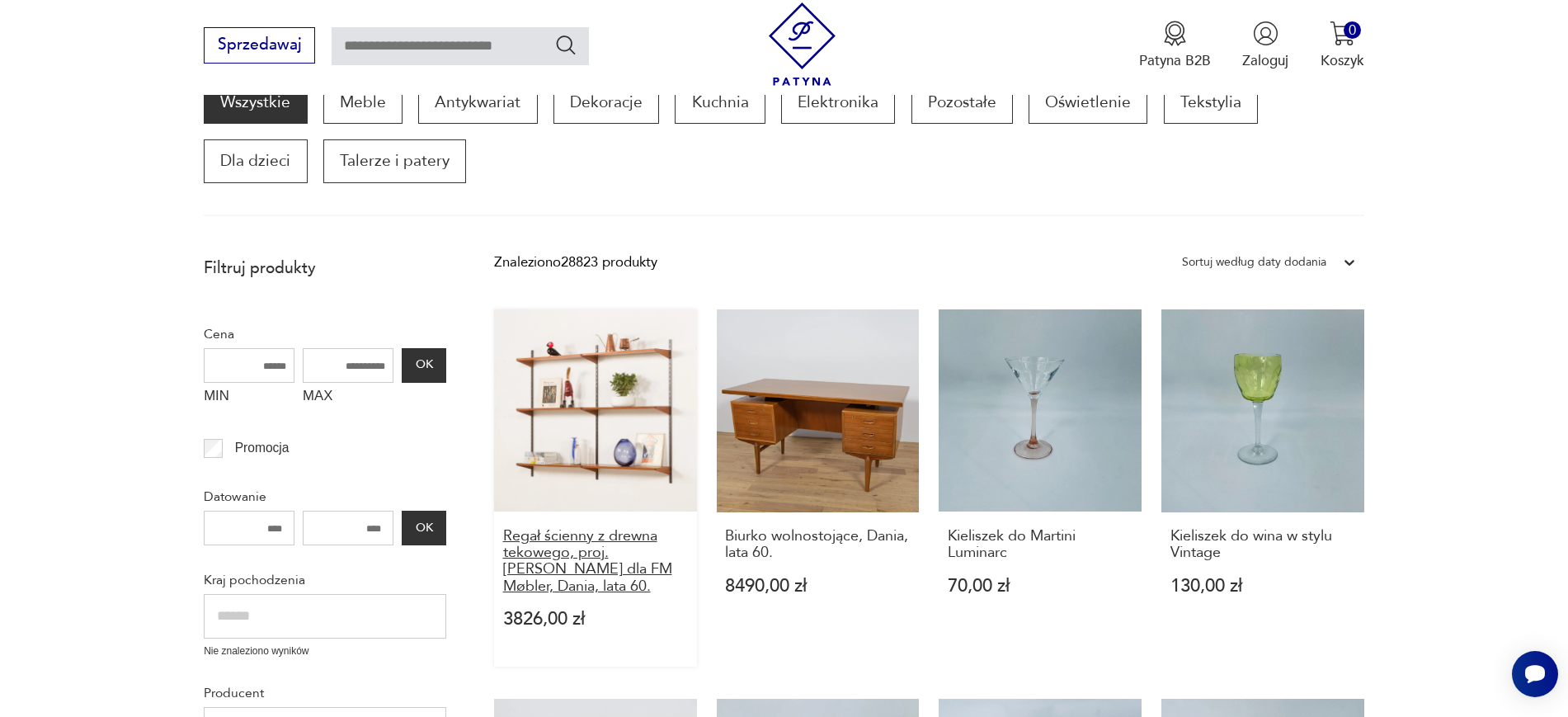
drag, startPoint x: 491, startPoint y: 536, endPoint x: 593, endPoint y: 591, distance: 115.9
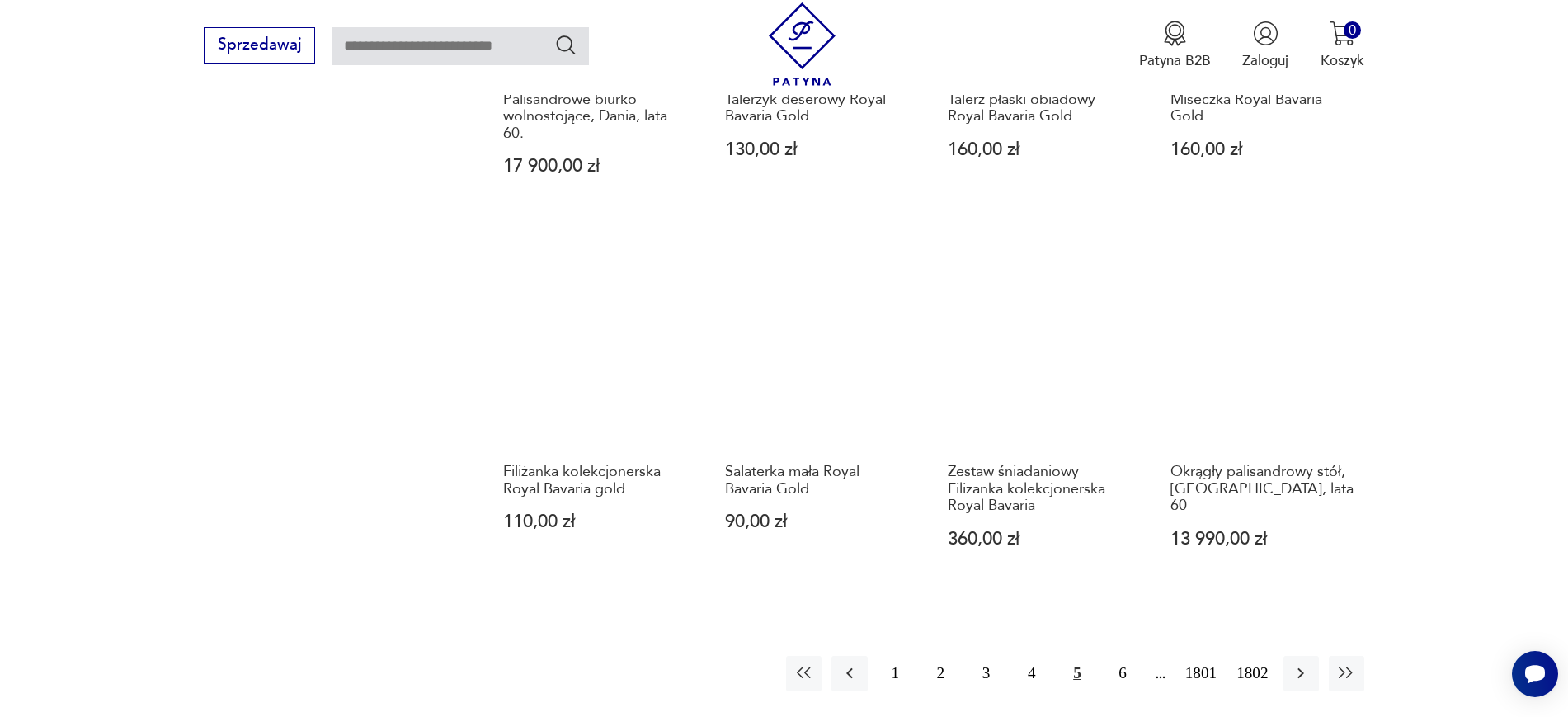
scroll to position [1476, 0]
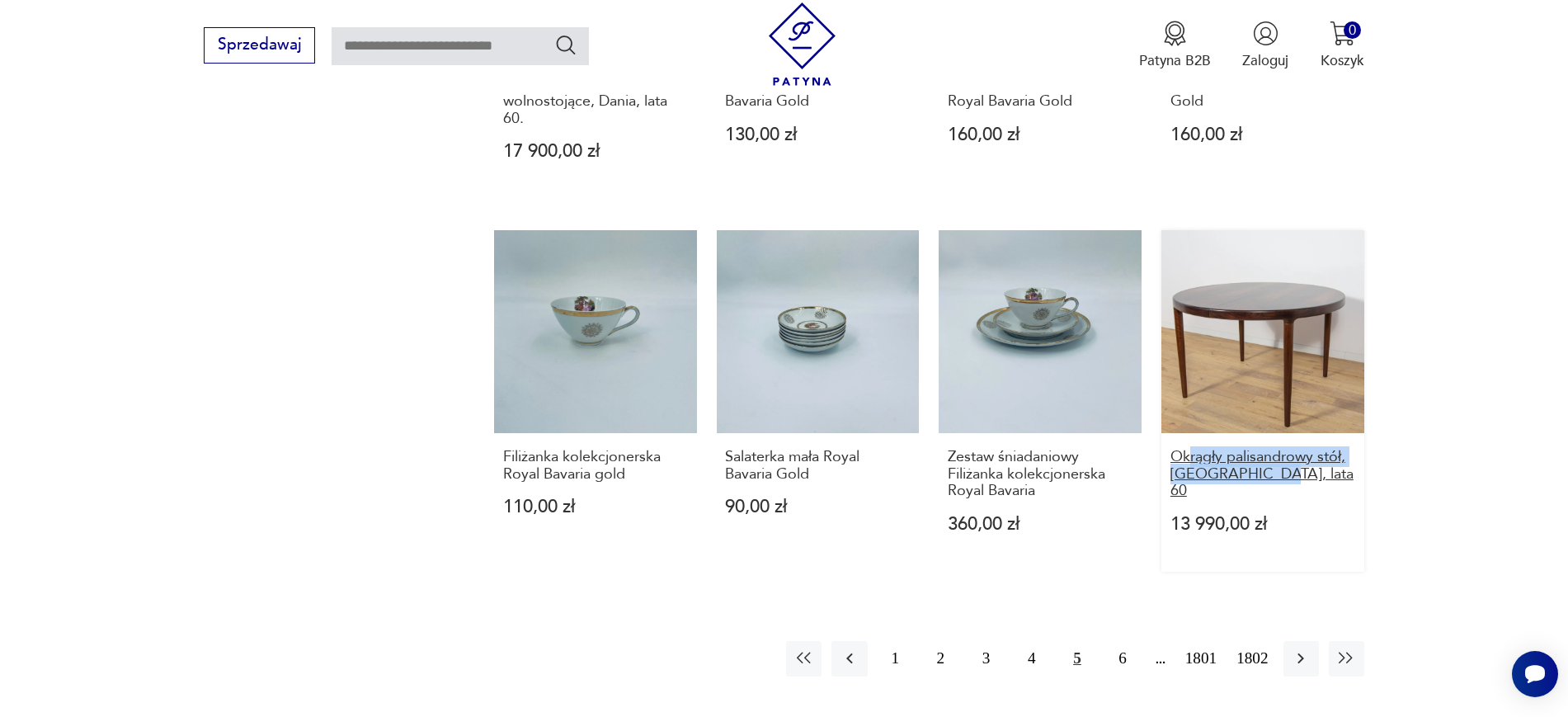
drag, startPoint x: 1398, startPoint y: 475, endPoint x: 1189, endPoint y: 456, distance: 209.9
click at [1044, 661] on button "4" at bounding box center [1031, 658] width 35 height 35
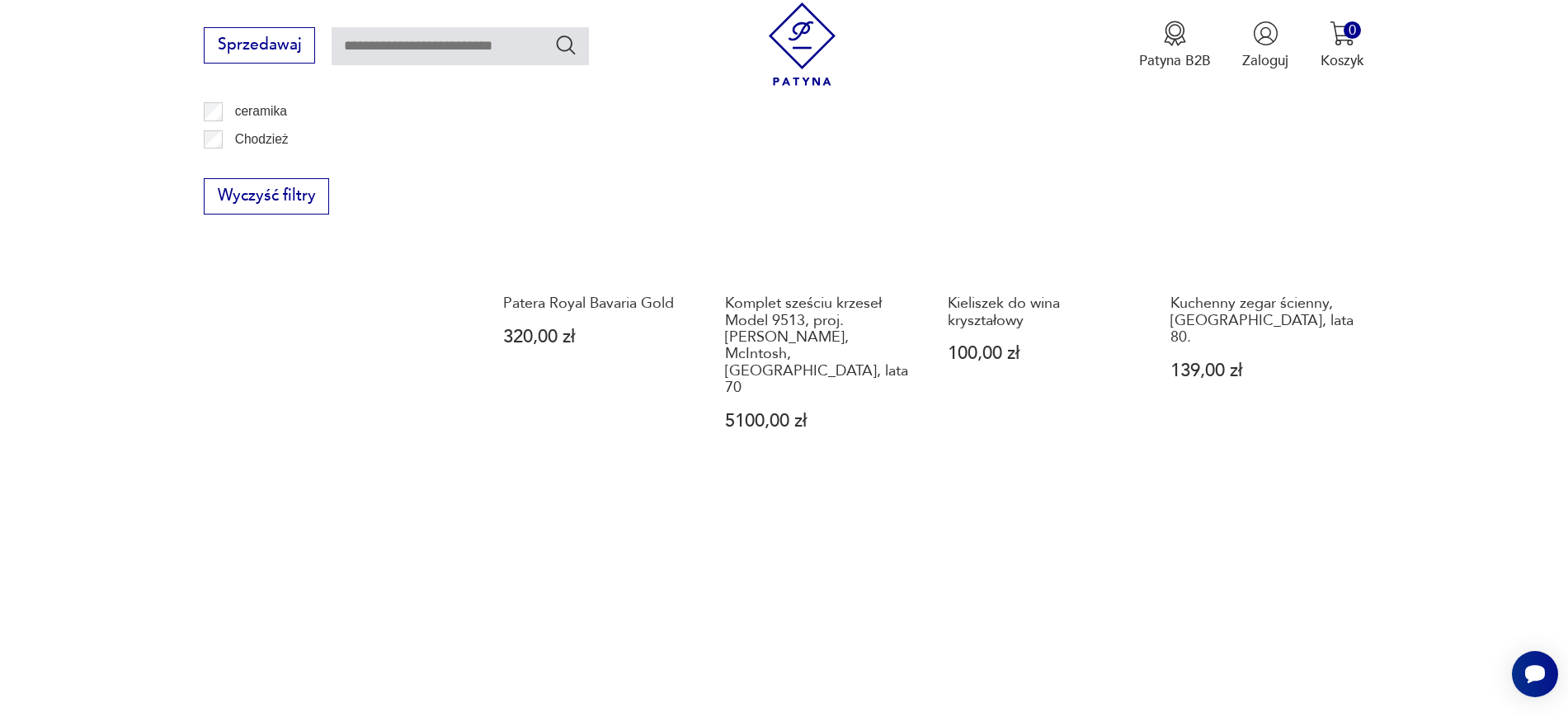
scroll to position [1277, 0]
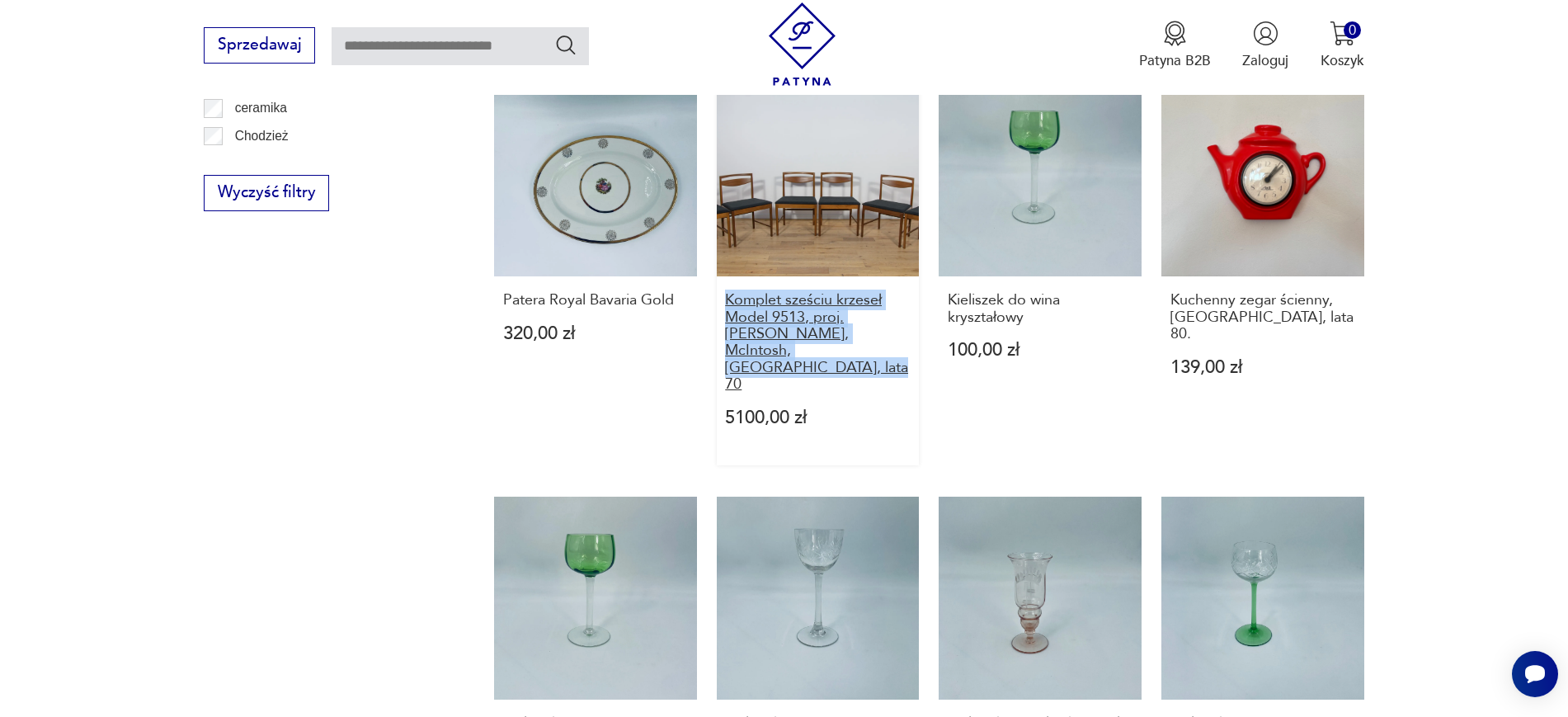
drag, startPoint x: 712, startPoint y: 242, endPoint x: 881, endPoint y: 305, distance: 180.4
click at [881, 305] on div "Figurka kolekcjonerska Goebel Nina Marco 360,00 zł Taca Patera, Niemcy, lata 70…" at bounding box center [929, 66] width 870 height 1509
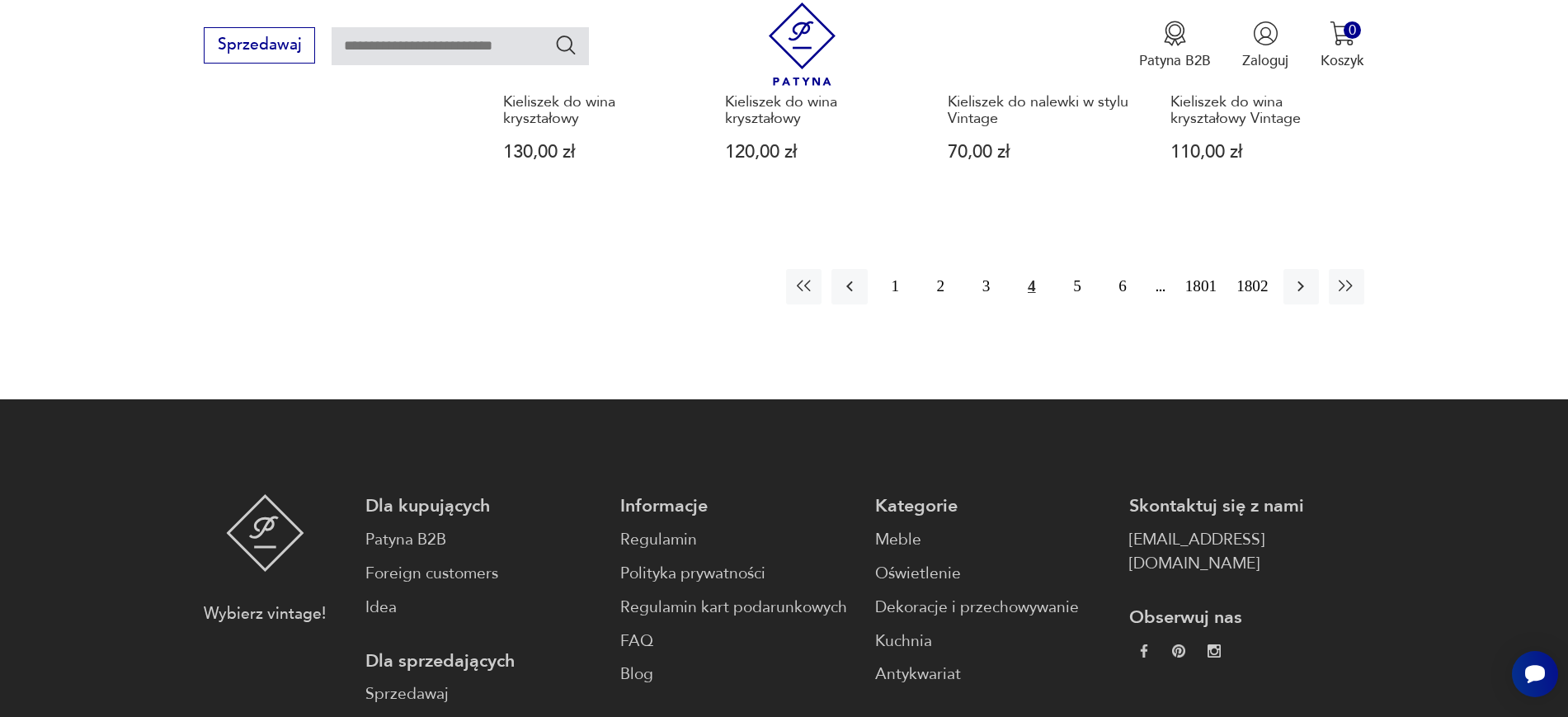
scroll to position [1935, 0]
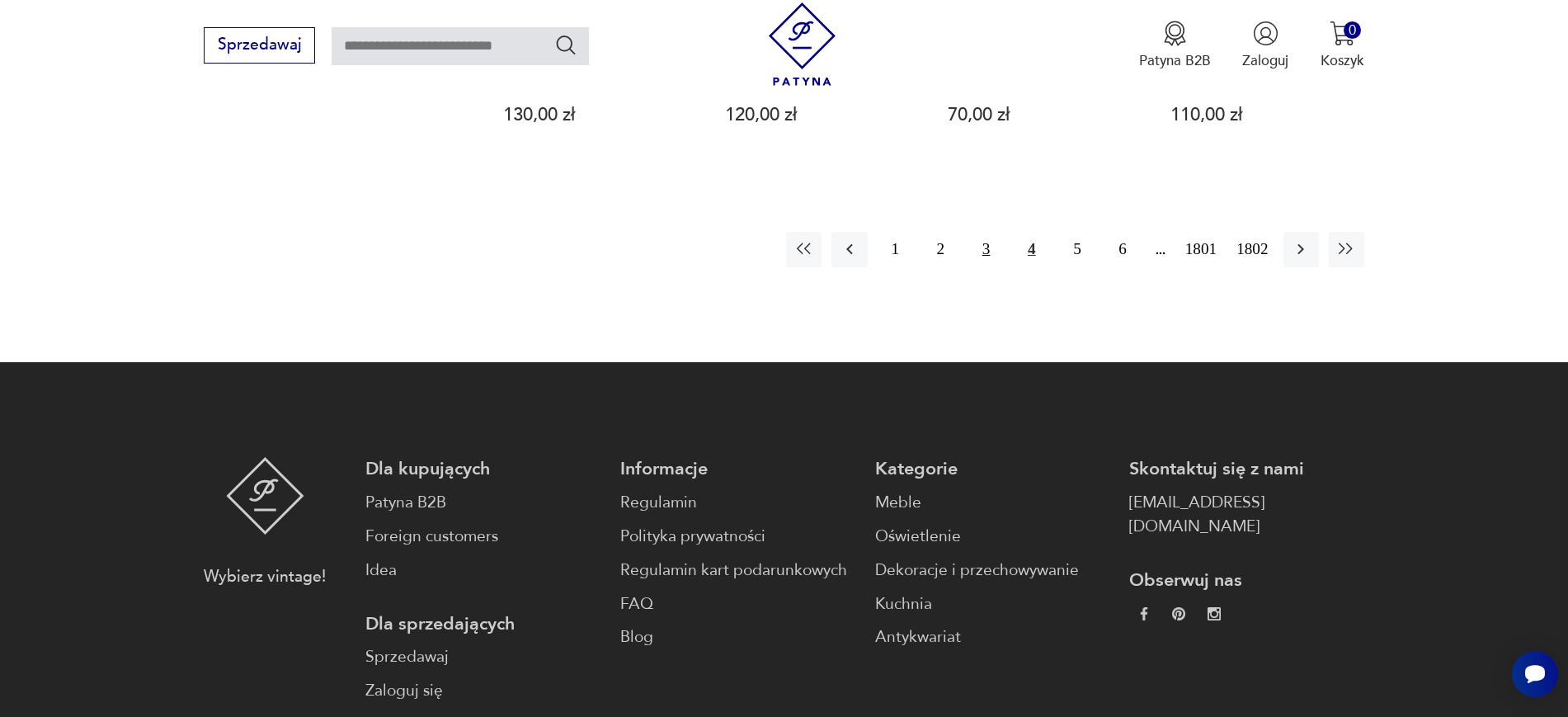
click at [982, 232] on button "3" at bounding box center [986, 249] width 35 height 35
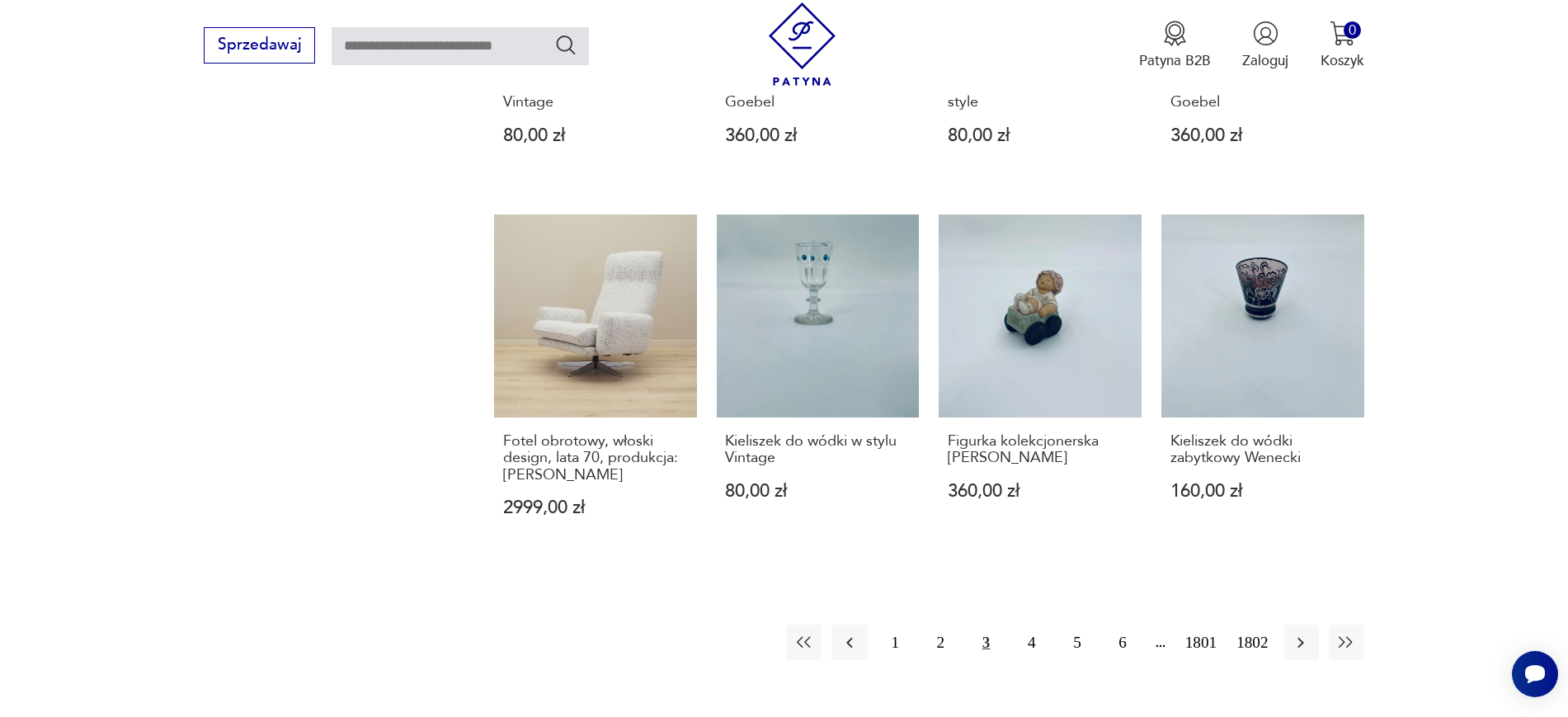
scroll to position [1536, 0]
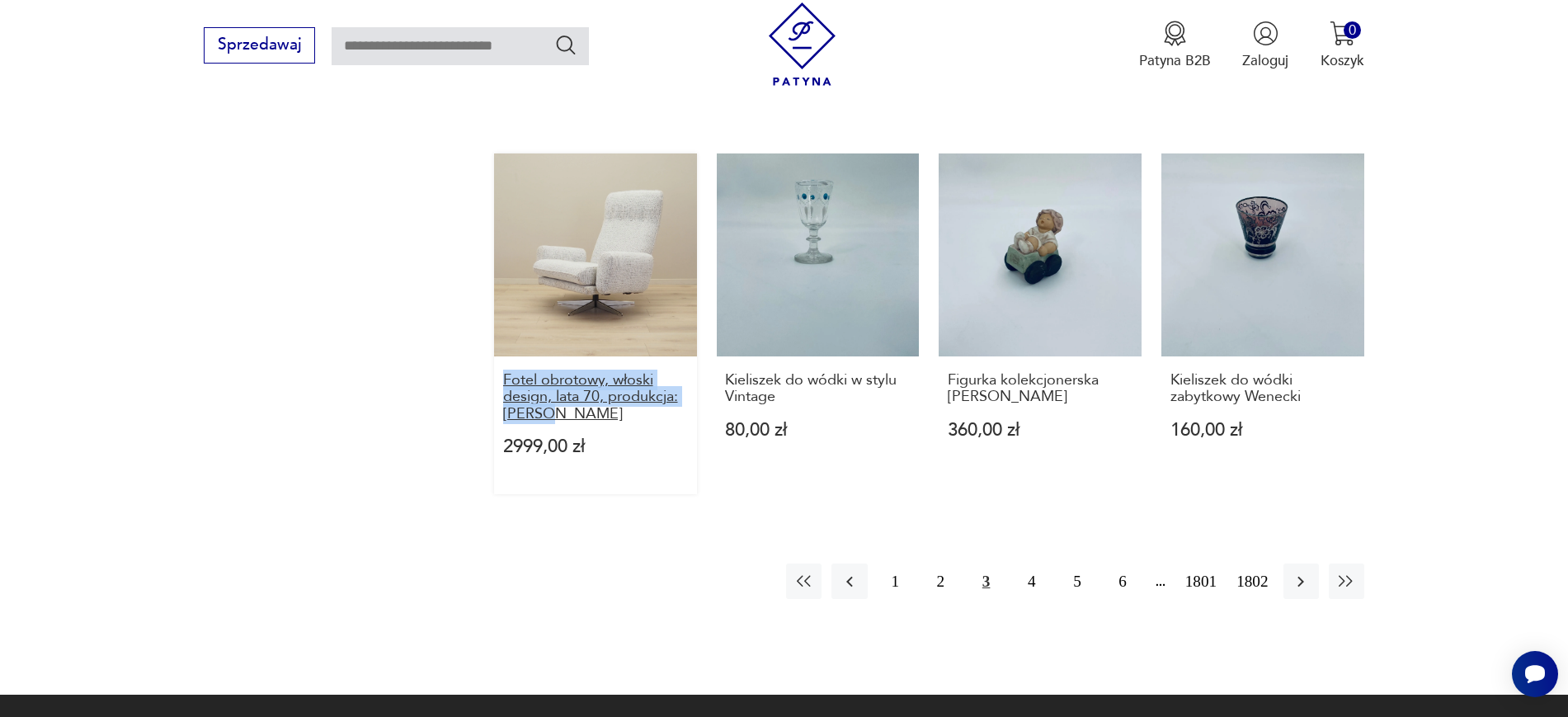
drag, startPoint x: 470, startPoint y: 368, endPoint x: 593, endPoint y: 393, distance: 125.5
click at [948, 563] on button "2" at bounding box center [940, 581] width 35 height 35
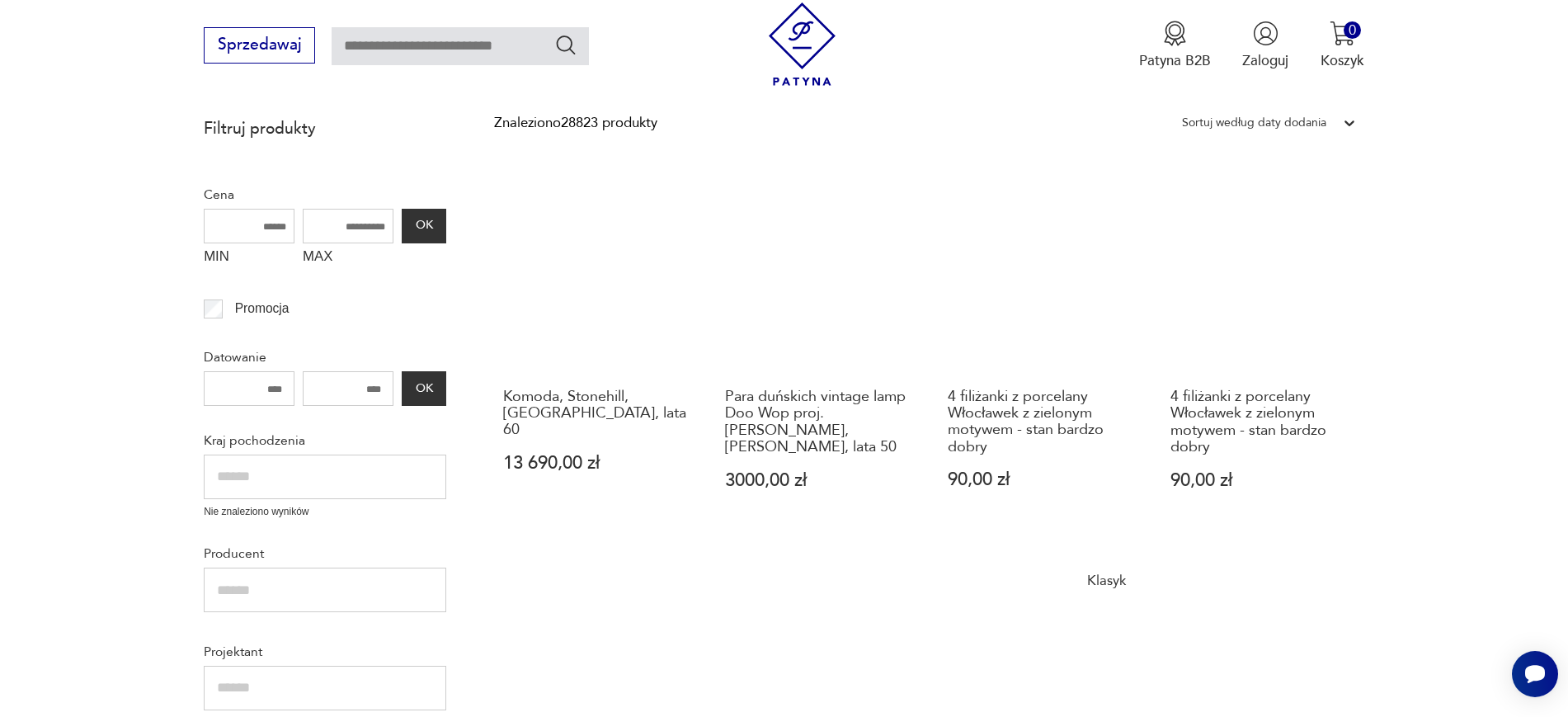
scroll to position [280, 0]
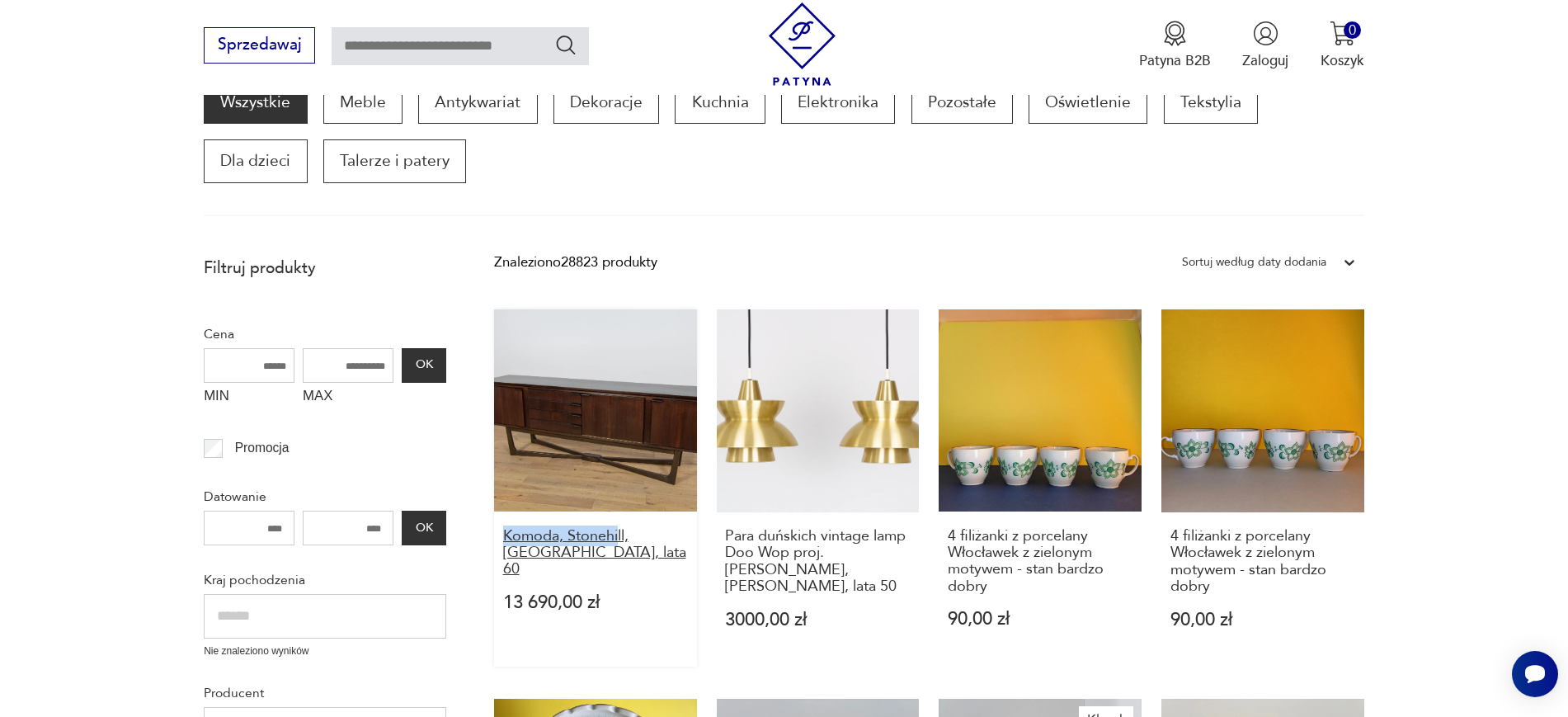
drag, startPoint x: 480, startPoint y: 544, endPoint x: 619, endPoint y: 538, distance: 139.1
drag, startPoint x: 470, startPoint y: 524, endPoint x: 671, endPoint y: 563, distance: 204.7
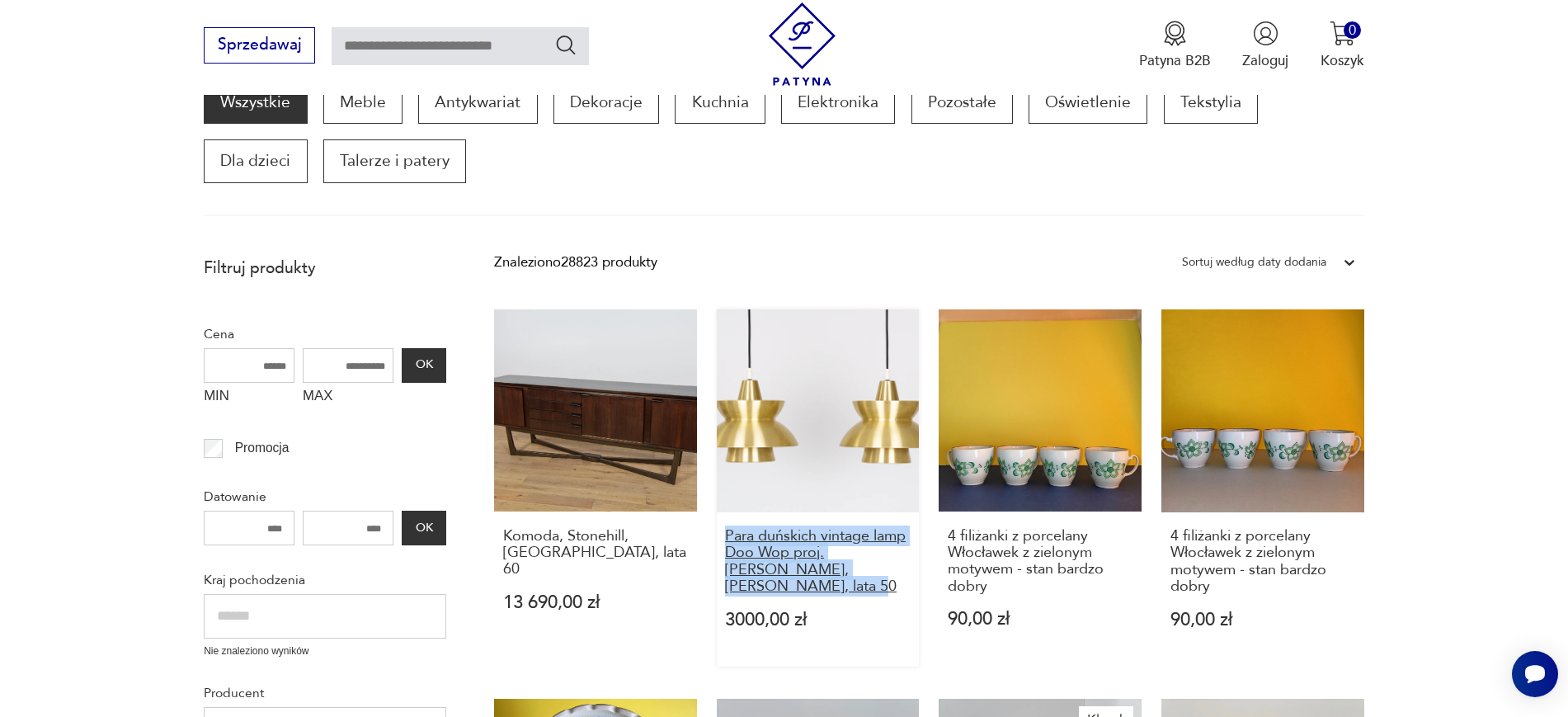
drag, startPoint x: 714, startPoint y: 533, endPoint x: 903, endPoint y: 578, distance: 194.3
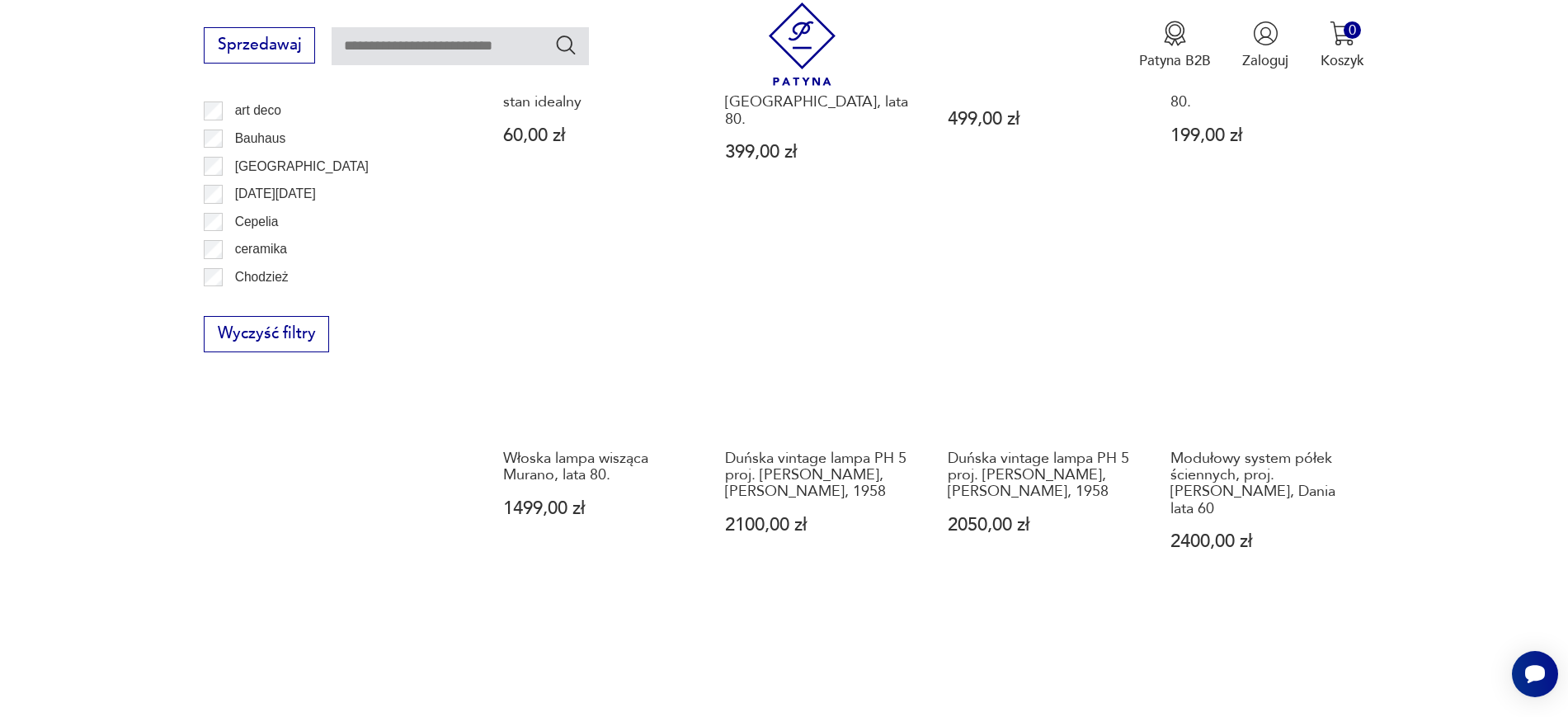
scroll to position [1140, 0]
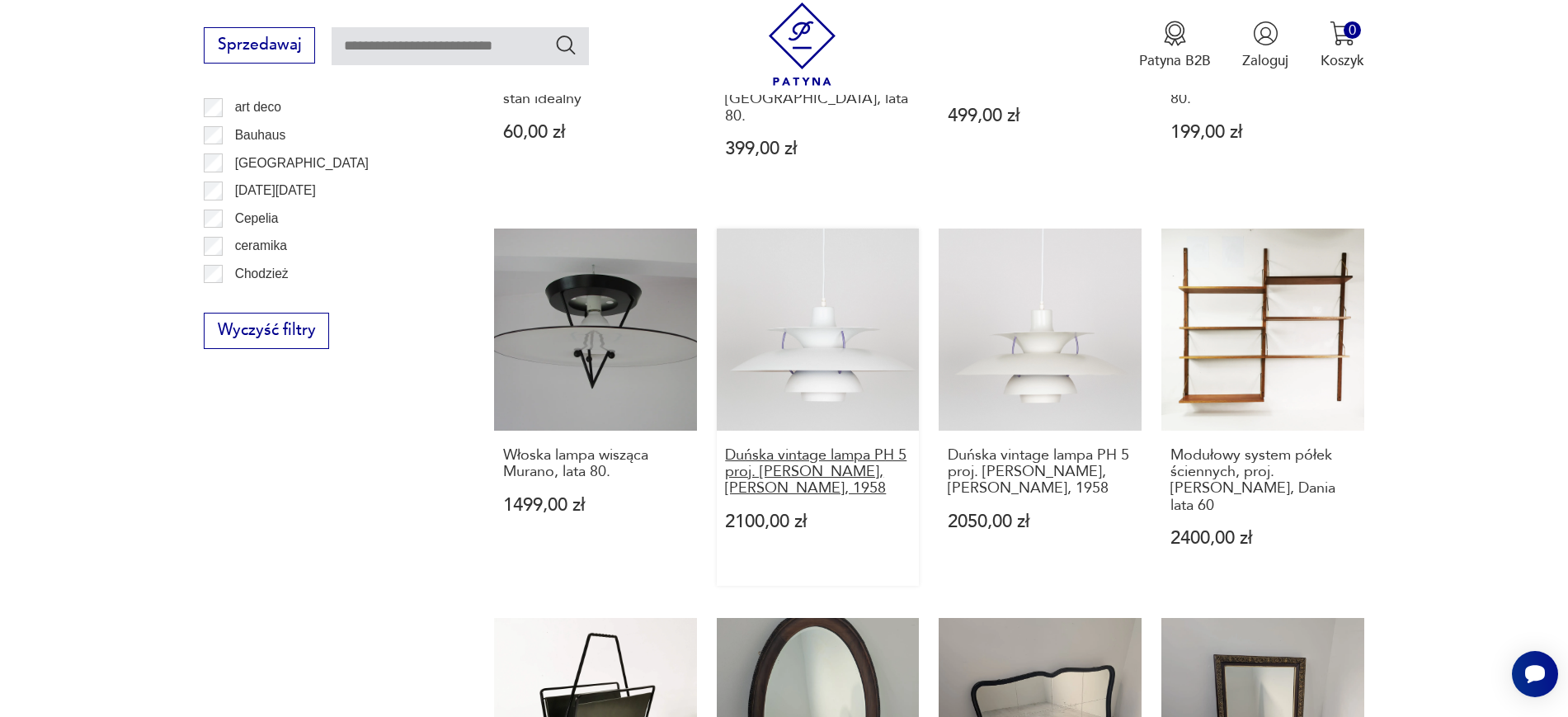
drag, startPoint x: 714, startPoint y: 435, endPoint x: 869, endPoint y: 474, distance: 159.8
click at [869, 474] on div "Komoda, Stonehill, Wielka Brytania, lata 60 13 690,00 zł Para duńskich vintage …" at bounding box center [929, 204] width 870 height 1509
drag, startPoint x: 1414, startPoint y: 465, endPoint x: 1173, endPoint y: 428, distance: 243.8
click at [1173, 428] on section "Filtruj produkty Cena MIN MAX OK Promocja Datowanie OK Kraj pochodzenia Nie zna…" at bounding box center [784, 273] width 1568 height 1770
drag, startPoint x: 1156, startPoint y: 439, endPoint x: 1371, endPoint y: 470, distance: 217.2
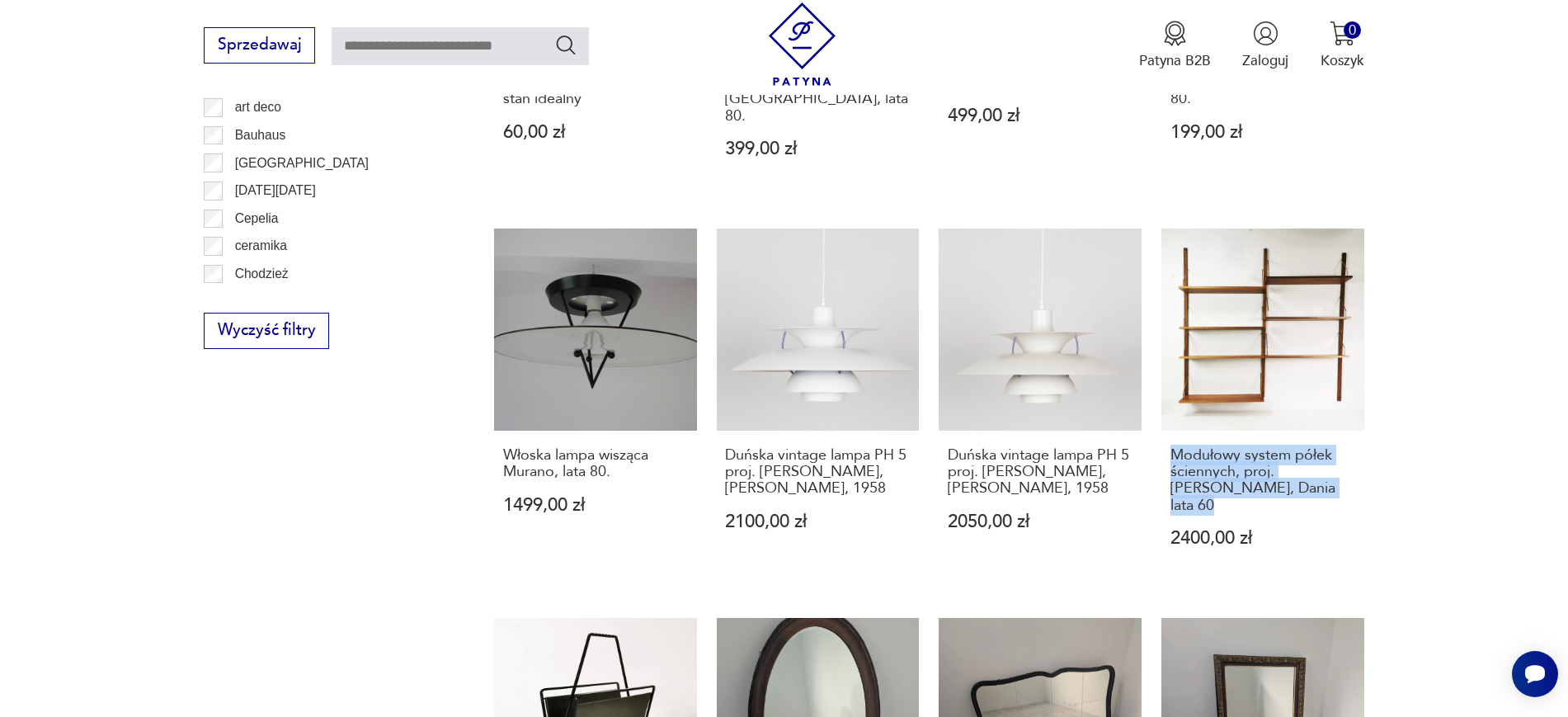
click at [1371, 470] on section "Filtruj produkty Cena MIN MAX OK Promocja Datowanie OK Kraj pochodzenia Nie zna…" at bounding box center [784, 273] width 1568 height 1770
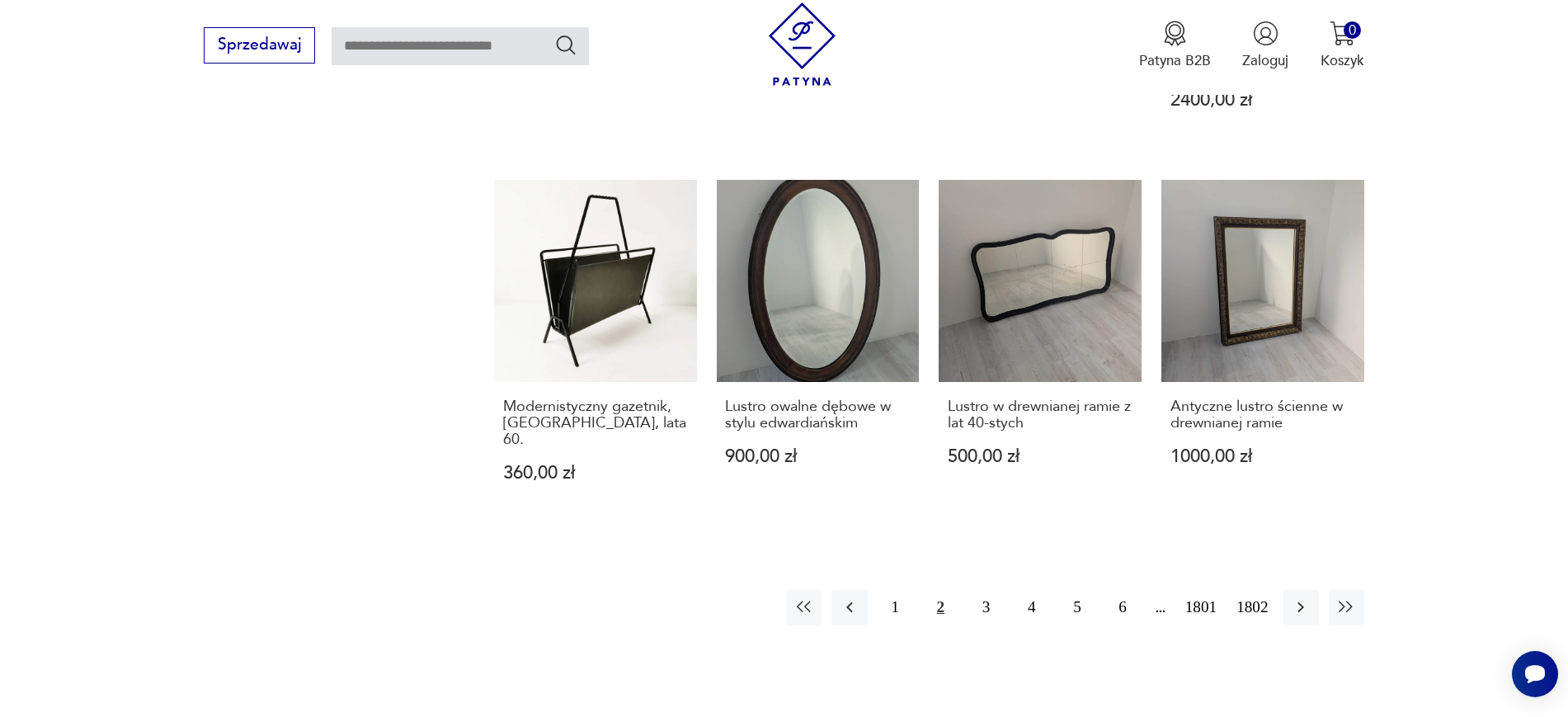
scroll to position [1584, 0]
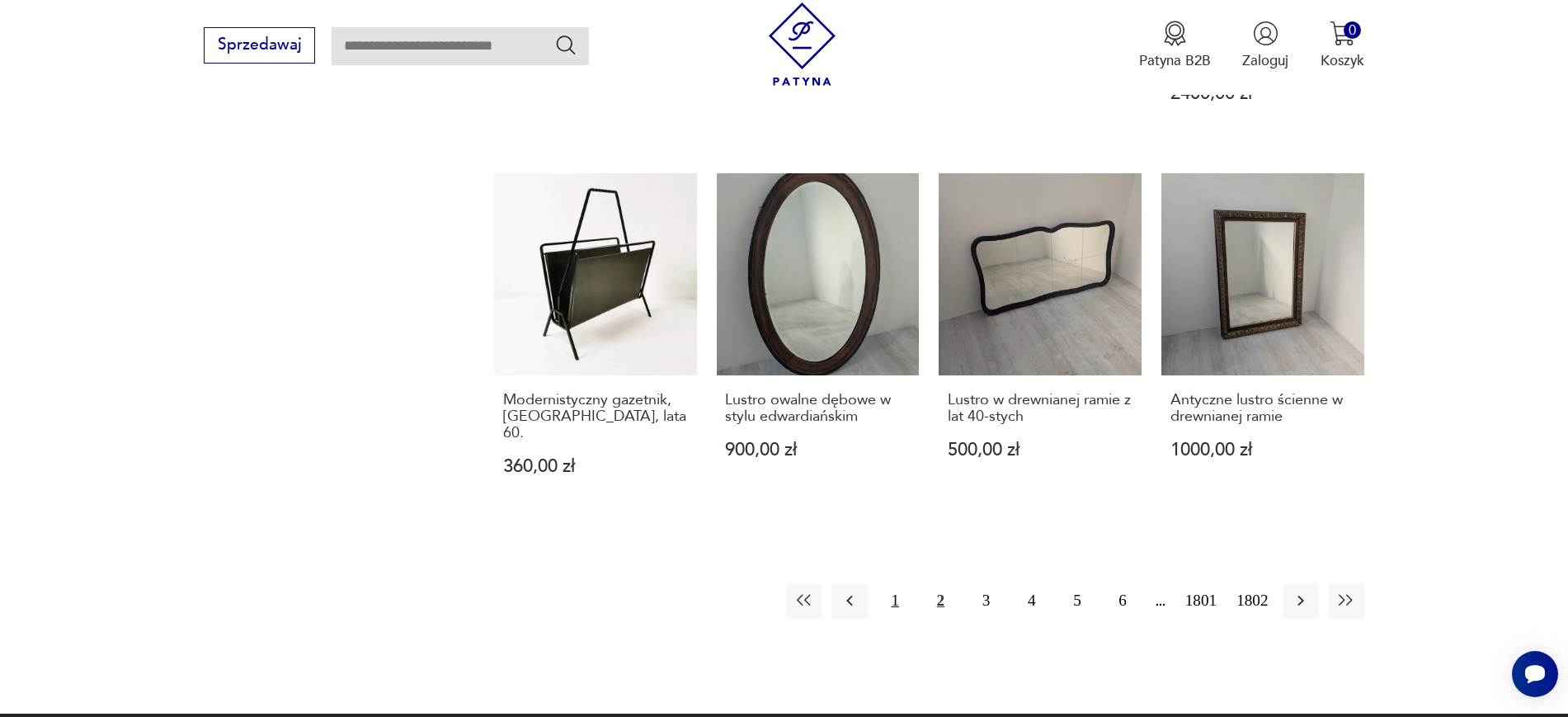
click at [900, 583] on button "1" at bounding box center [894, 601] width 35 height 35
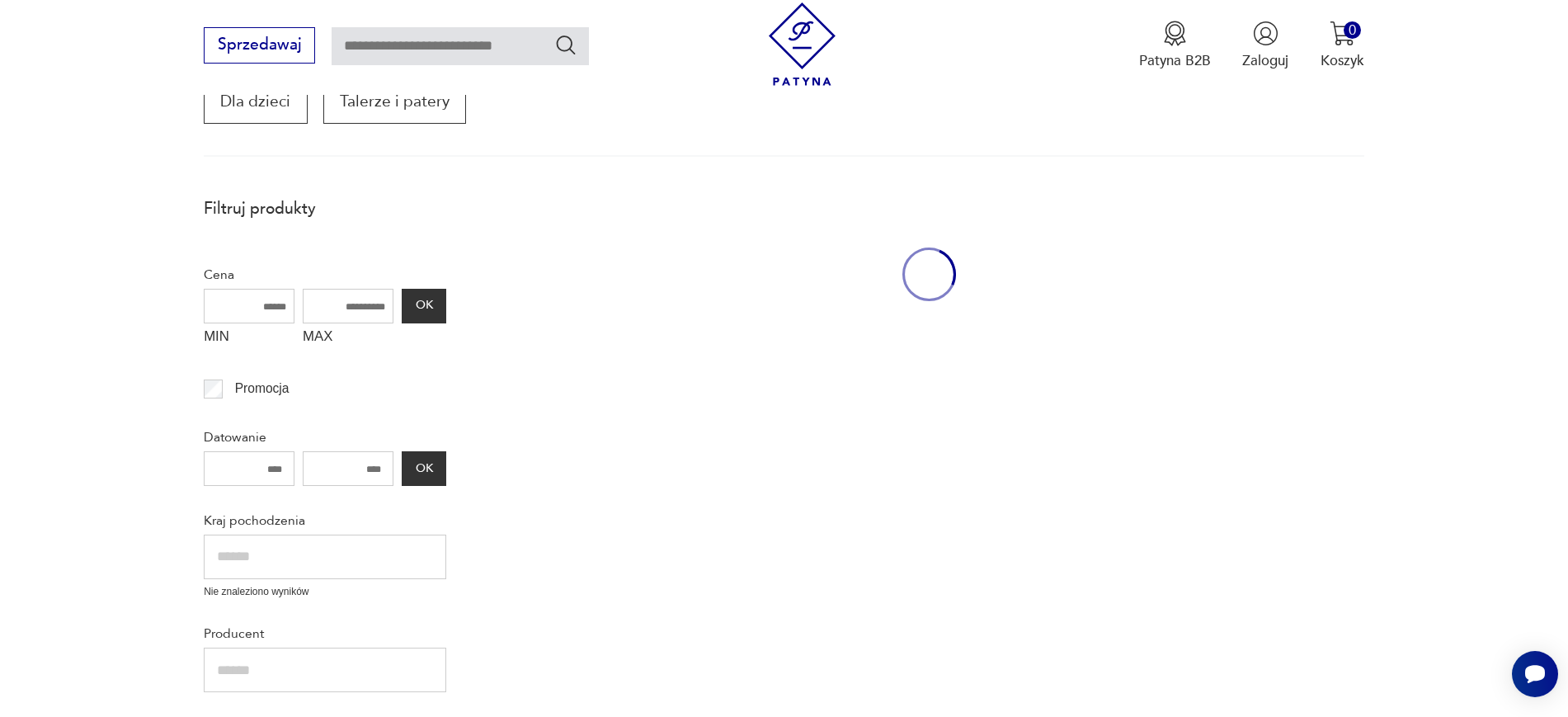
scroll to position [280, 0]
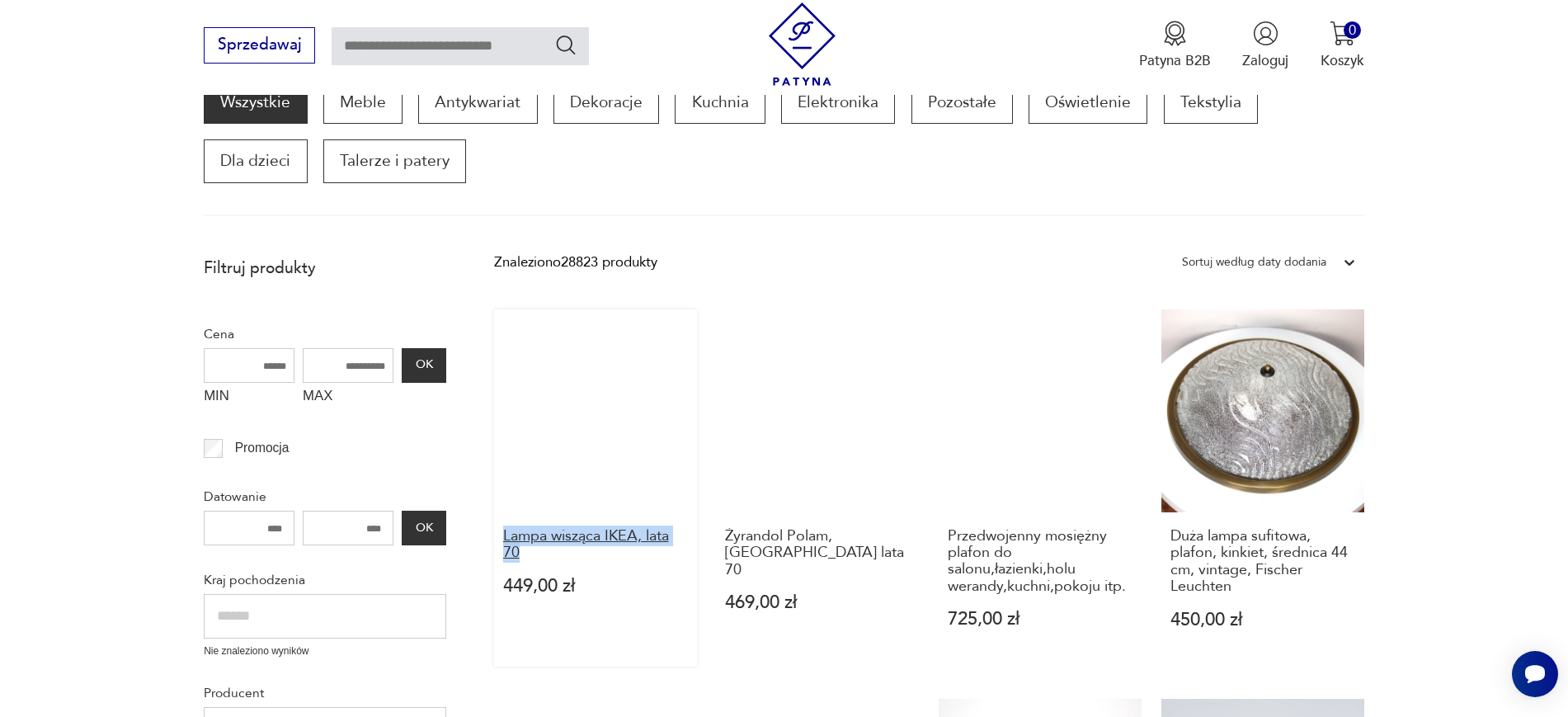
drag, startPoint x: 478, startPoint y: 542, endPoint x: 527, endPoint y: 555, distance: 50.7
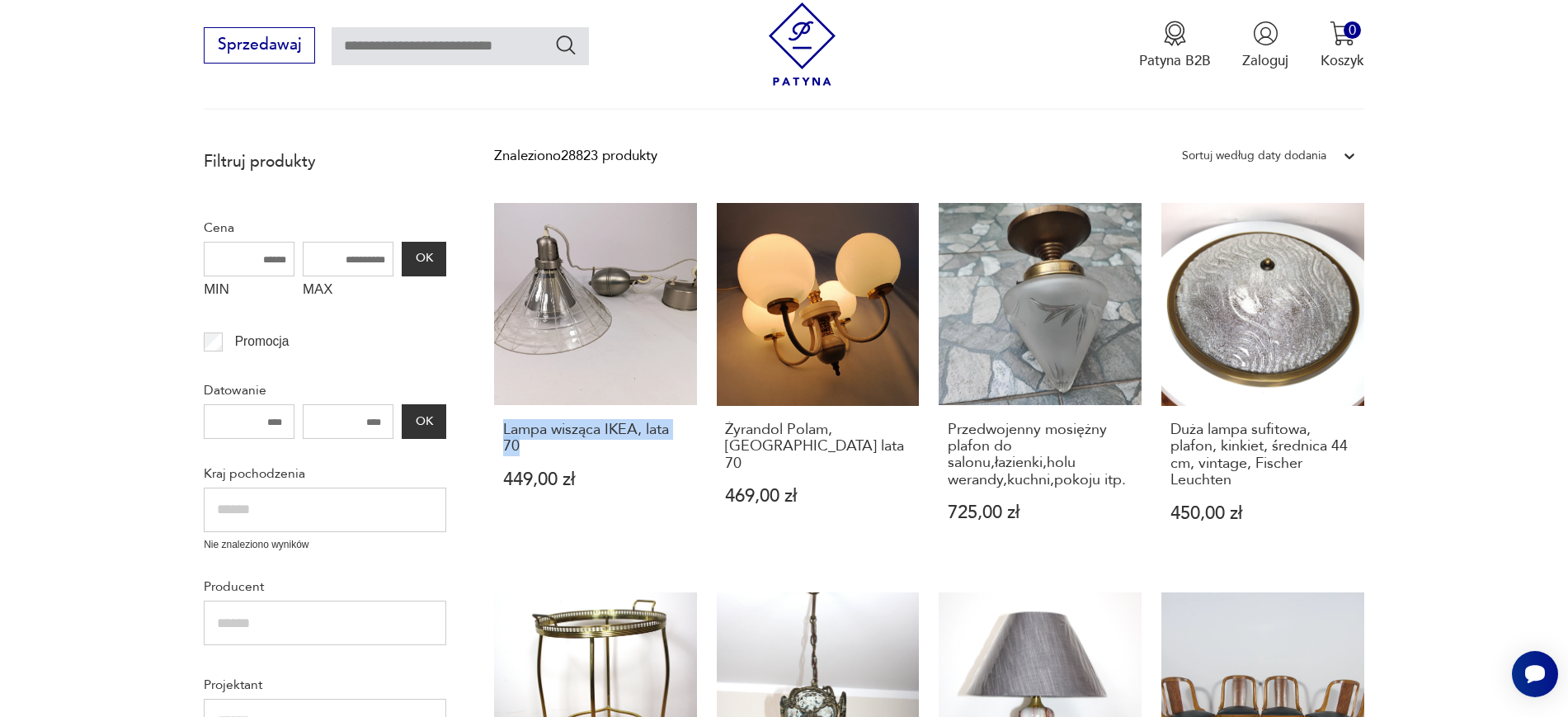
scroll to position [404, 0]
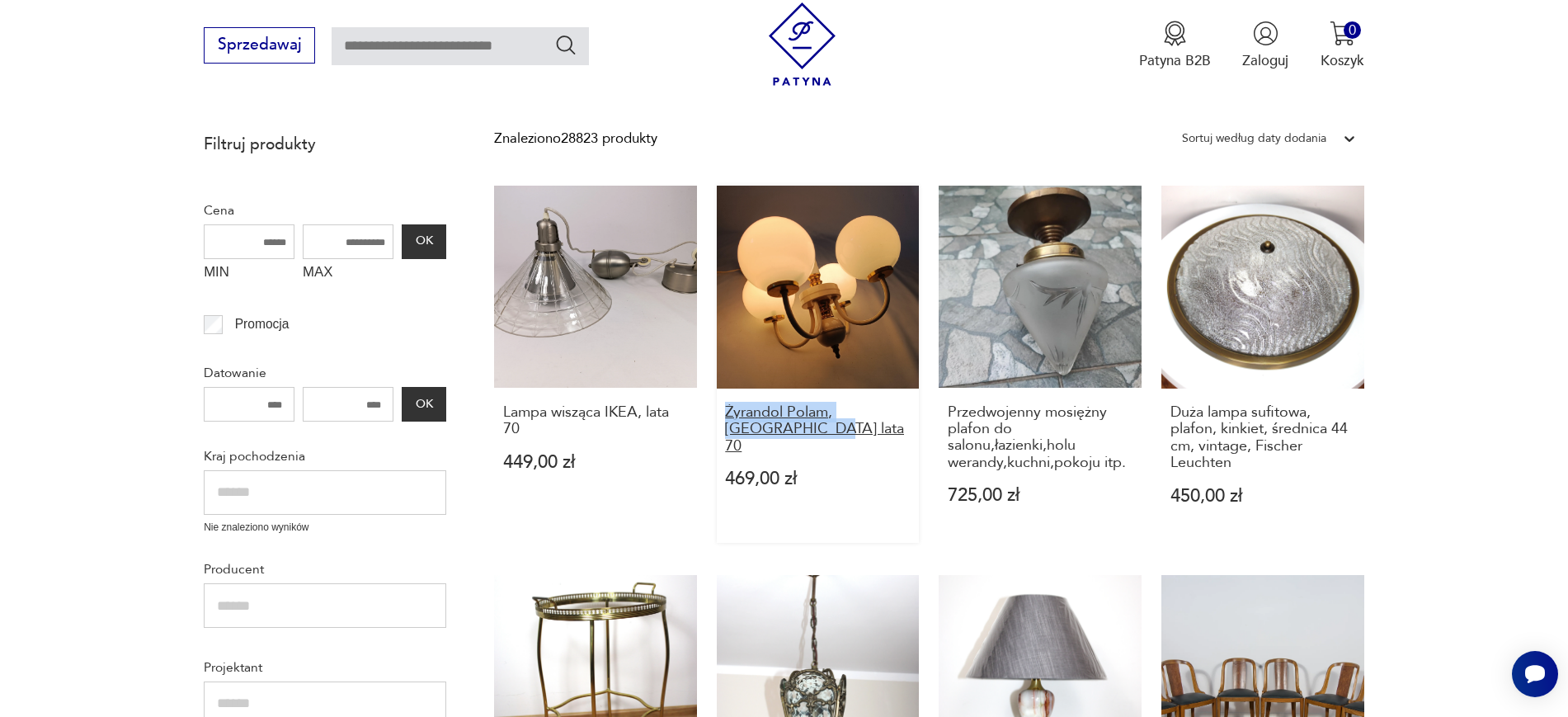
drag, startPoint x: 714, startPoint y: 412, endPoint x: 750, endPoint y: 431, distance: 40.7
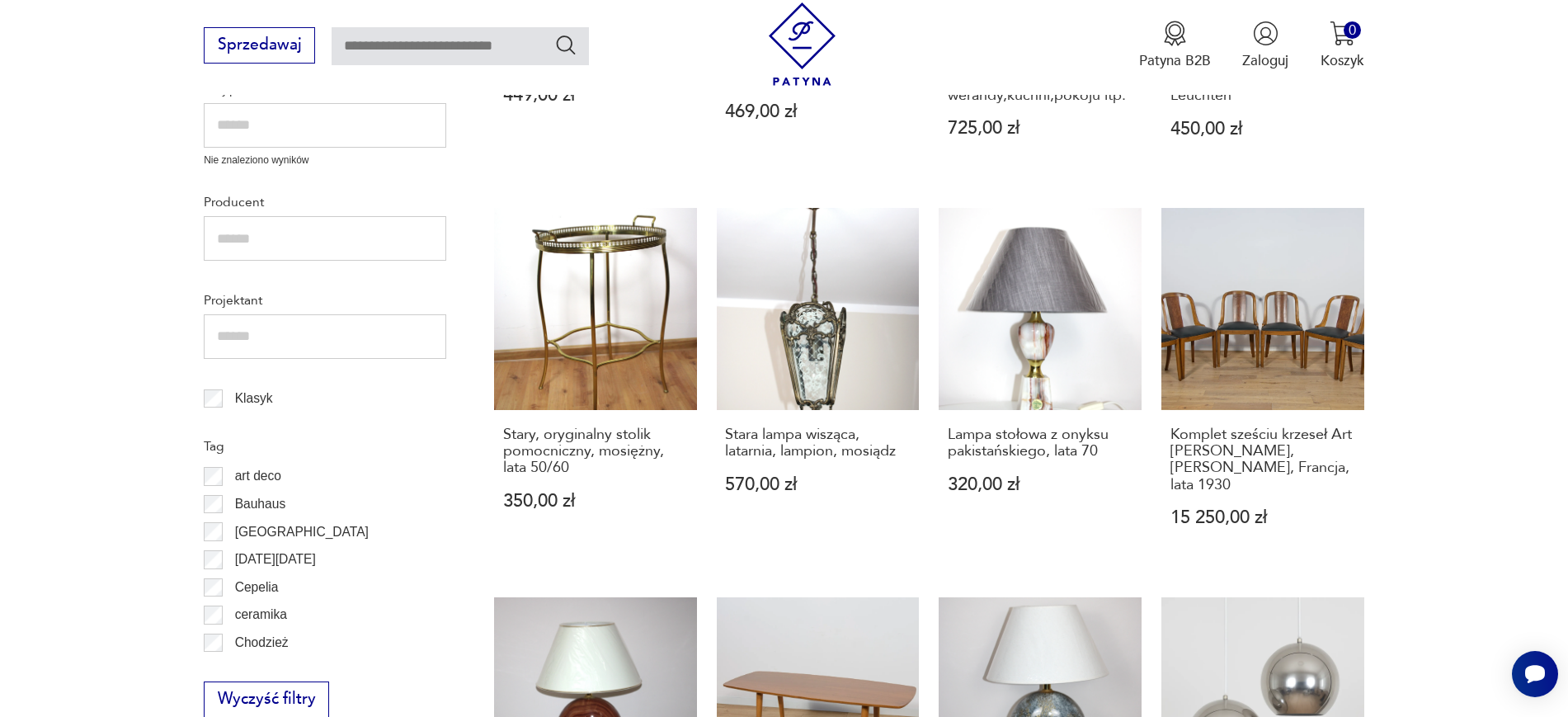
scroll to position [760, 0]
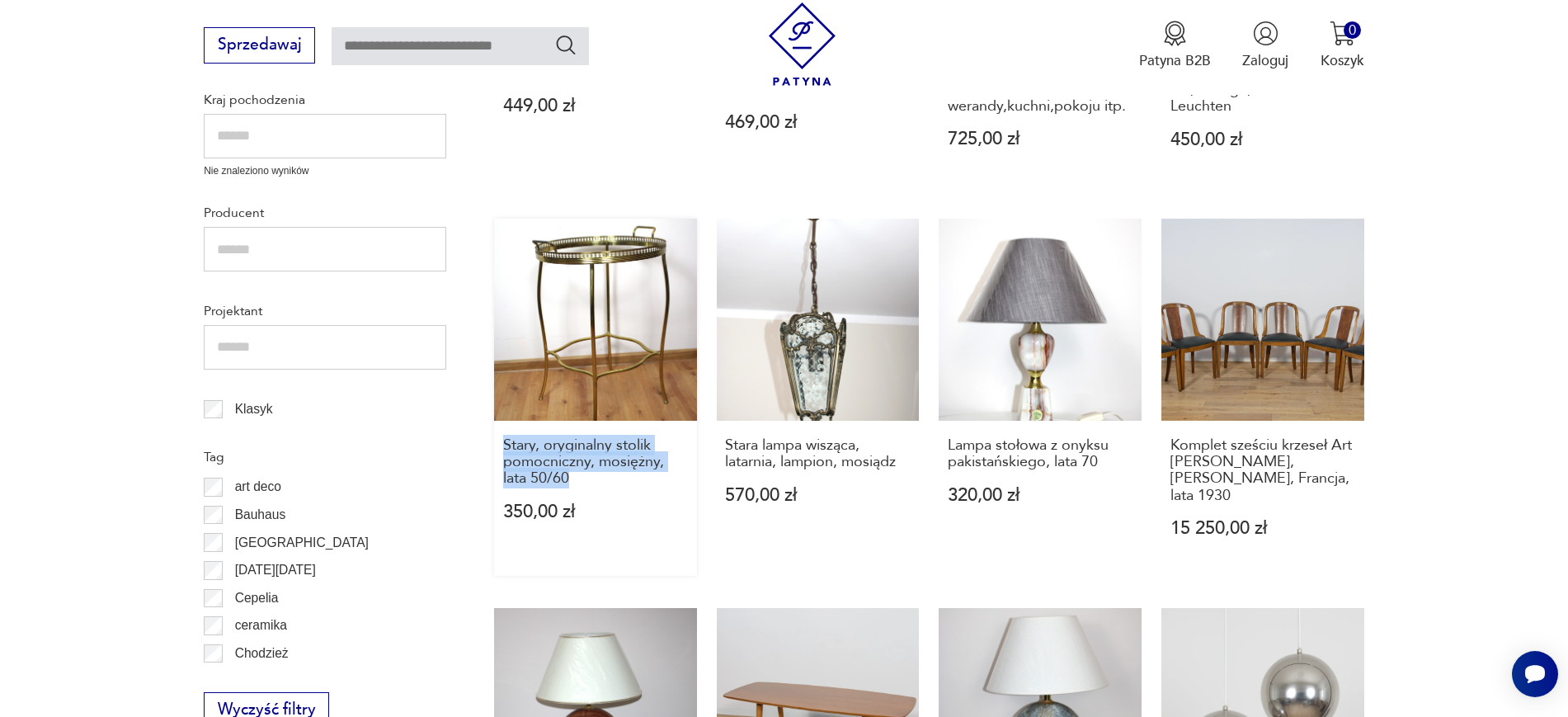
drag, startPoint x: 487, startPoint y: 436, endPoint x: 593, endPoint y: 492, distance: 119.9
click at [593, 492] on section "Filtruj produkty Cena MIN MAX OK Promocja Datowanie OK Kraj pochodzenia Nie zna…" at bounding box center [784, 644] width 1568 height 1754
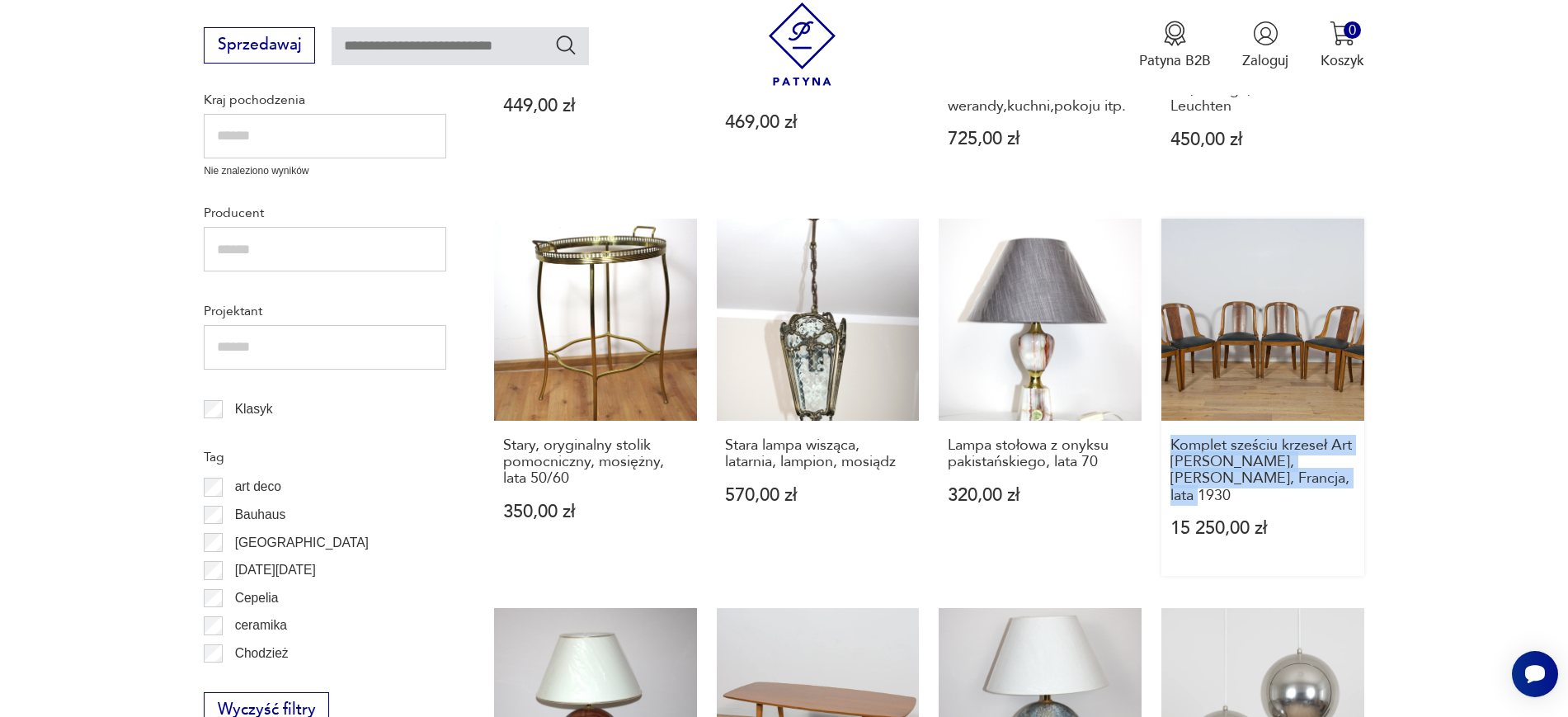
drag, startPoint x: 1431, startPoint y: 478, endPoint x: 1166, endPoint y: 443, distance: 267.3
click at [1166, 443] on section "Filtruj produkty Cena MIN MAX OK Promocja Datowanie OK Kraj pochodzenia Nie zna…" at bounding box center [784, 644] width 1568 height 1754
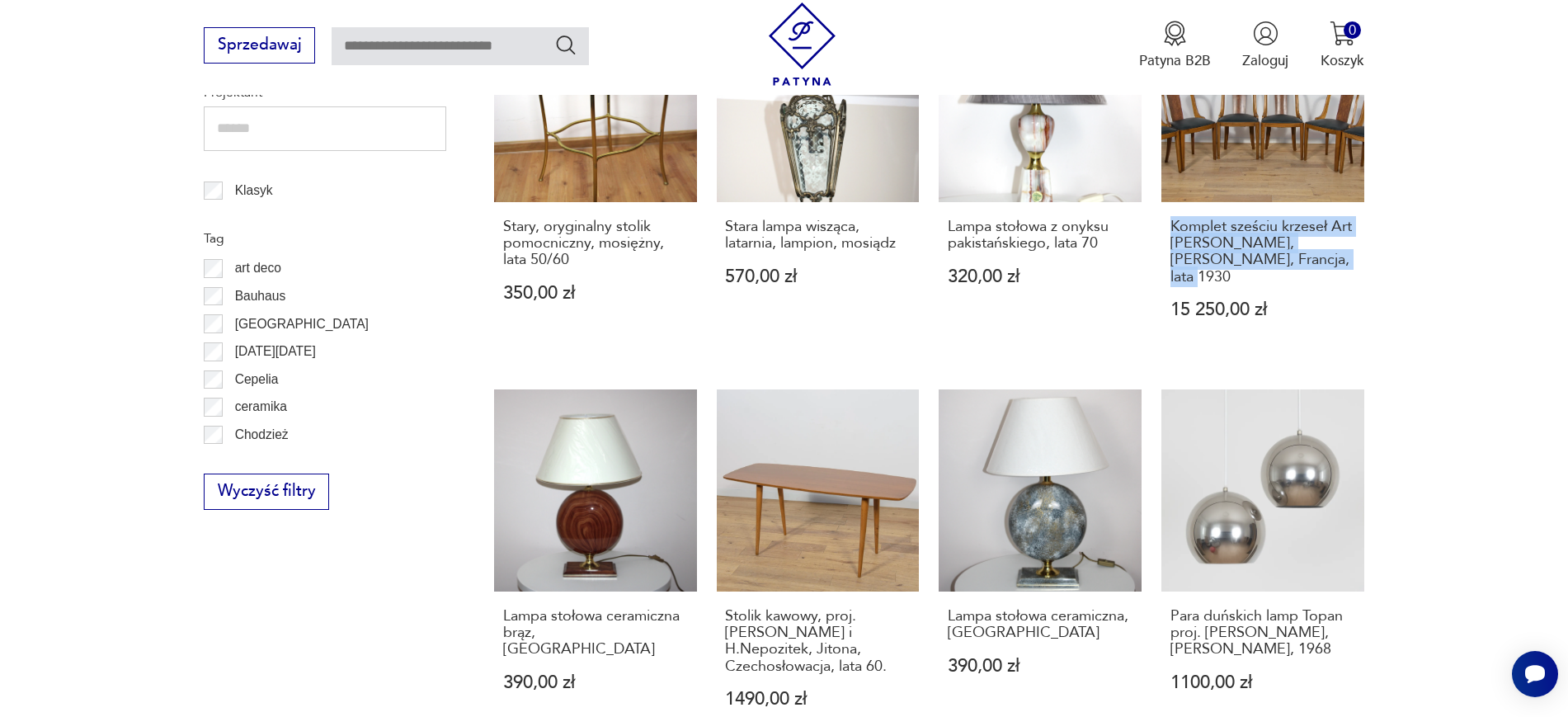
scroll to position [1016, 0]
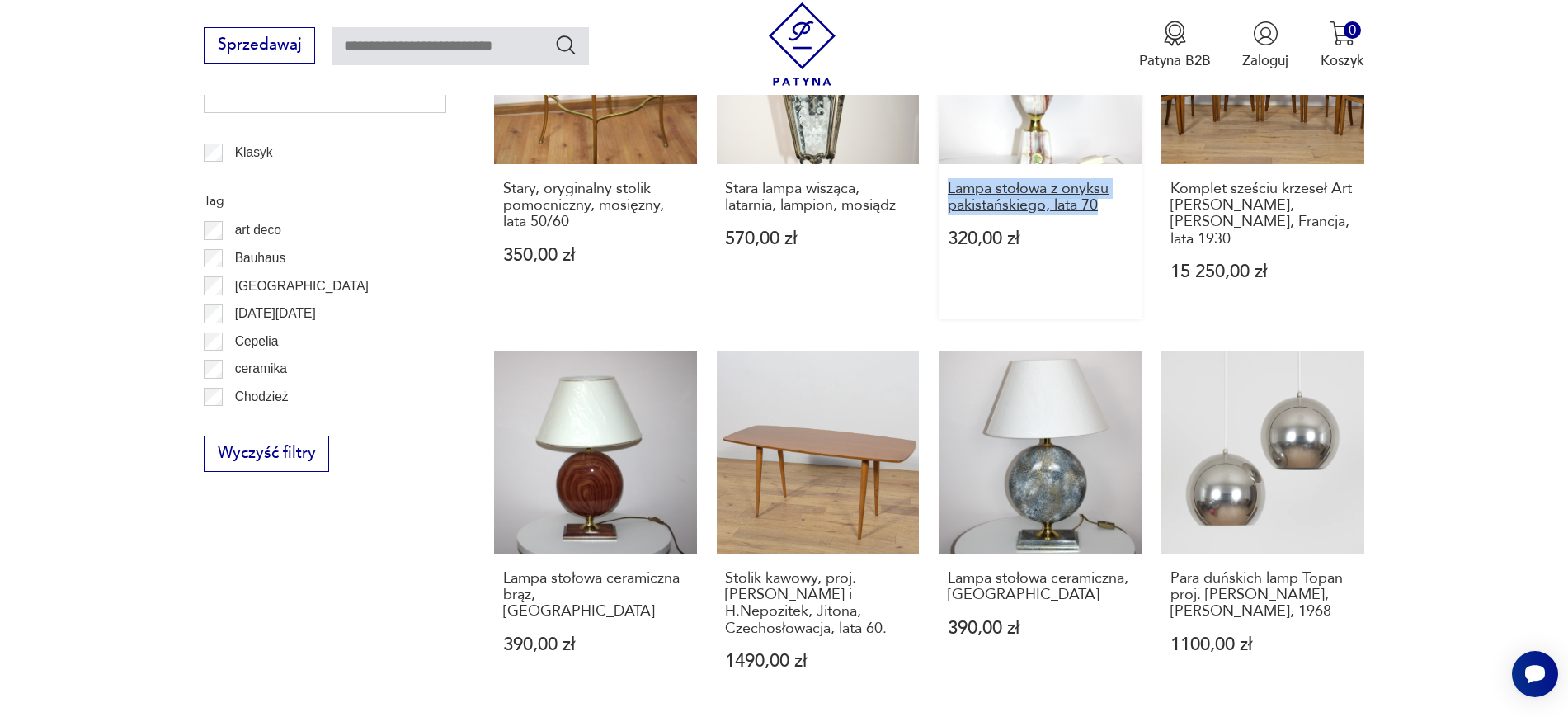
drag, startPoint x: 933, startPoint y: 184, endPoint x: 1111, endPoint y: 200, distance: 178.7
click at [1111, 200] on div "Lampa wisząca IKEA, lata 70 449,00 zł Żyrandol Polam, Polska lata 70 469,00 zł …" at bounding box center [929, 319] width 870 height 1493
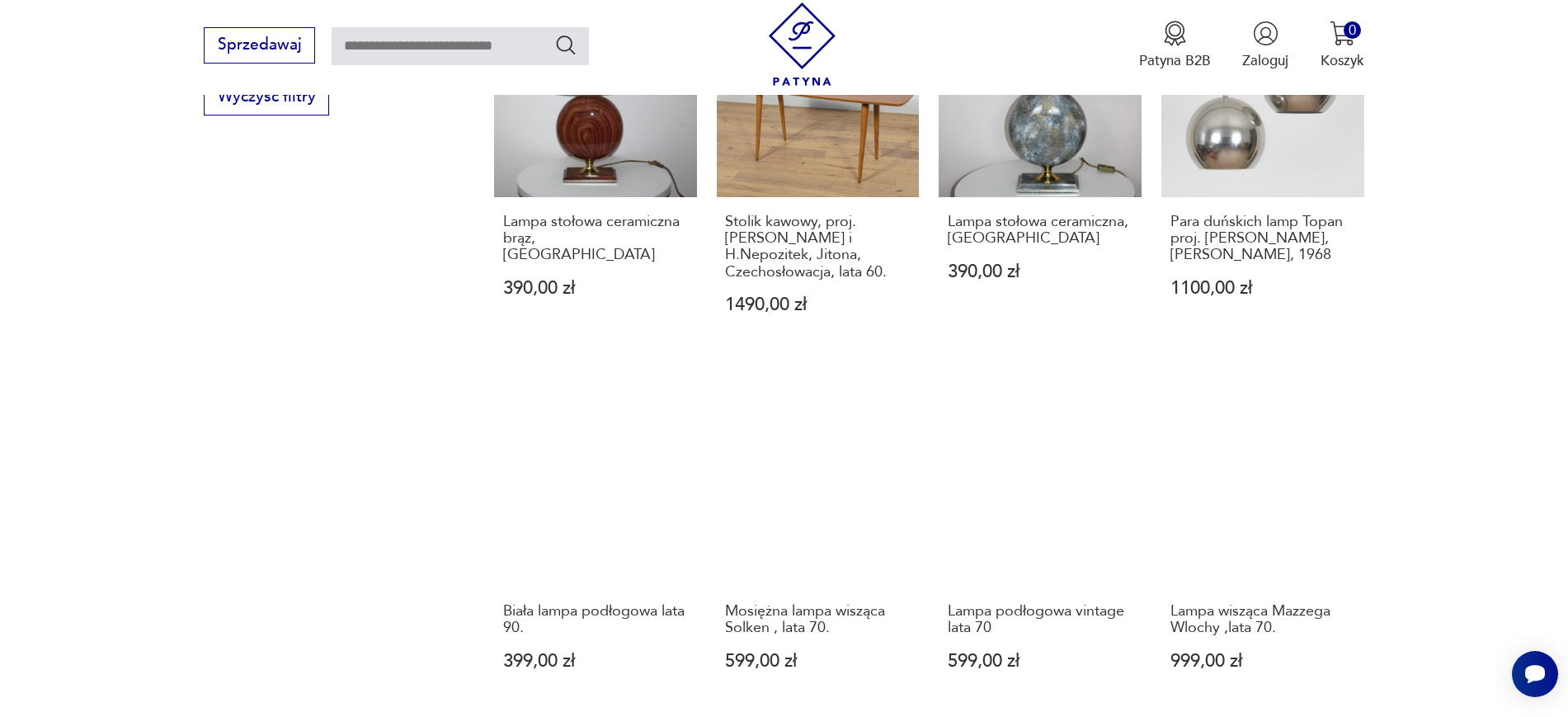
scroll to position [1377, 0]
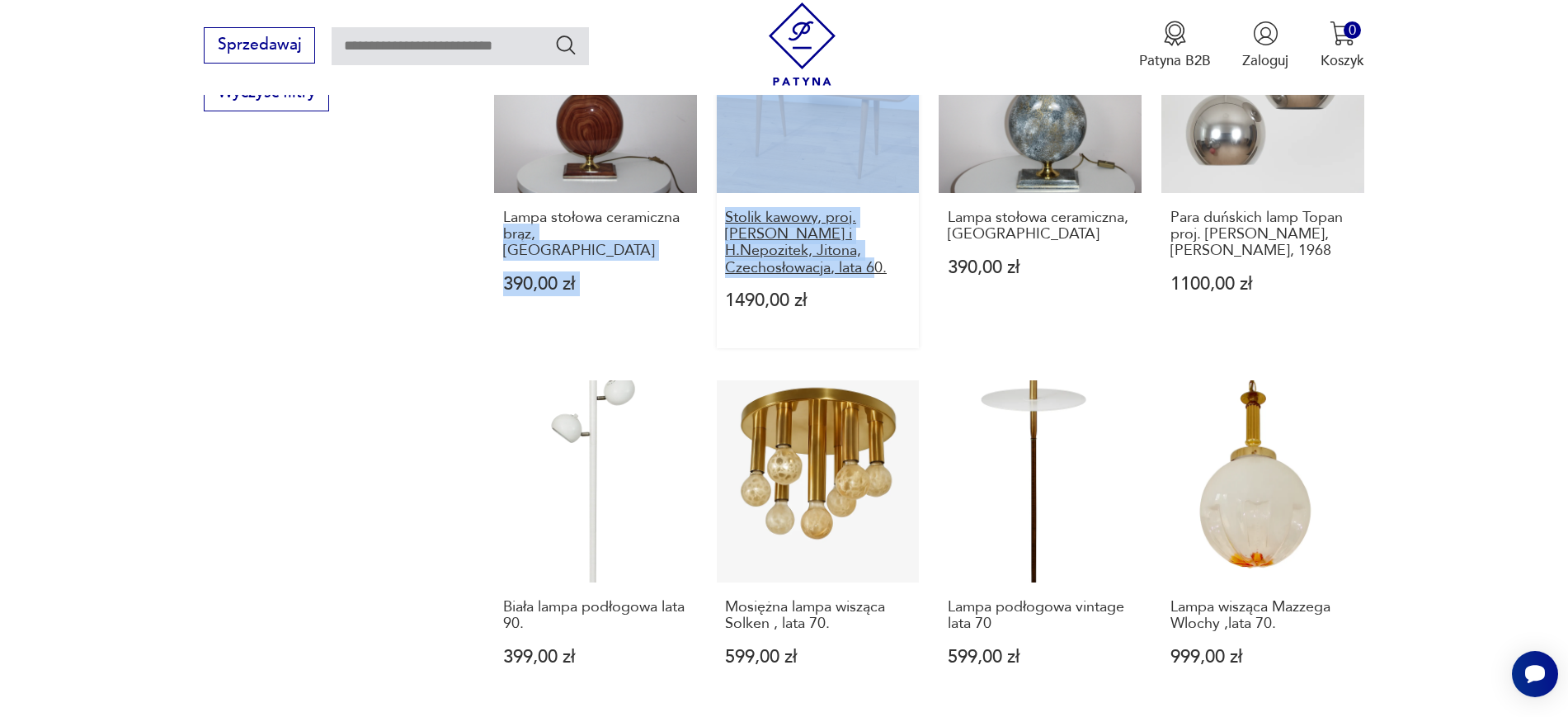
drag, startPoint x: 706, startPoint y: 196, endPoint x: 782, endPoint y: 251, distance: 93.8
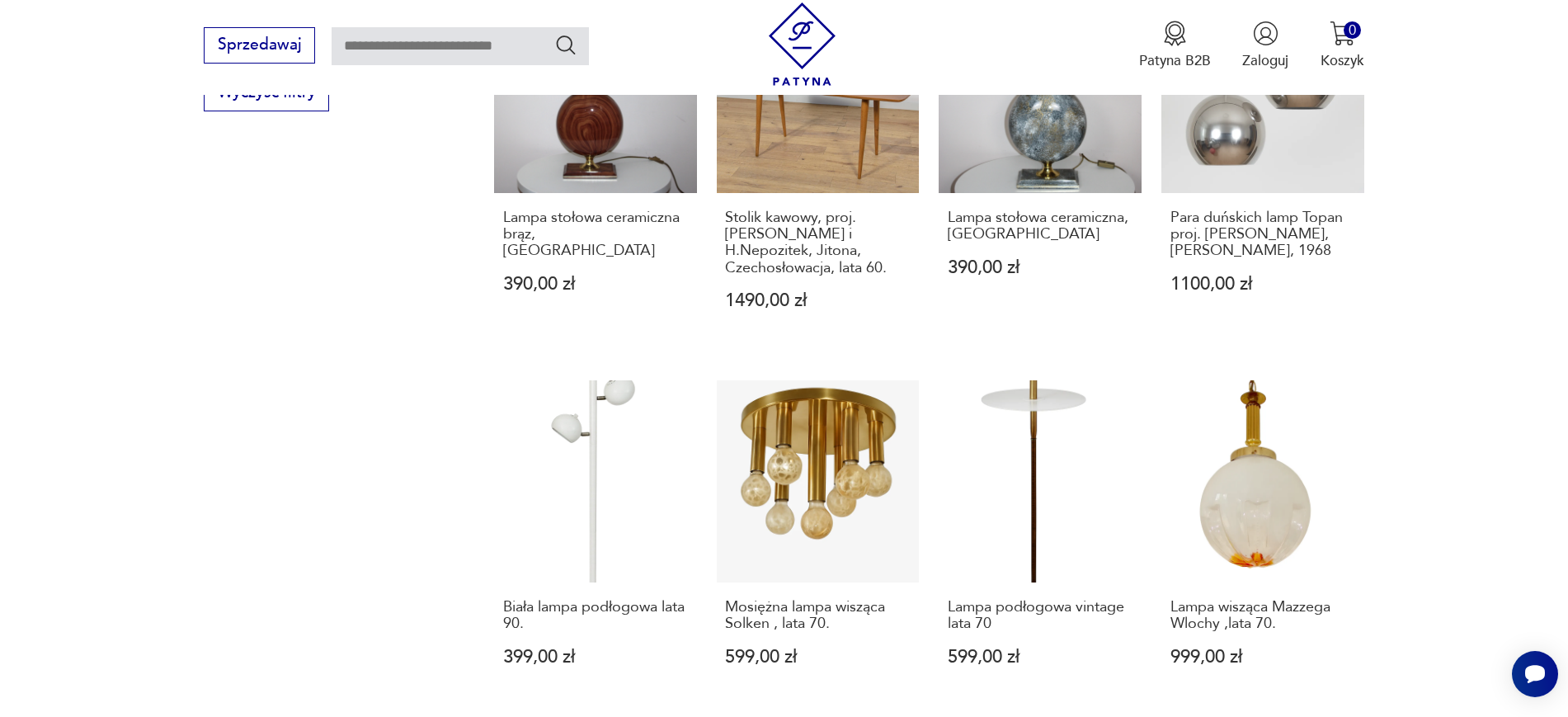
drag, startPoint x: 712, startPoint y: 198, endPoint x: 778, endPoint y: 253, distance: 85.9
drag, startPoint x: 1395, startPoint y: 220, endPoint x: 1164, endPoint y: 203, distance: 231.6
click at [1164, 203] on section "Filtruj produkty Cena MIN MAX OK Promocja Datowanie OK Kraj pochodzenia Nie zna…" at bounding box center [784, 27] width 1568 height 1754
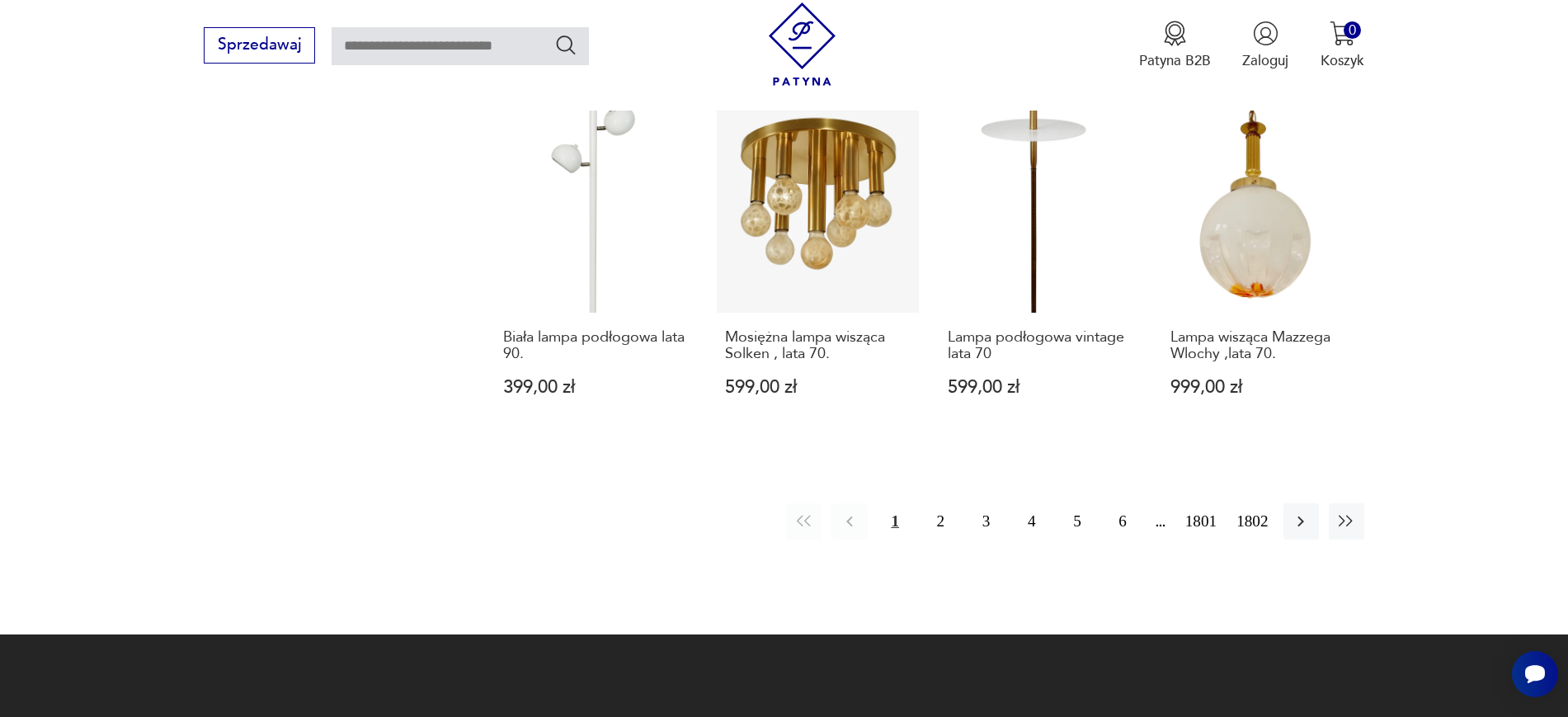
scroll to position [1668, 0]
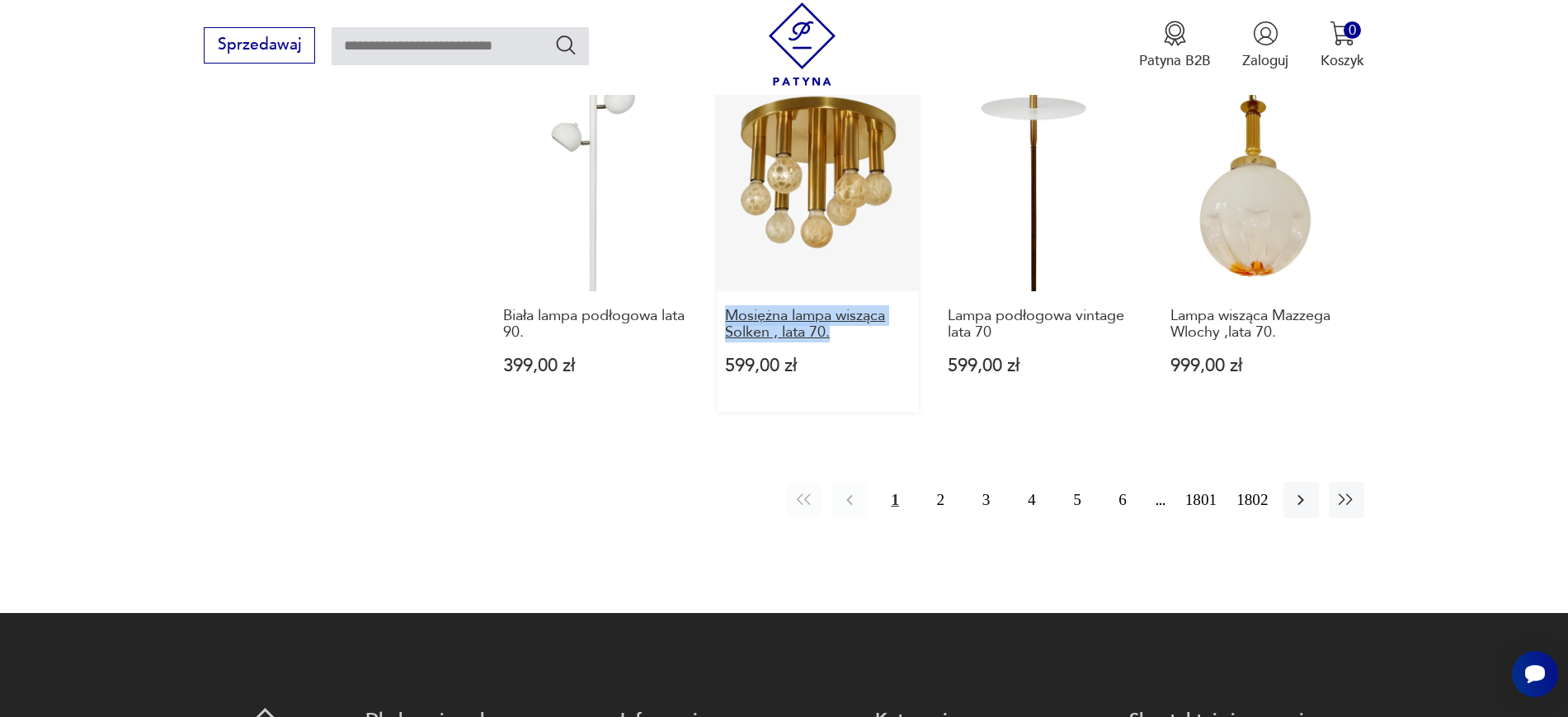
drag, startPoint x: 712, startPoint y: 298, endPoint x: 842, endPoint y: 312, distance: 130.8
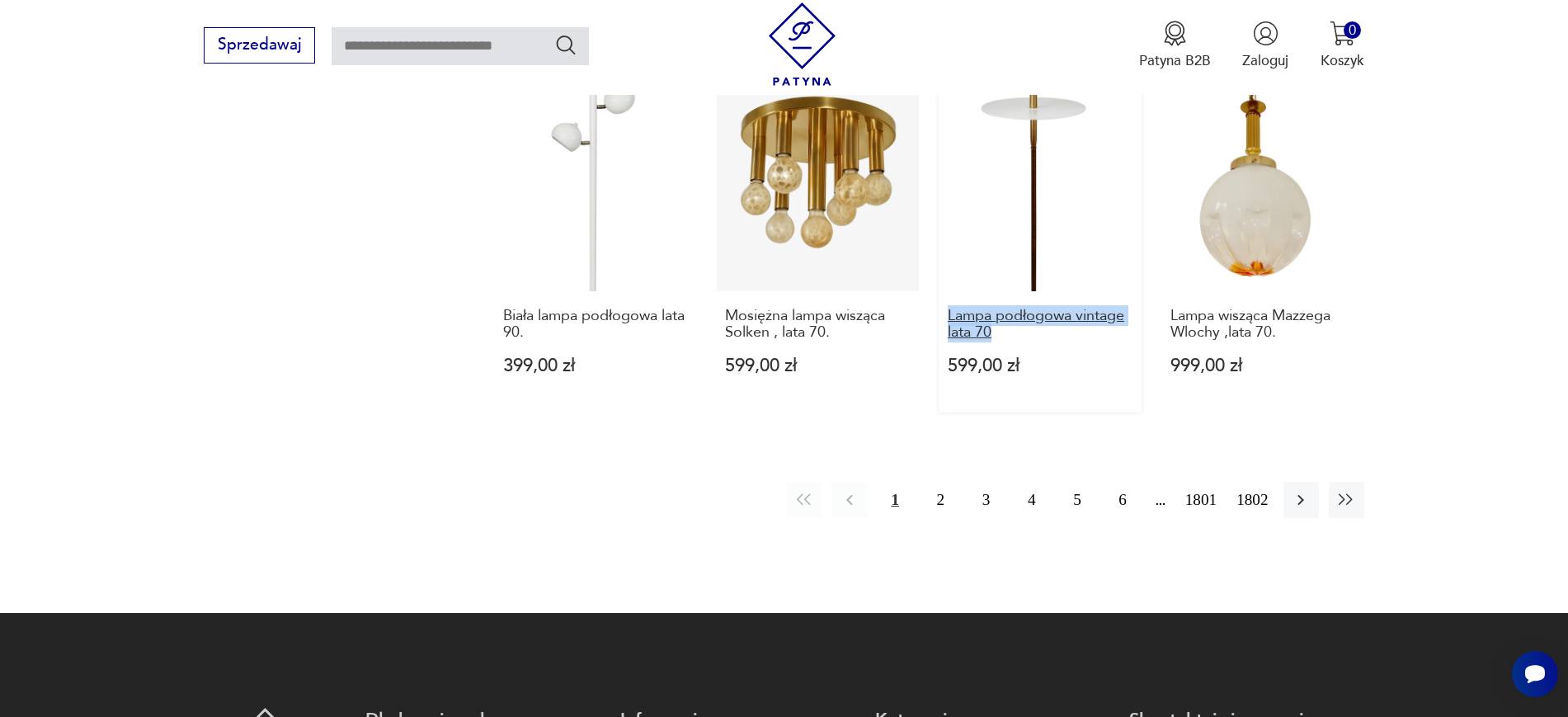
drag, startPoint x: 931, startPoint y: 298, endPoint x: 1007, endPoint y: 311, distance: 77.1
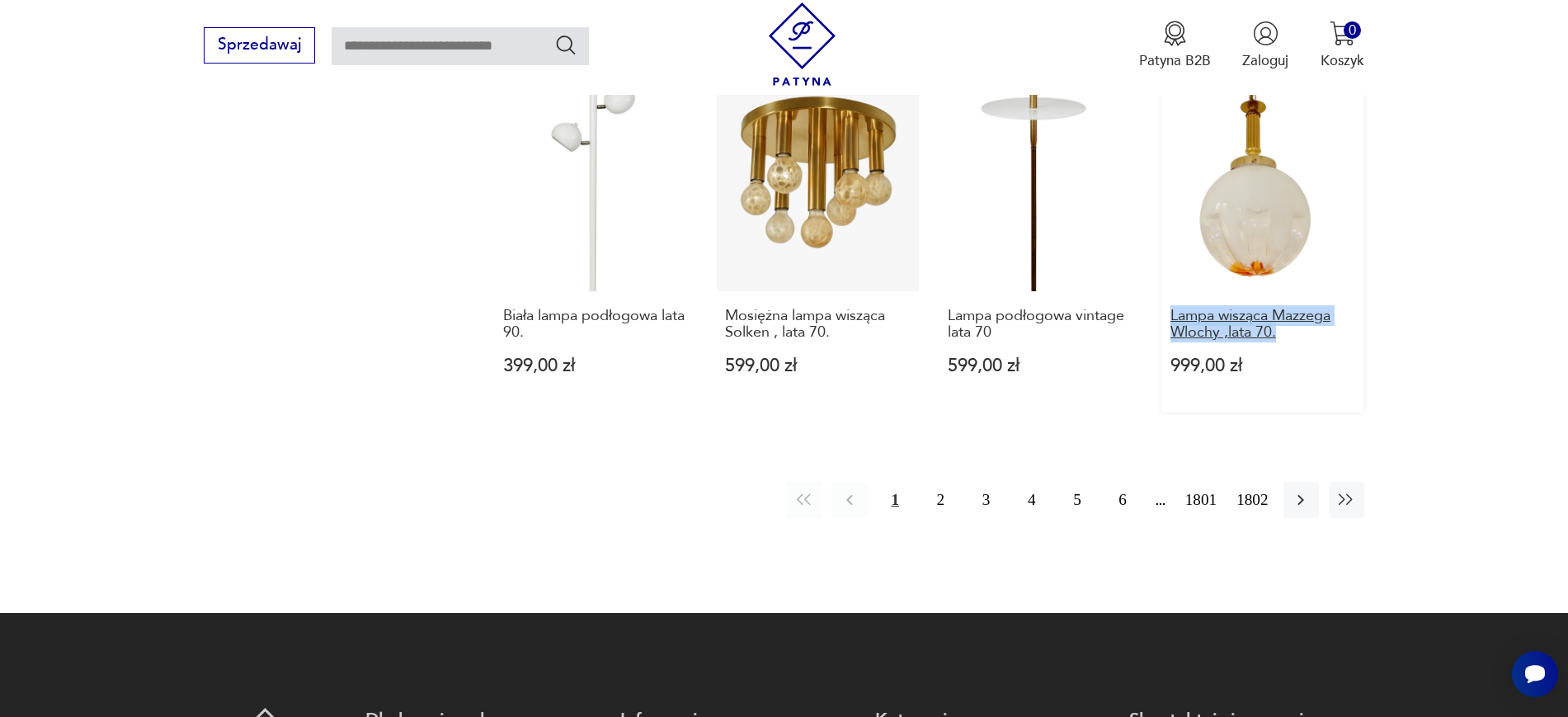
drag, startPoint x: 1410, startPoint y: 330, endPoint x: 1170, endPoint y: 301, distance: 241.7
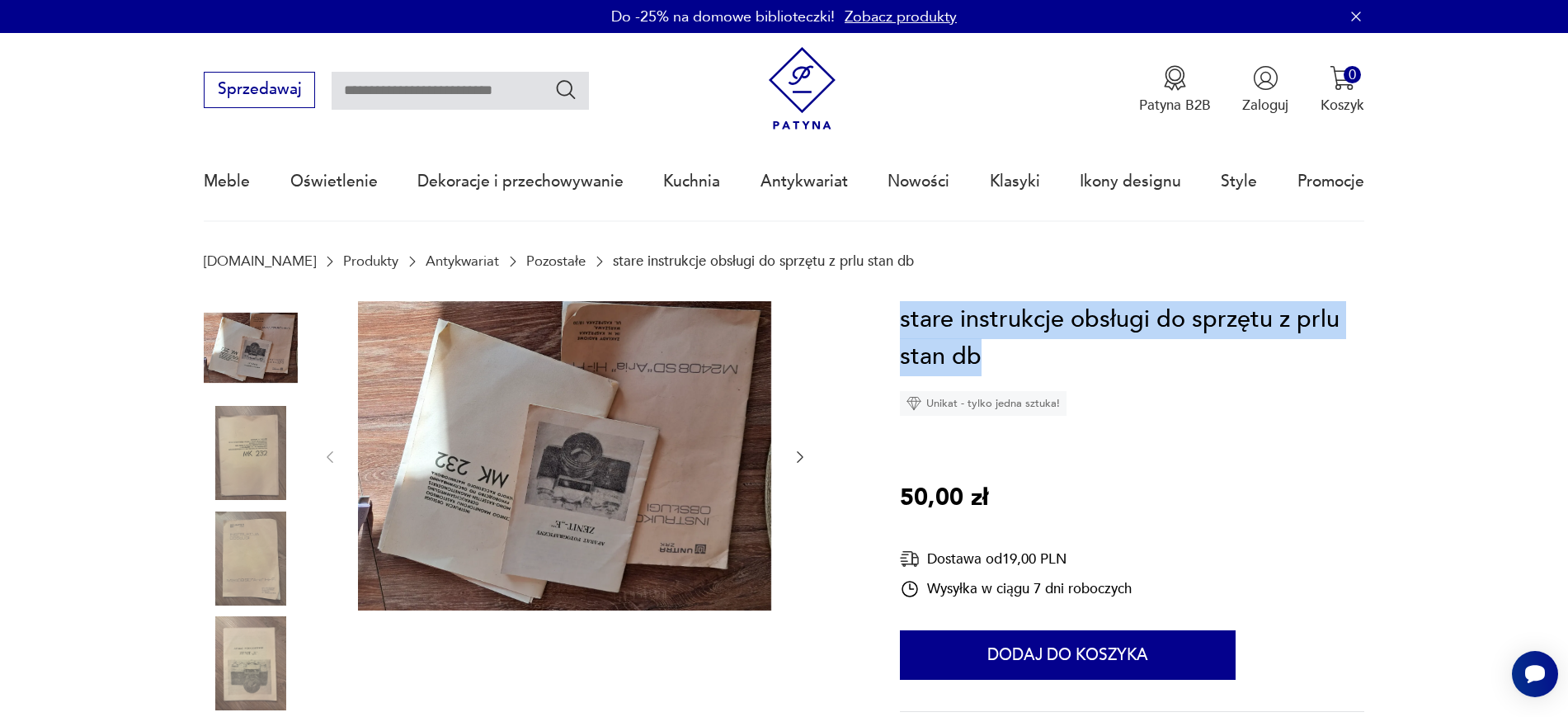
drag, startPoint x: 1058, startPoint y: 348, endPoint x: 877, endPoint y: 305, distance: 186.0
click at [877, 305] on section "Opis produktu stare instrukcje obsługi do sprzętu z prlu stan db Rozwiń więcej …" at bounding box center [784, 718] width 1568 height 833
copy h1 "stare instrukcje obsługi do sprzętu z prlu stan db"
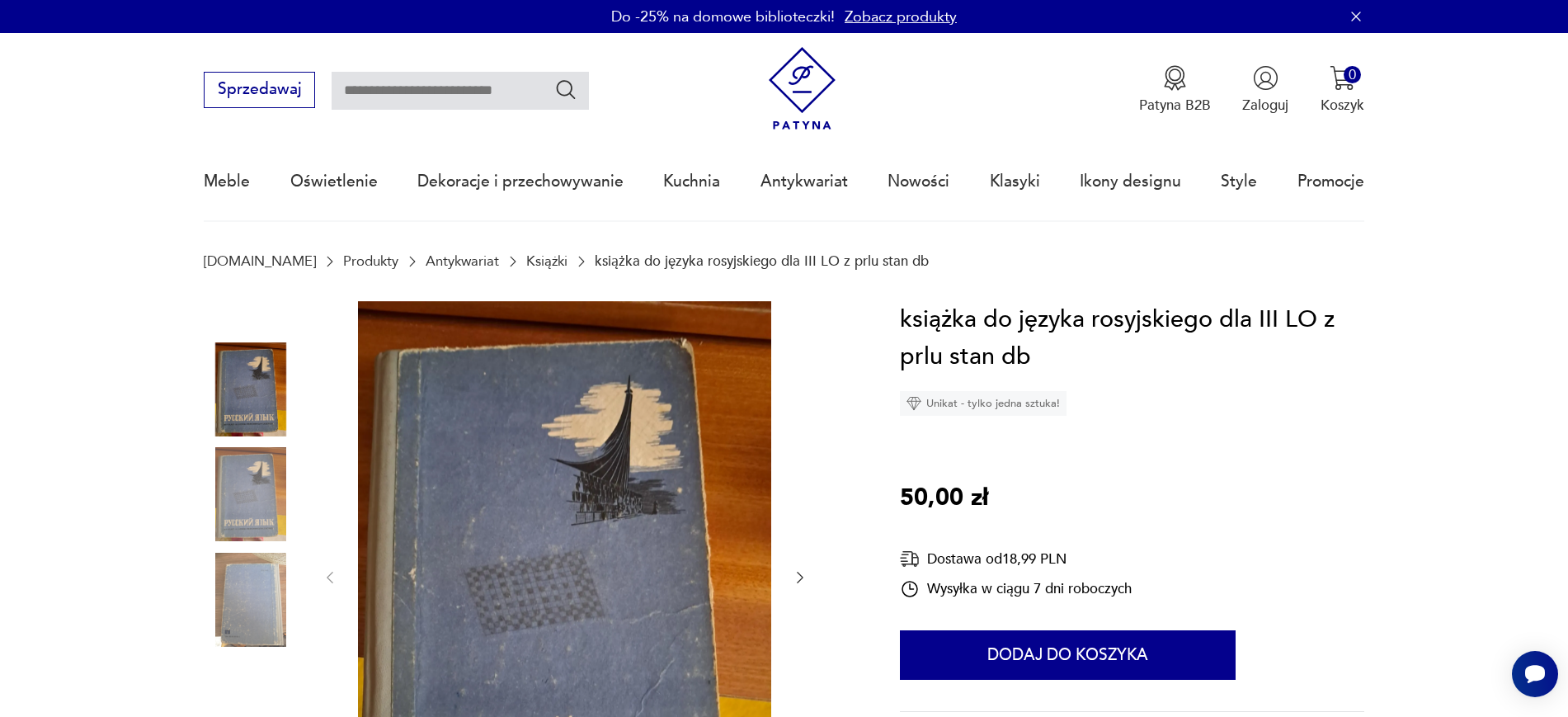
click at [1069, 381] on div "książka do języka rosyjskiego dla III LO z prlu stan db Unikat - tylko jedna sz…" at bounding box center [1132, 358] width 464 height 115
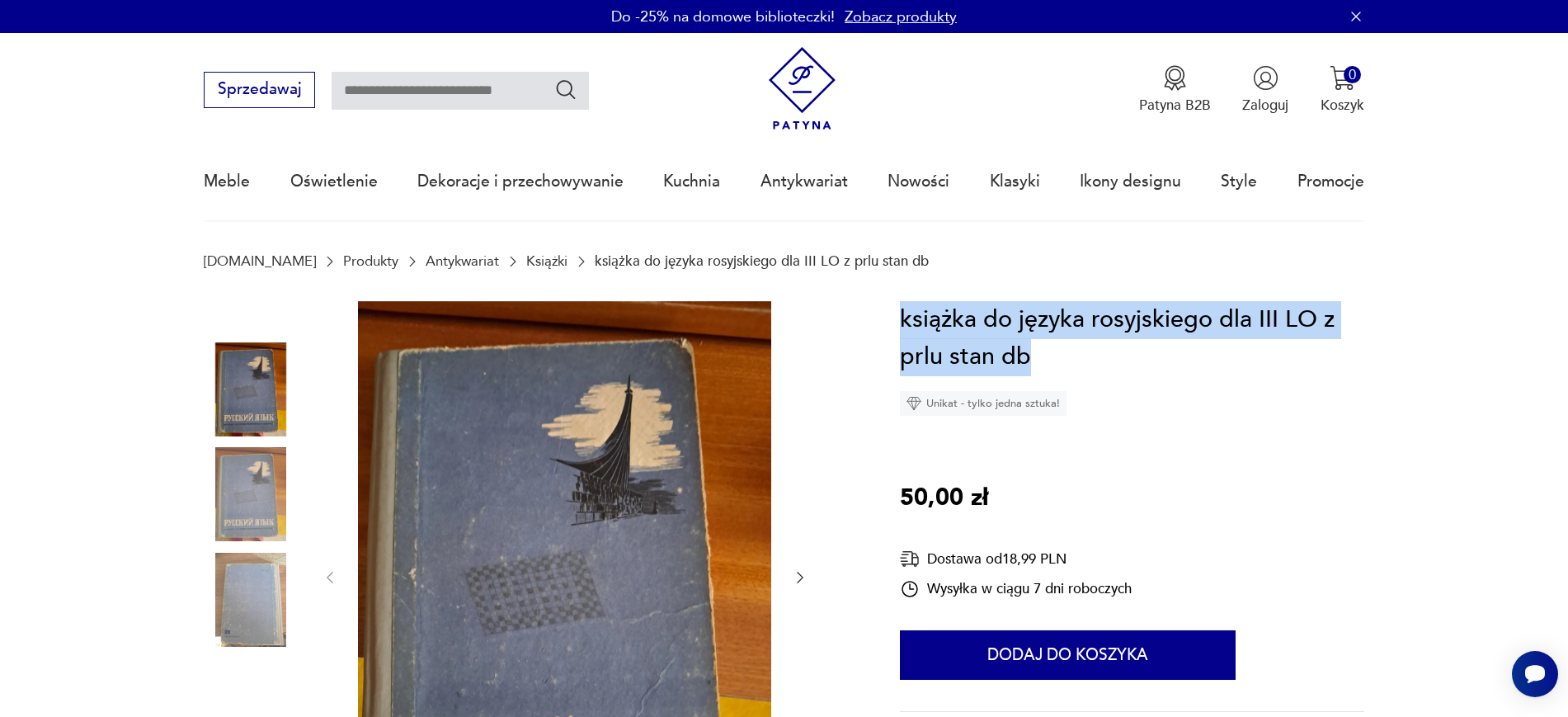
drag, startPoint x: 1053, startPoint y: 361, endPoint x: 901, endPoint y: 318, distance: 158.0
click at [901, 318] on h1 "książka do języka rosyjskiego dla III LO z prlu stan db" at bounding box center [1132, 338] width 464 height 75
copy h1 "książka do języka rosyjskiego dla III LO z prlu stan db"
